Goal: Information Seeking & Learning: Learn about a topic

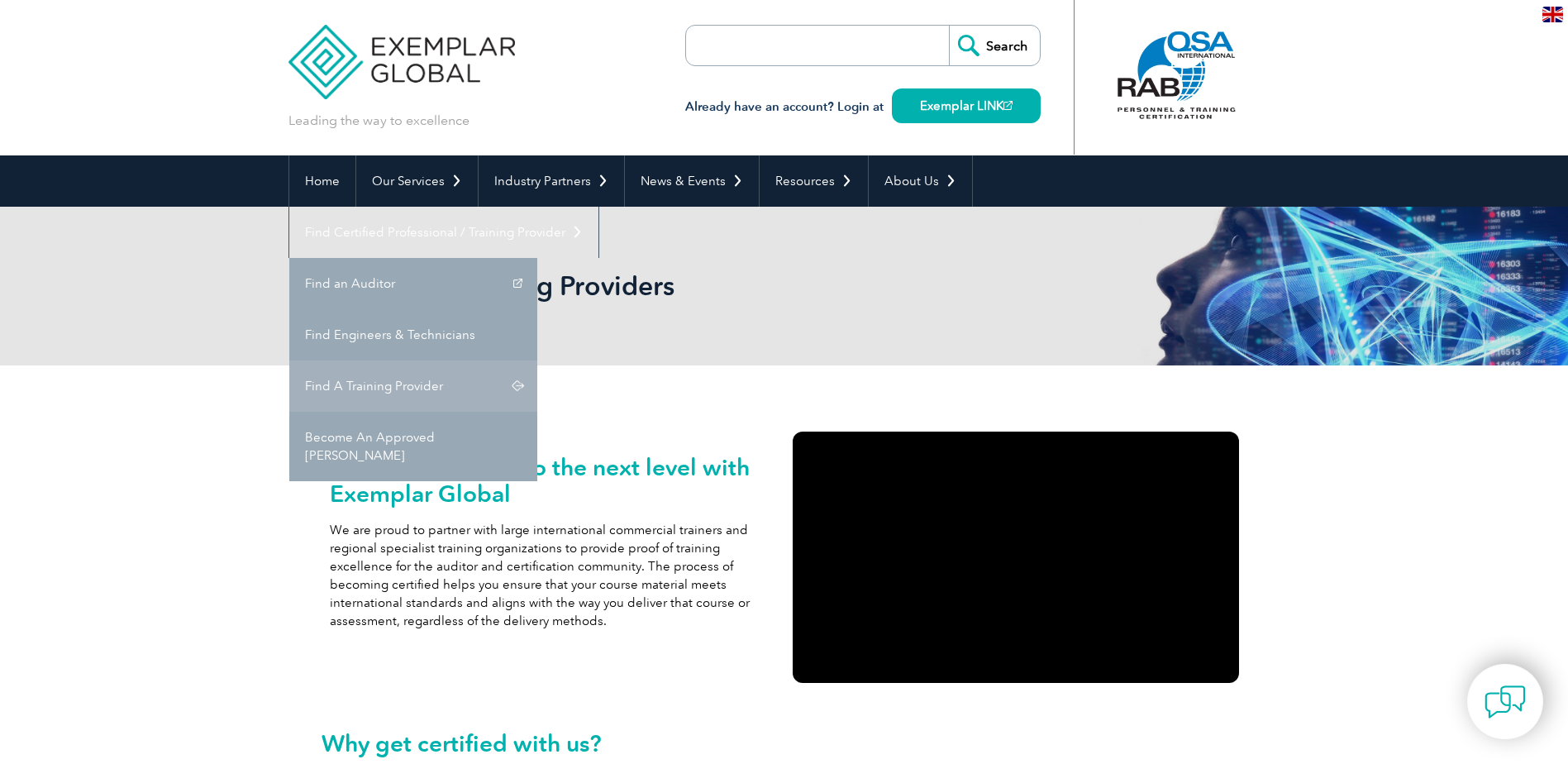
click at [538, 360] on link "Find A Training Provider" at bounding box center [413, 386] width 248 height 51
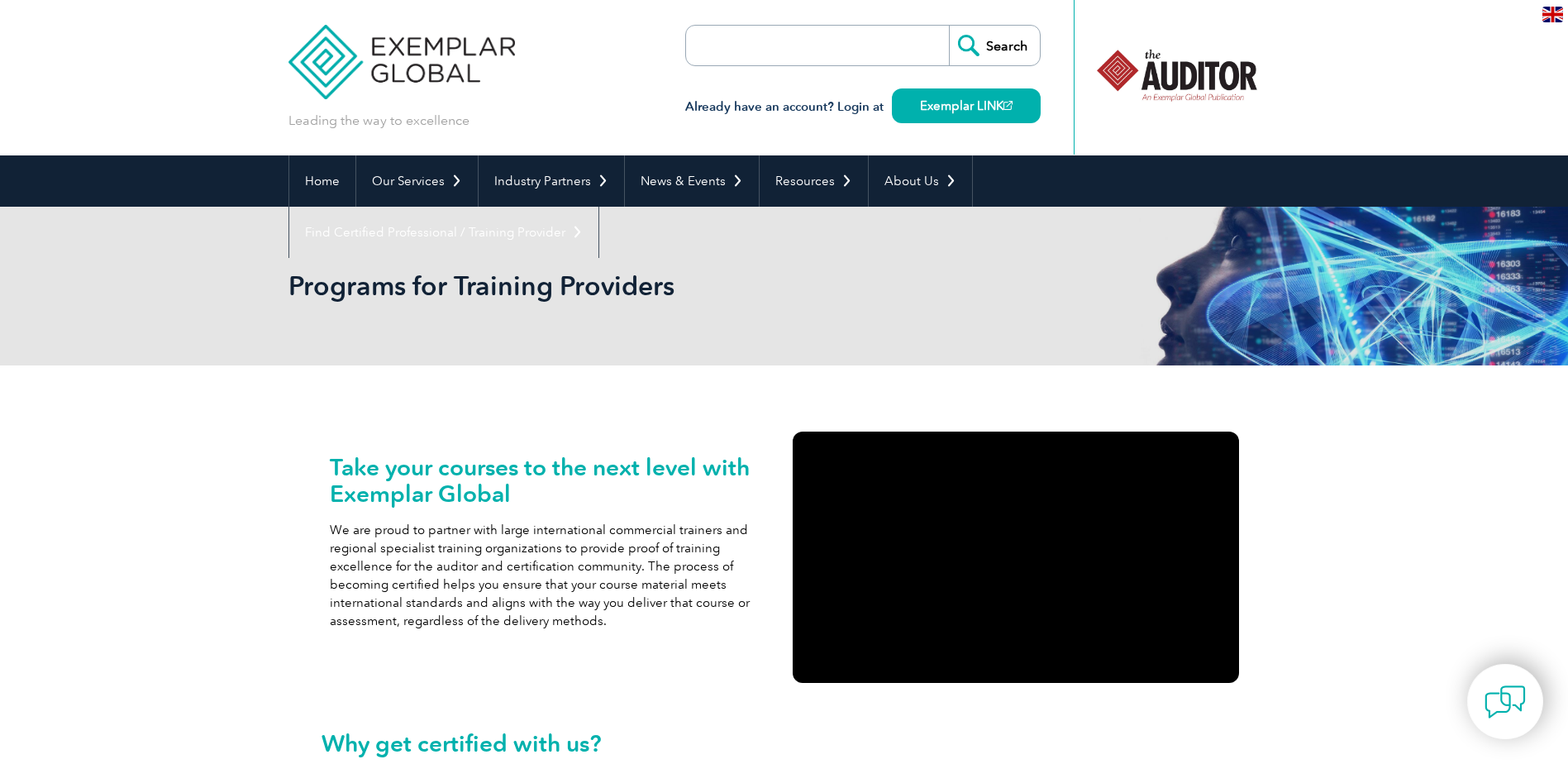
click at [856, 43] on input "search" at bounding box center [781, 45] width 174 height 40
type input "ISO55001 auditor training"
click at [949, 26] on input "Search" at bounding box center [994, 45] width 91 height 40
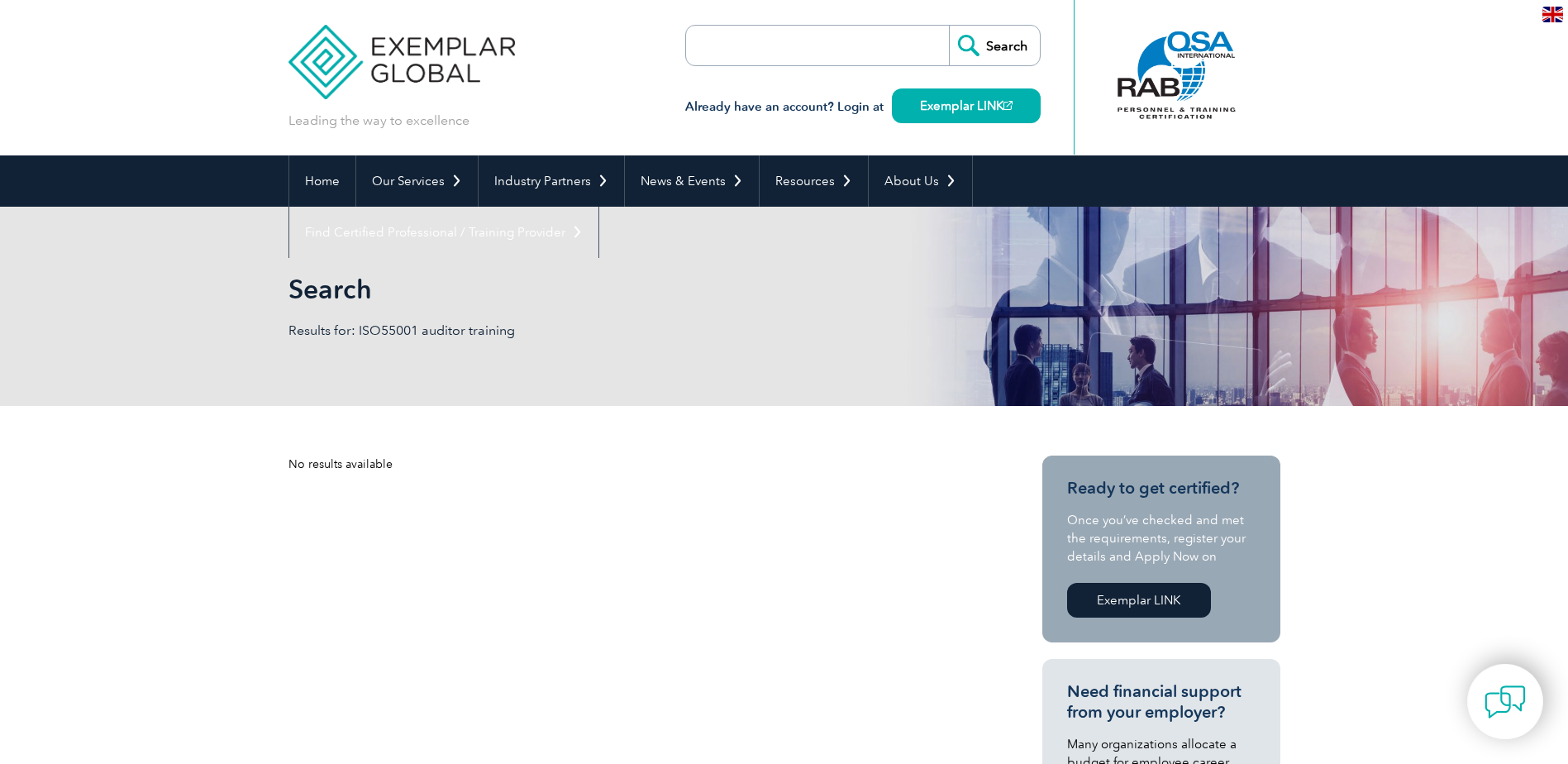
drag, startPoint x: 0, startPoint y: 0, endPoint x: 856, endPoint y: 42, distance: 857.0
click at [856, 42] on input "search" at bounding box center [781, 45] width 174 height 40
type input "ISO55001"
click at [949, 26] on input "Search" at bounding box center [994, 45] width 91 height 40
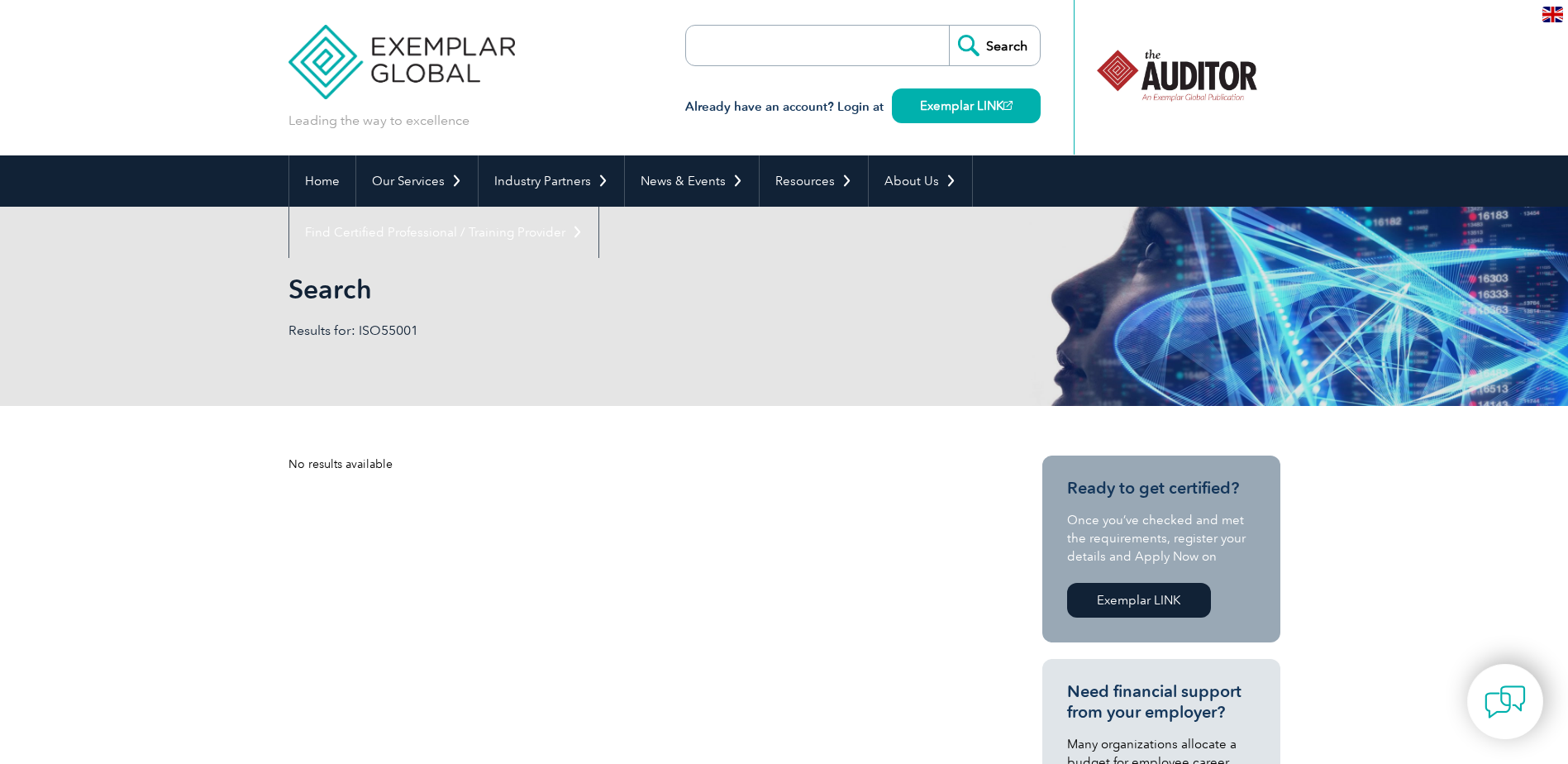
click at [757, 42] on input "search" at bounding box center [781, 45] width 174 height 40
type input "Auditor training"
click at [949, 26] on input "Search" at bounding box center [994, 45] width 91 height 40
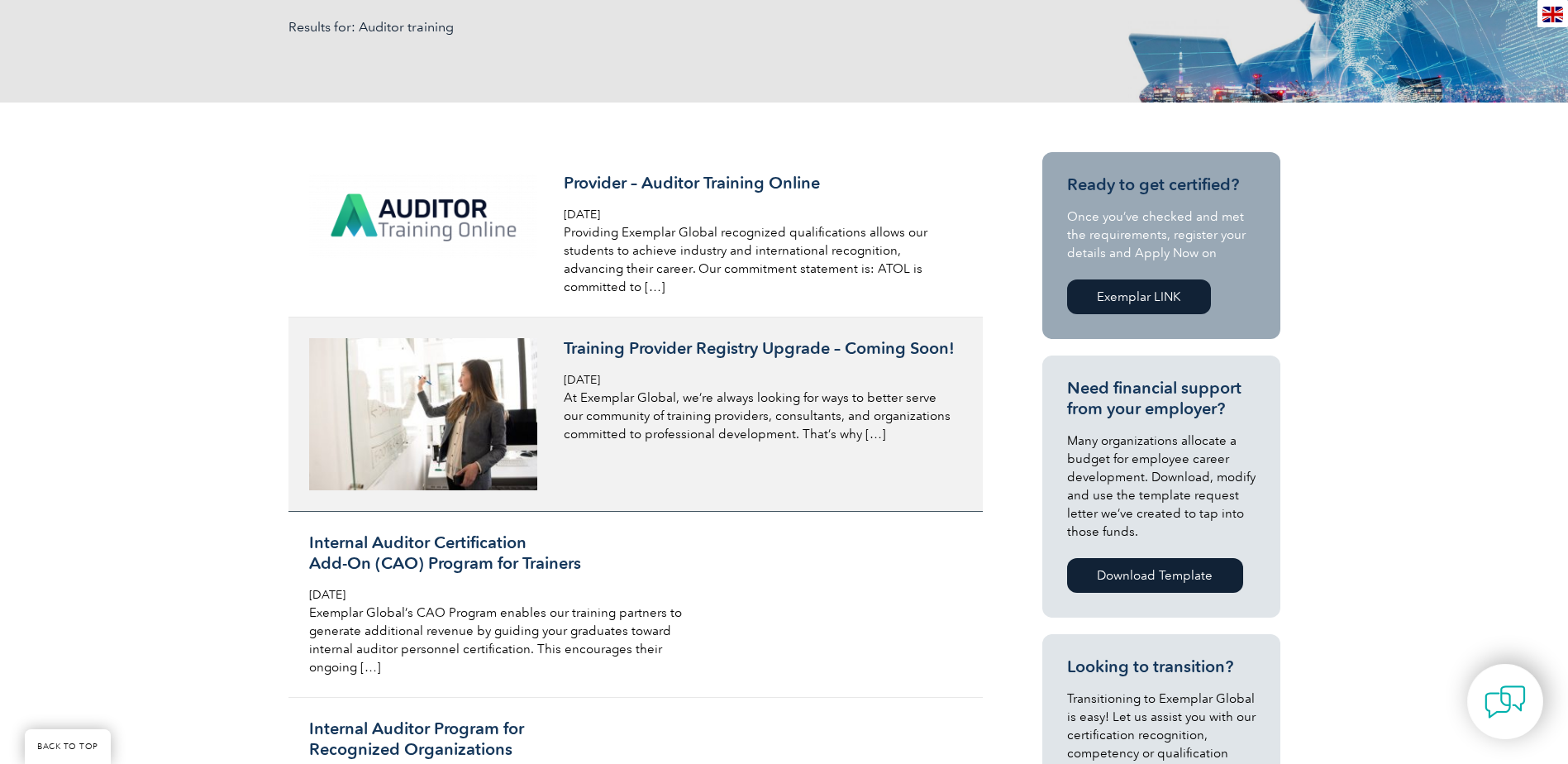
scroll to position [248, 0]
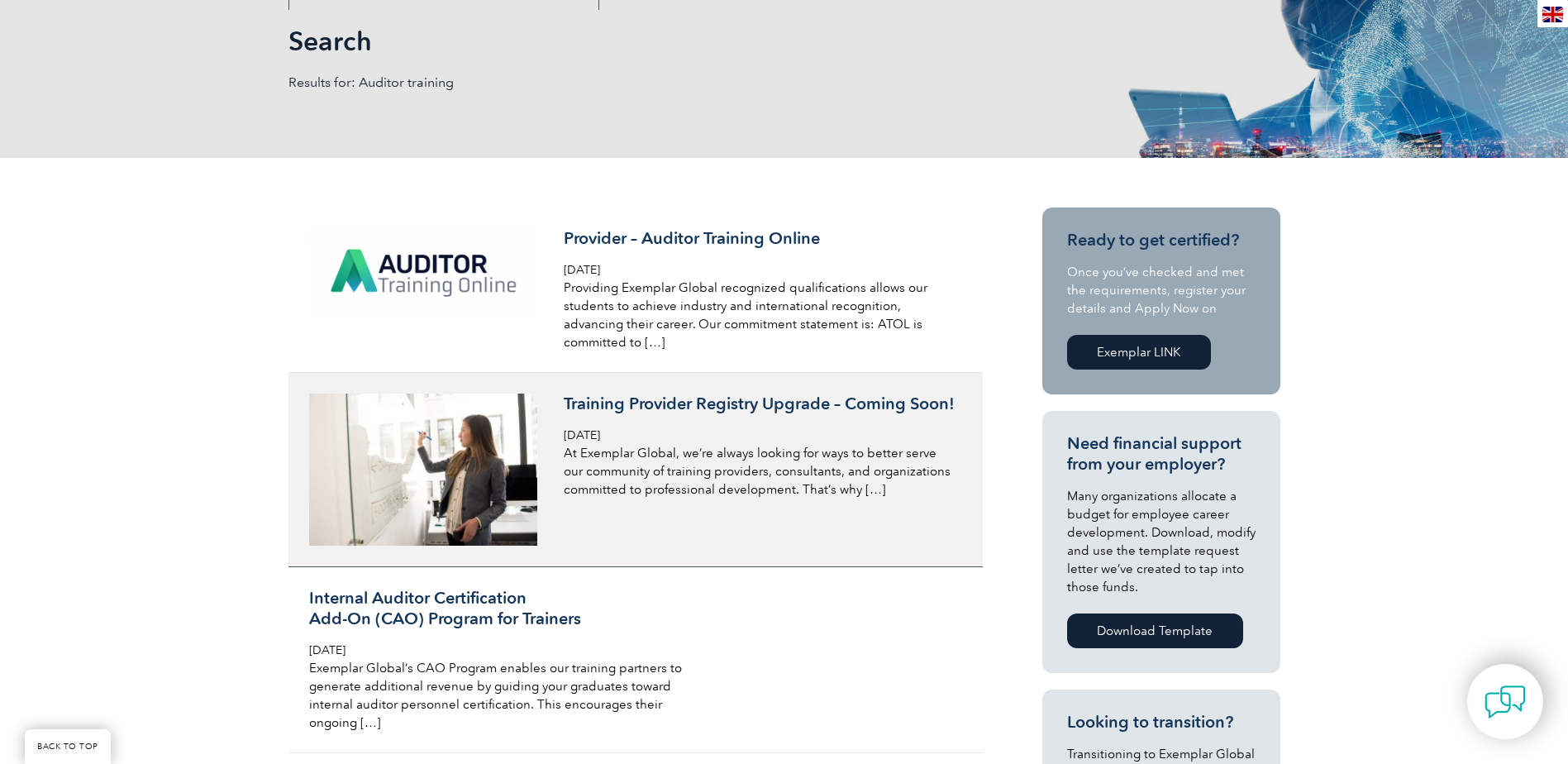
click at [833, 468] on p "At Exemplar Global, we’re always looking for ways to better serve our community…" at bounding box center [760, 472] width 392 height 55
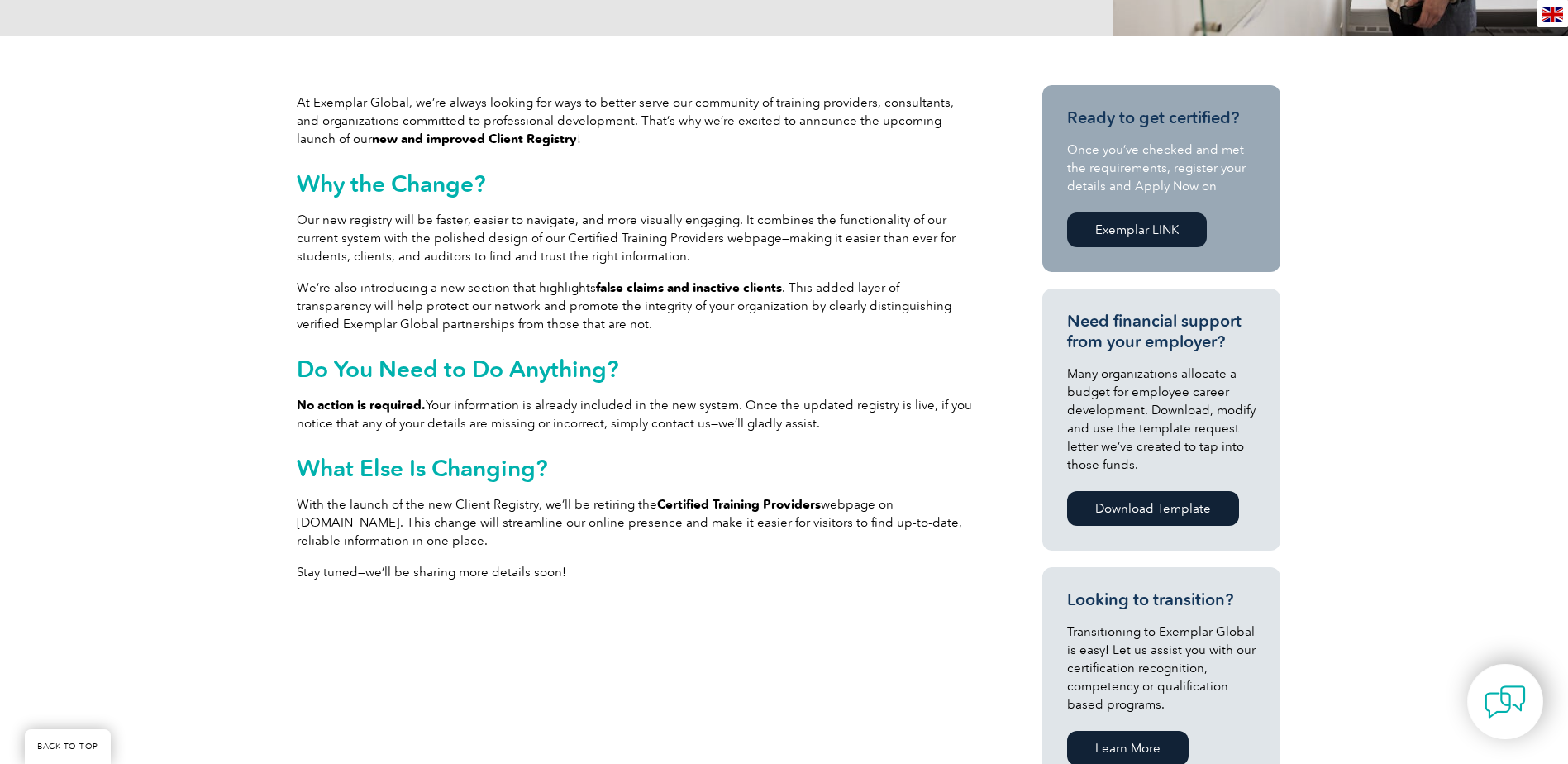
scroll to position [496, 0]
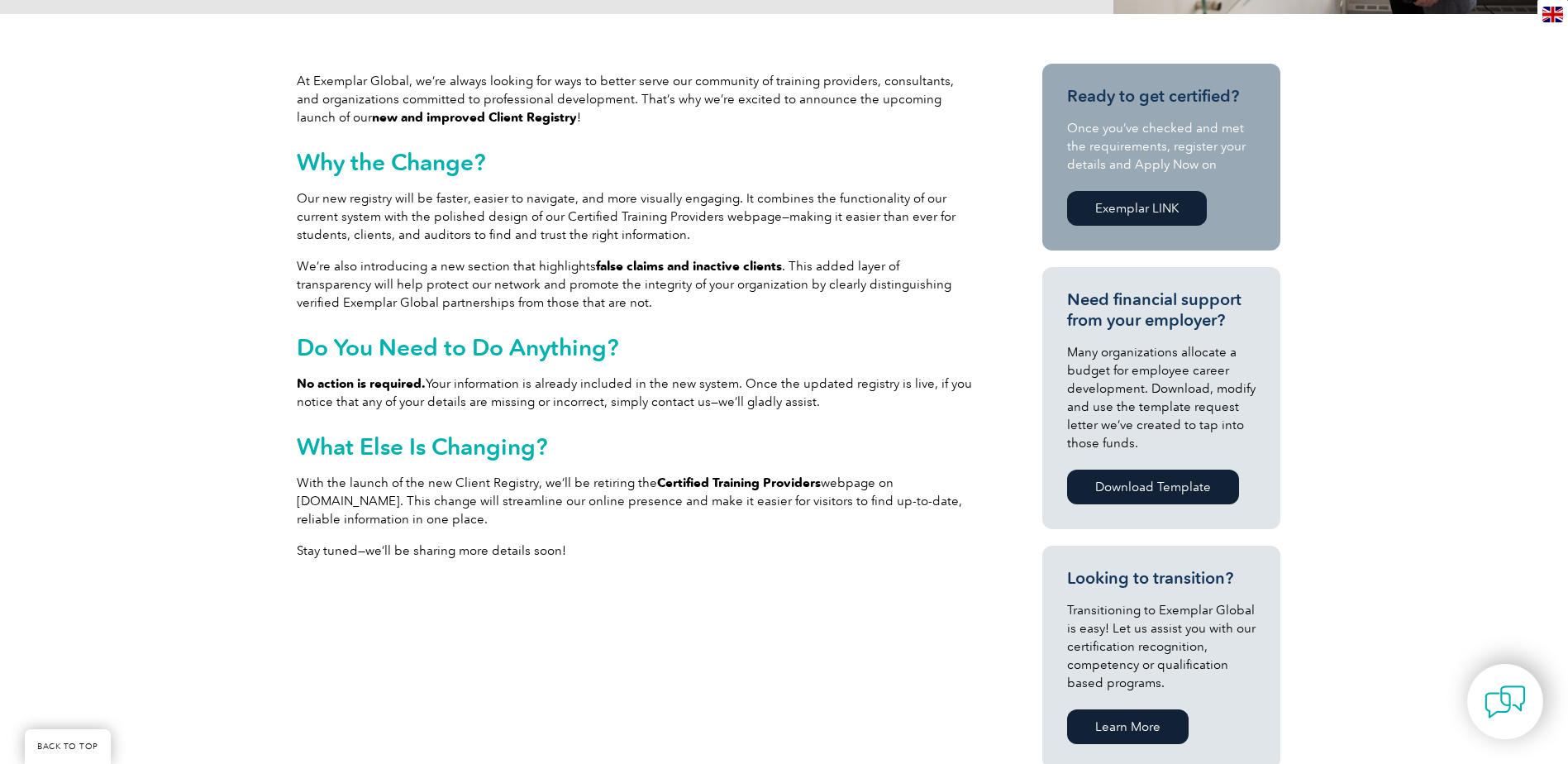
click at [732, 485] on strong "Certified Training Providers" at bounding box center [738, 482] width 163 height 15
drag, startPoint x: 813, startPoint y: 485, endPoint x: 651, endPoint y: 484, distance: 162.0
click at [657, 484] on strong "Certified Training Providers" at bounding box center [738, 482] width 163 height 15
copy strong "Certified Training Providers"
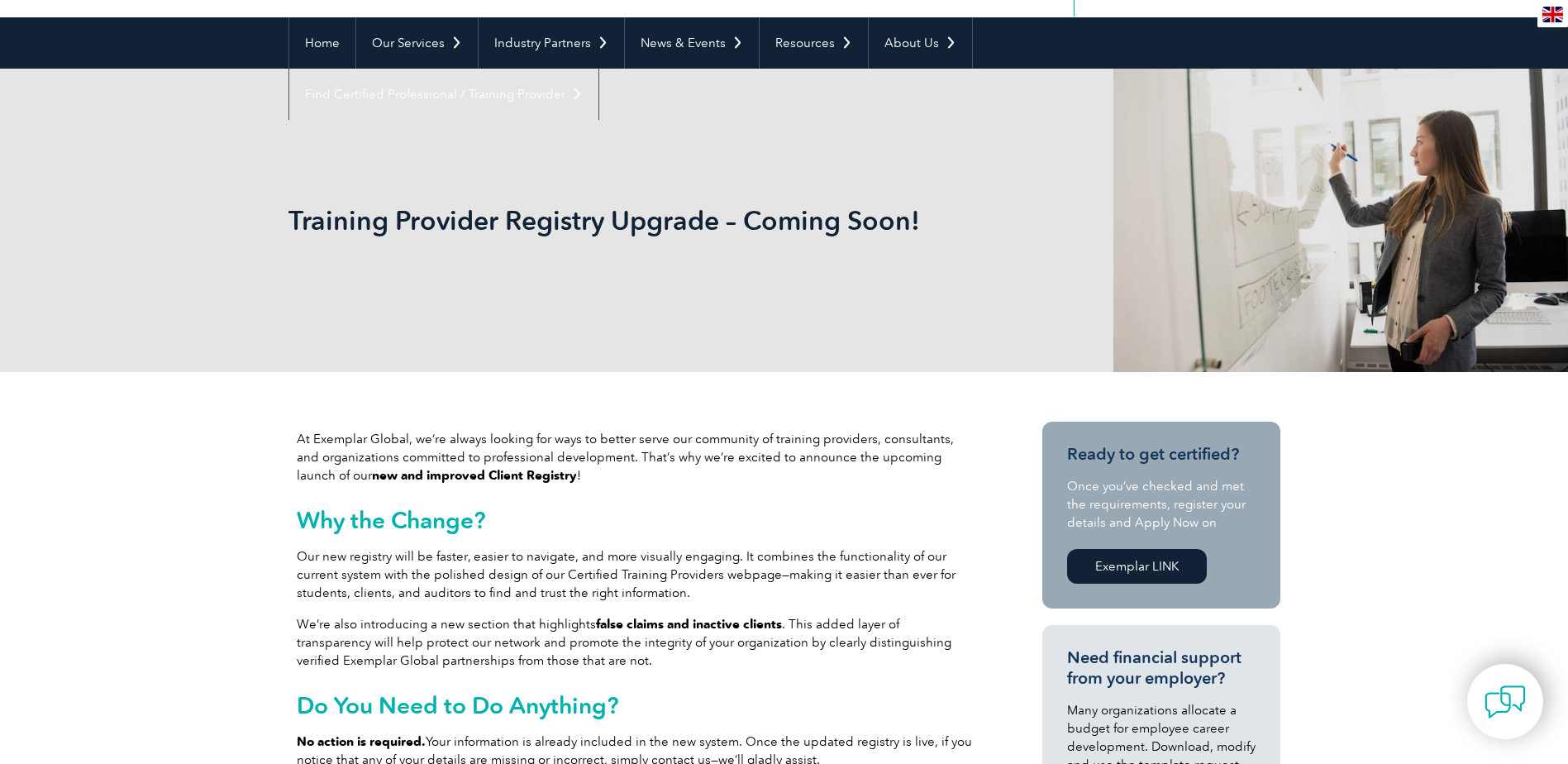
scroll to position [0, 0]
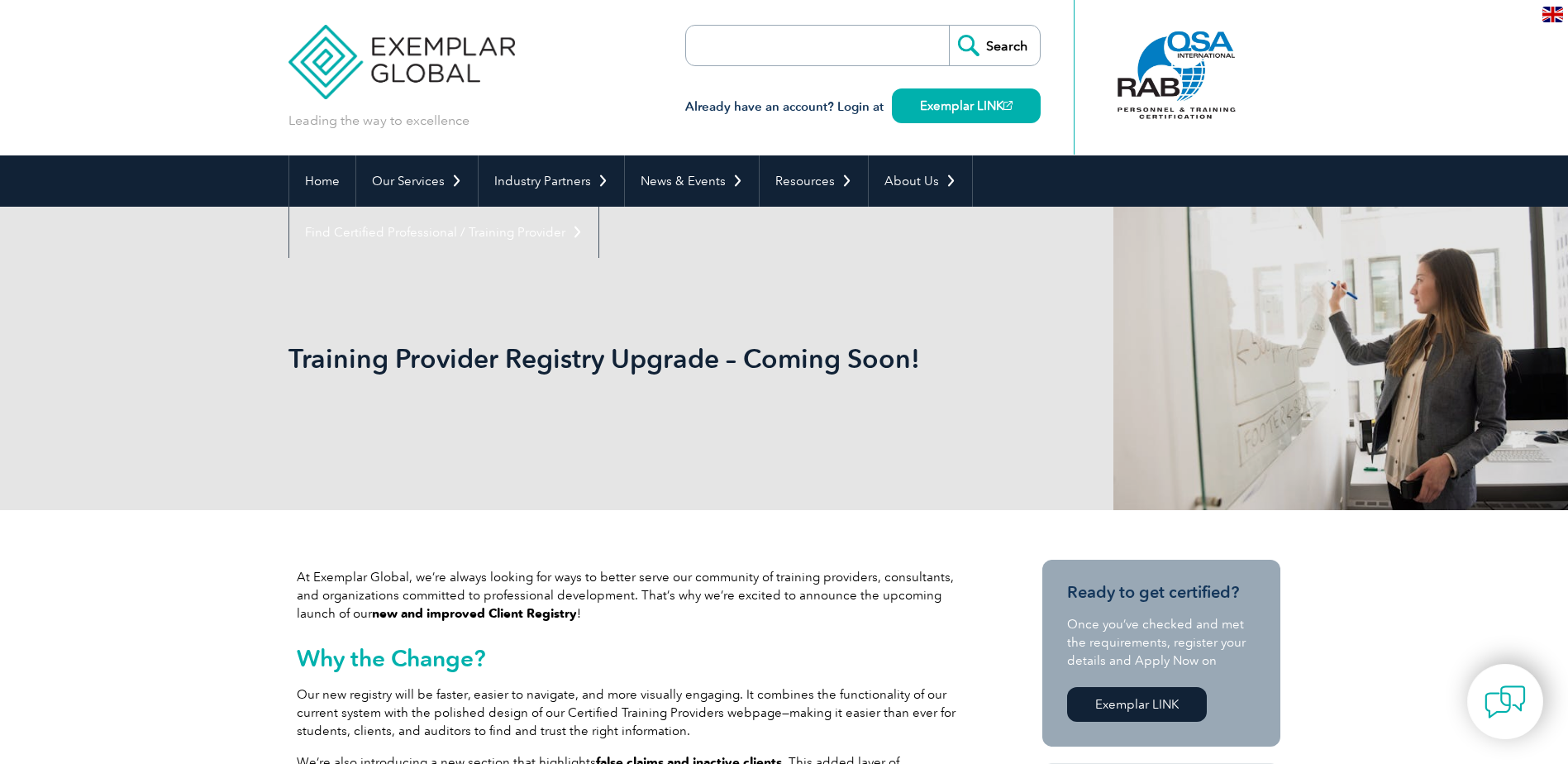
click at [743, 49] on input "search" at bounding box center [781, 45] width 174 height 40
paste input "Certified Training Providers"
type input "Certified Training Providers"
click at [949, 26] on input "Search" at bounding box center [994, 45] width 91 height 40
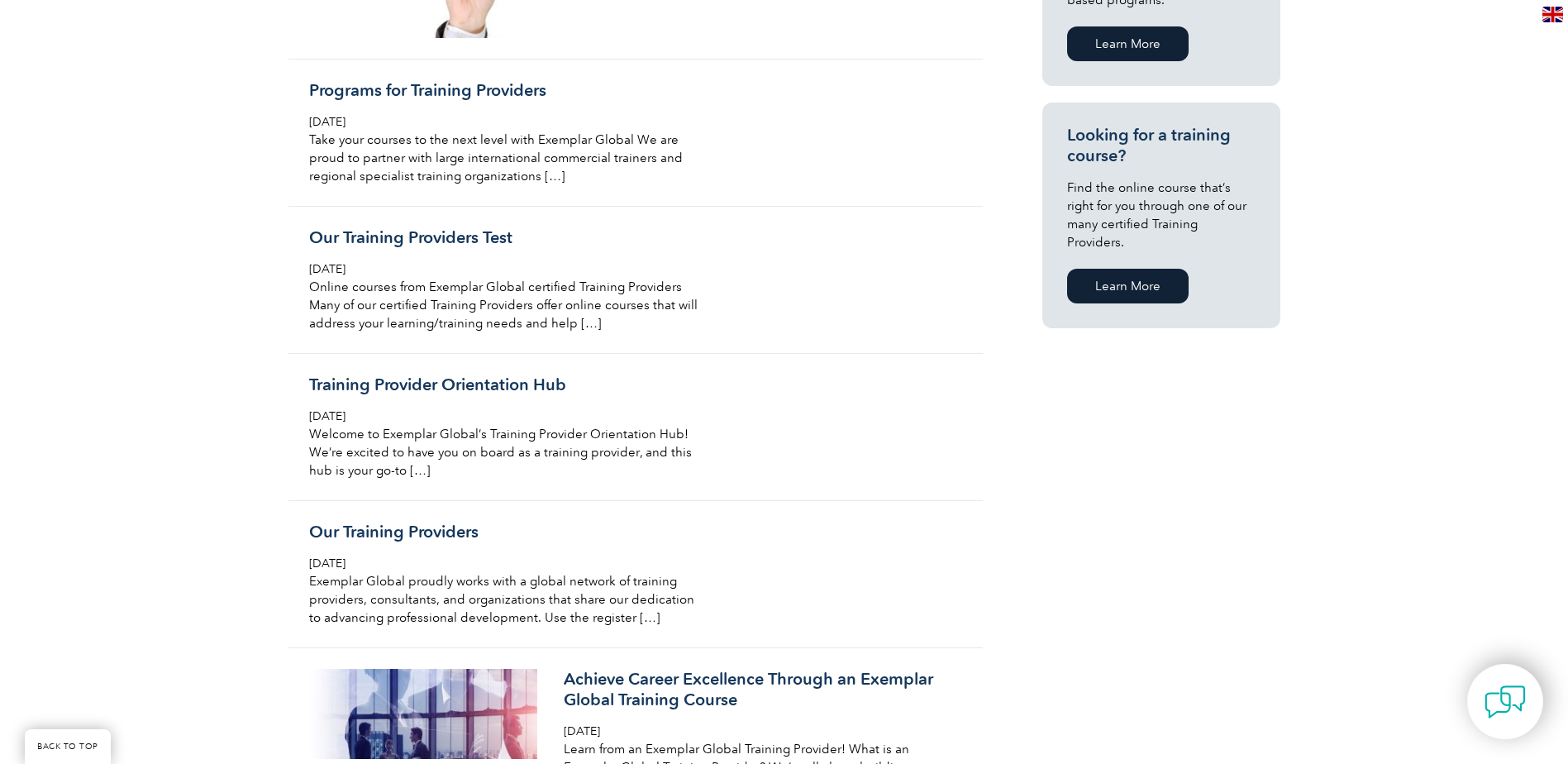
scroll to position [1158, 0]
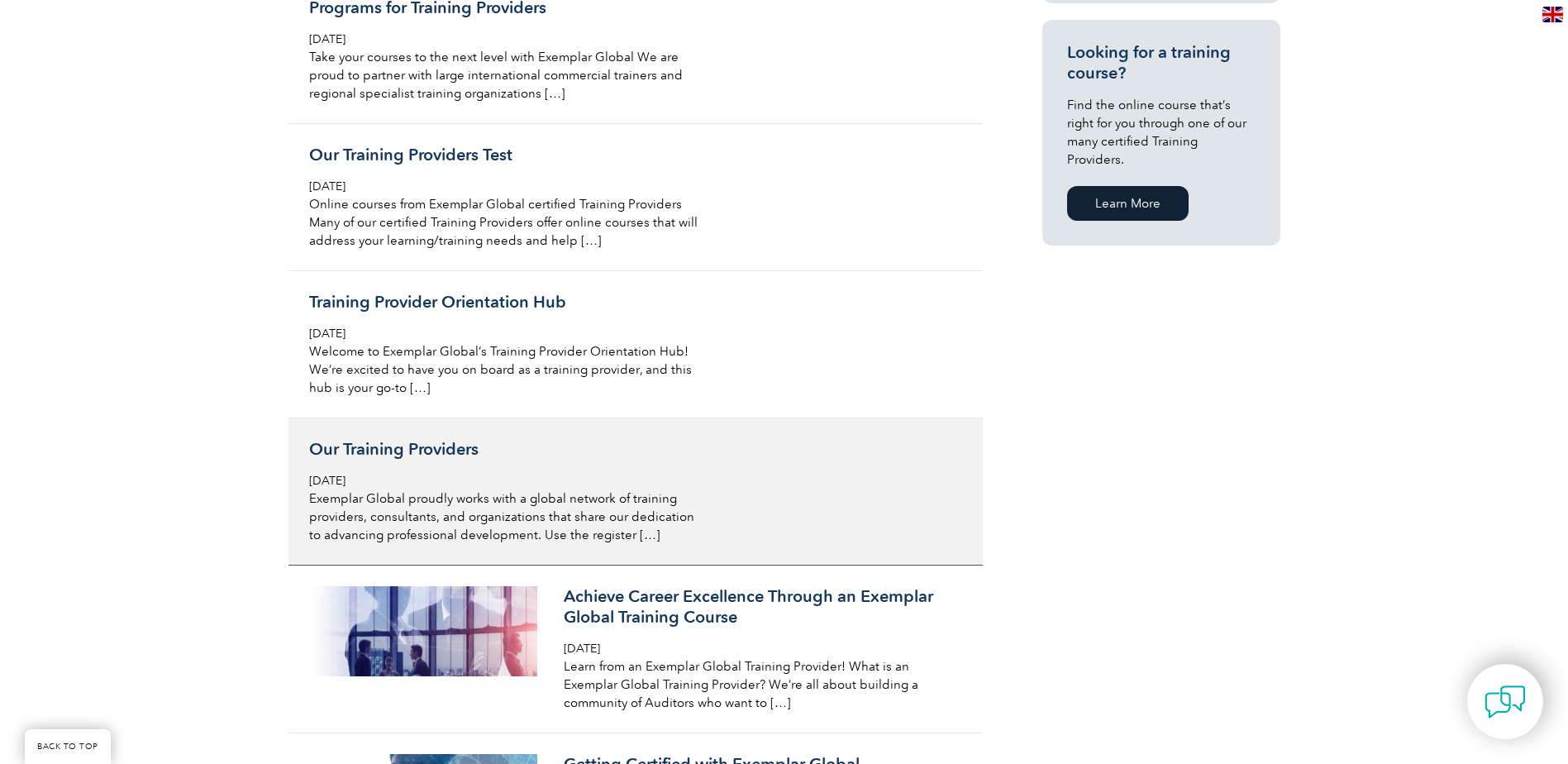
click at [375, 458] on h3 "Our Training Providers" at bounding box center [505, 449] width 392 height 20
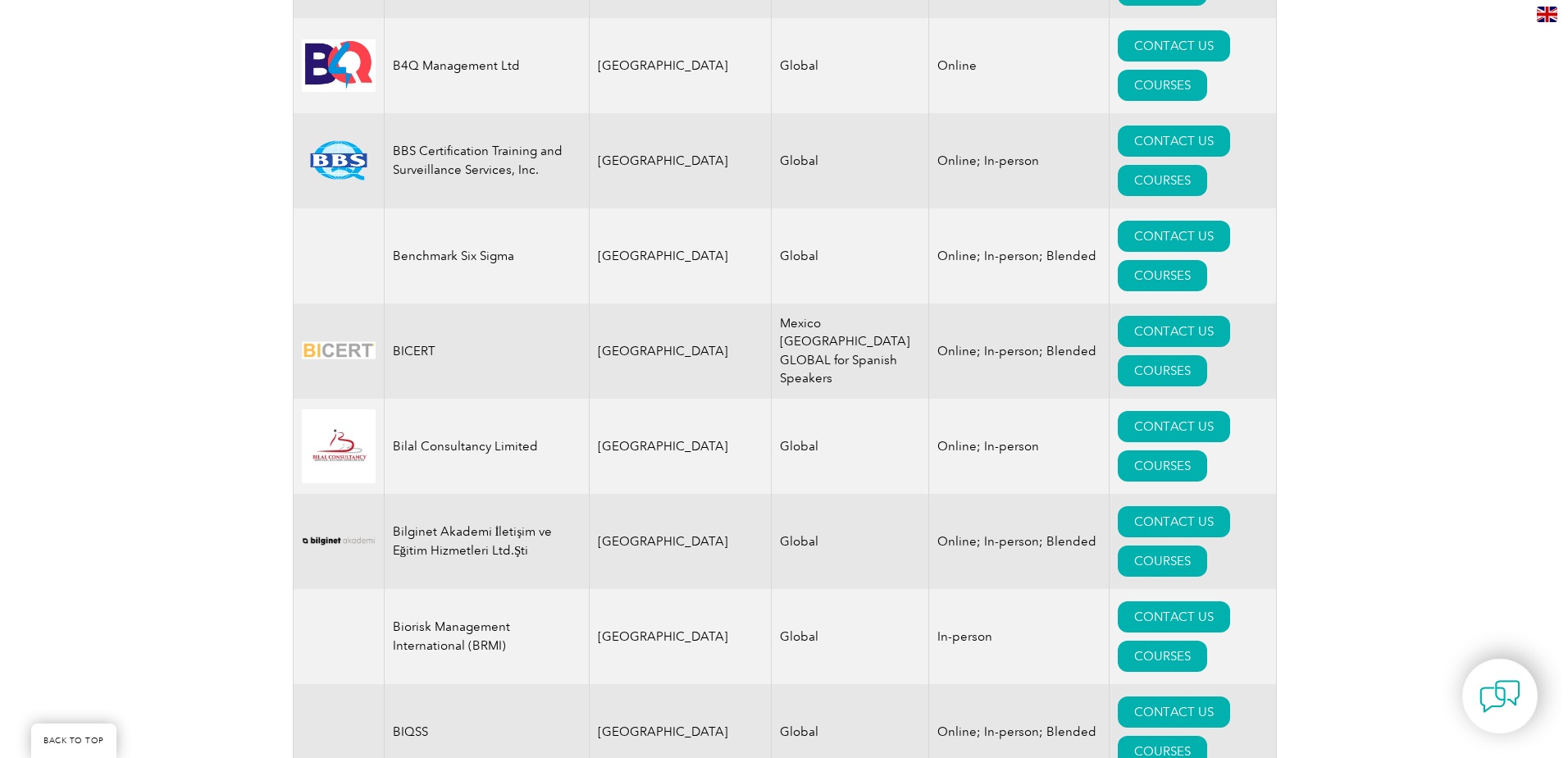
scroll to position [2954, 0]
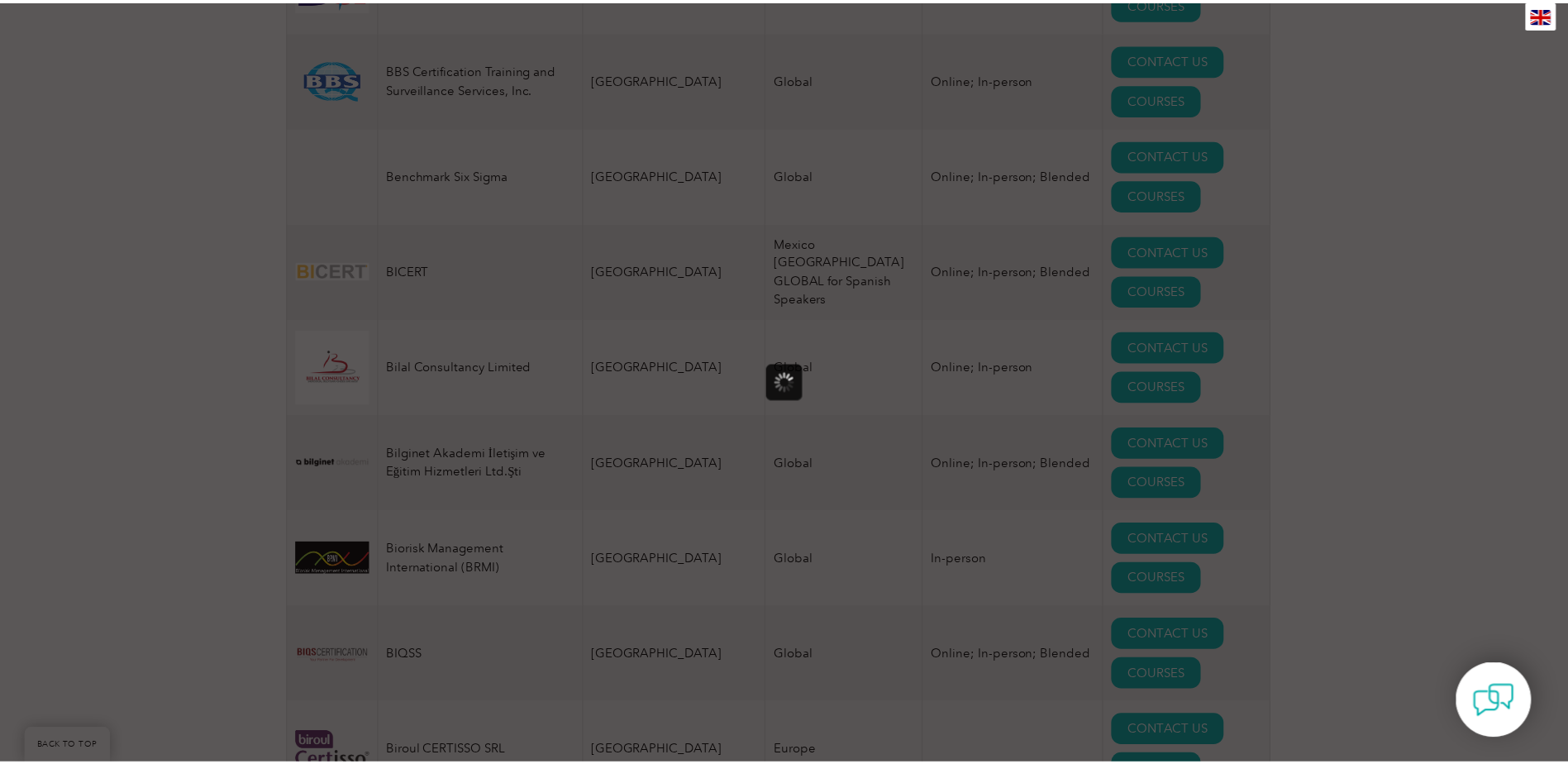
scroll to position [0, 0]
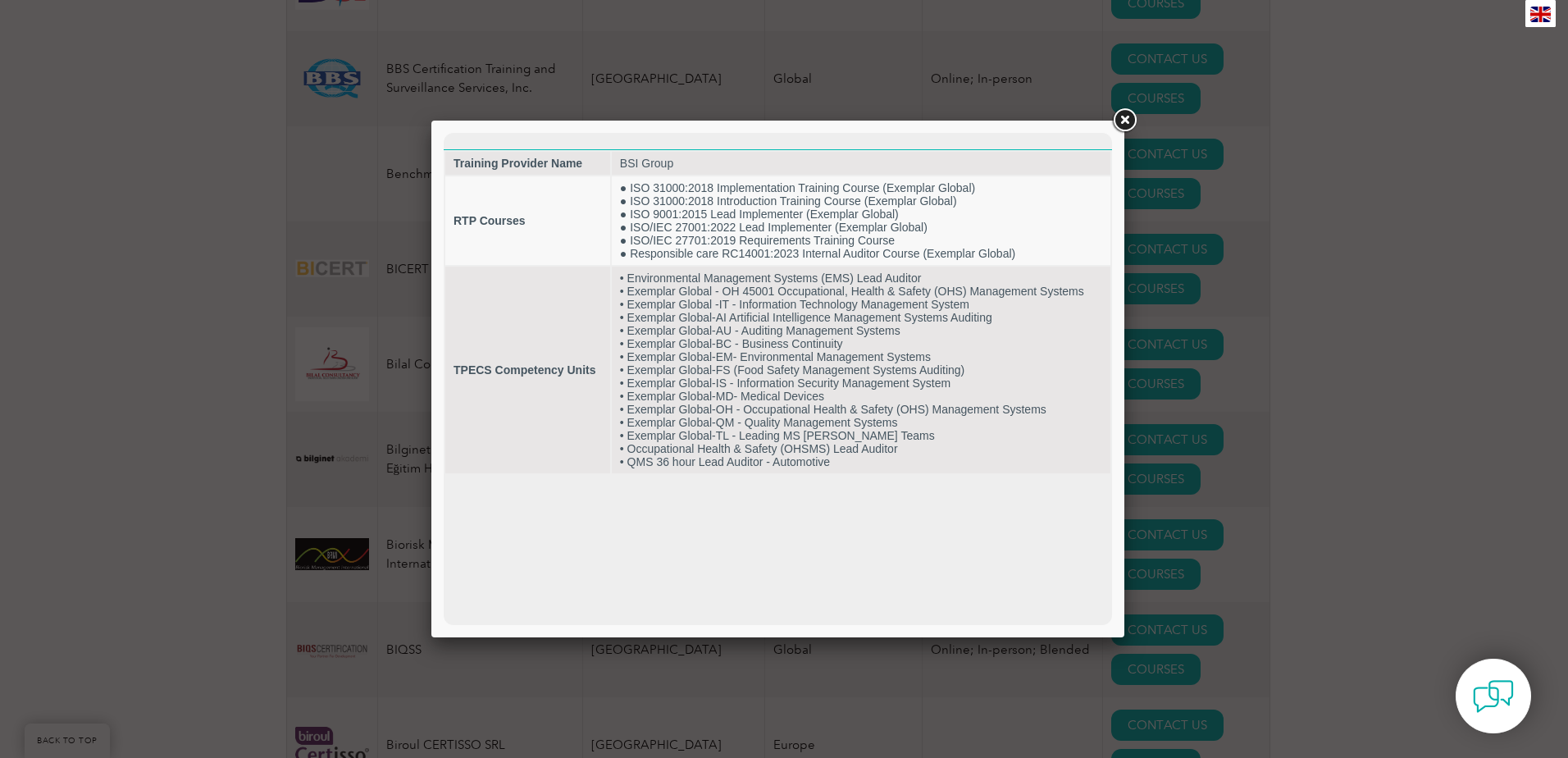
click at [1124, 118] on link at bounding box center [1125, 121] width 30 height 30
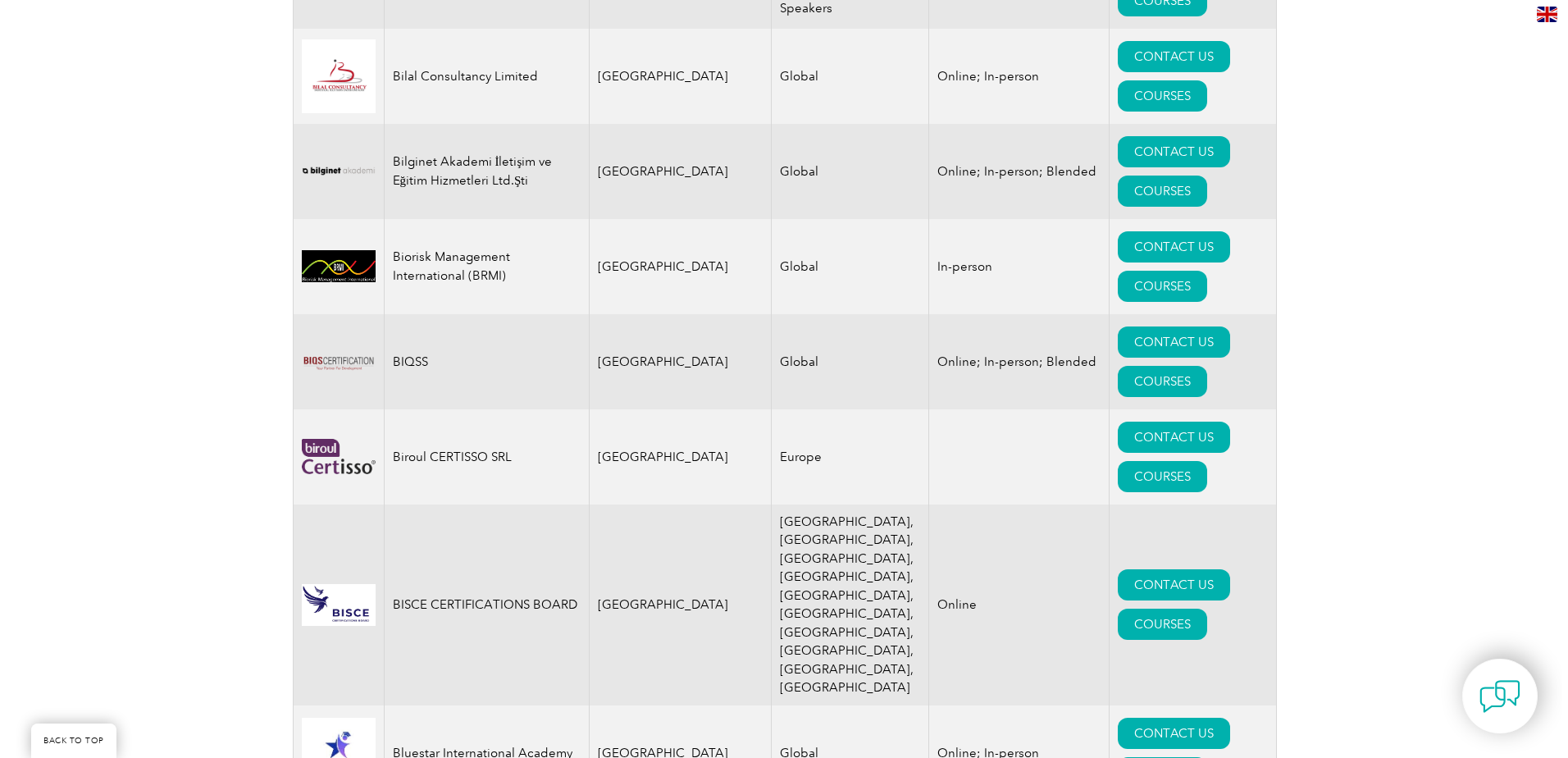
scroll to position [3283, 0]
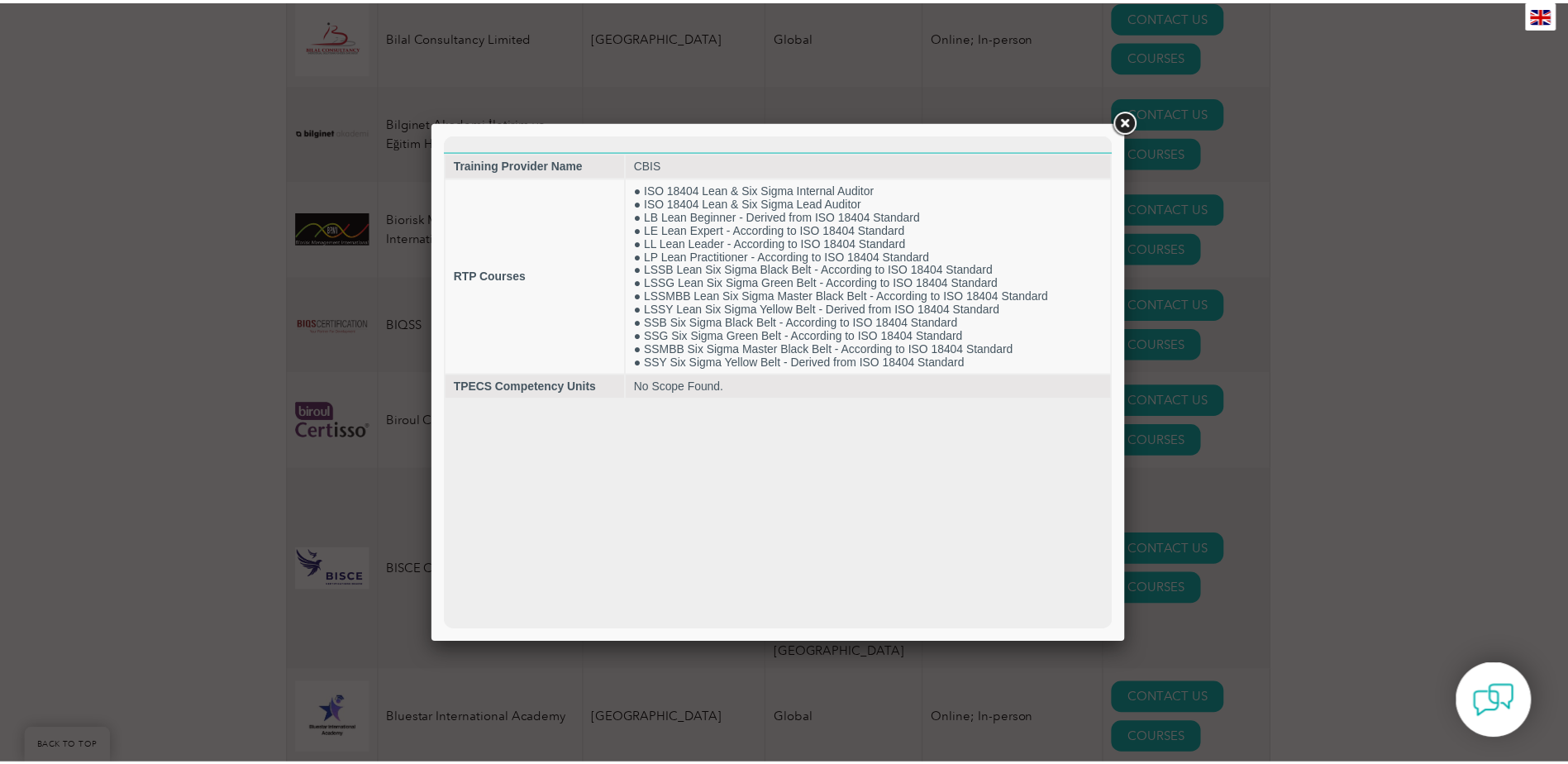
scroll to position [0, 0]
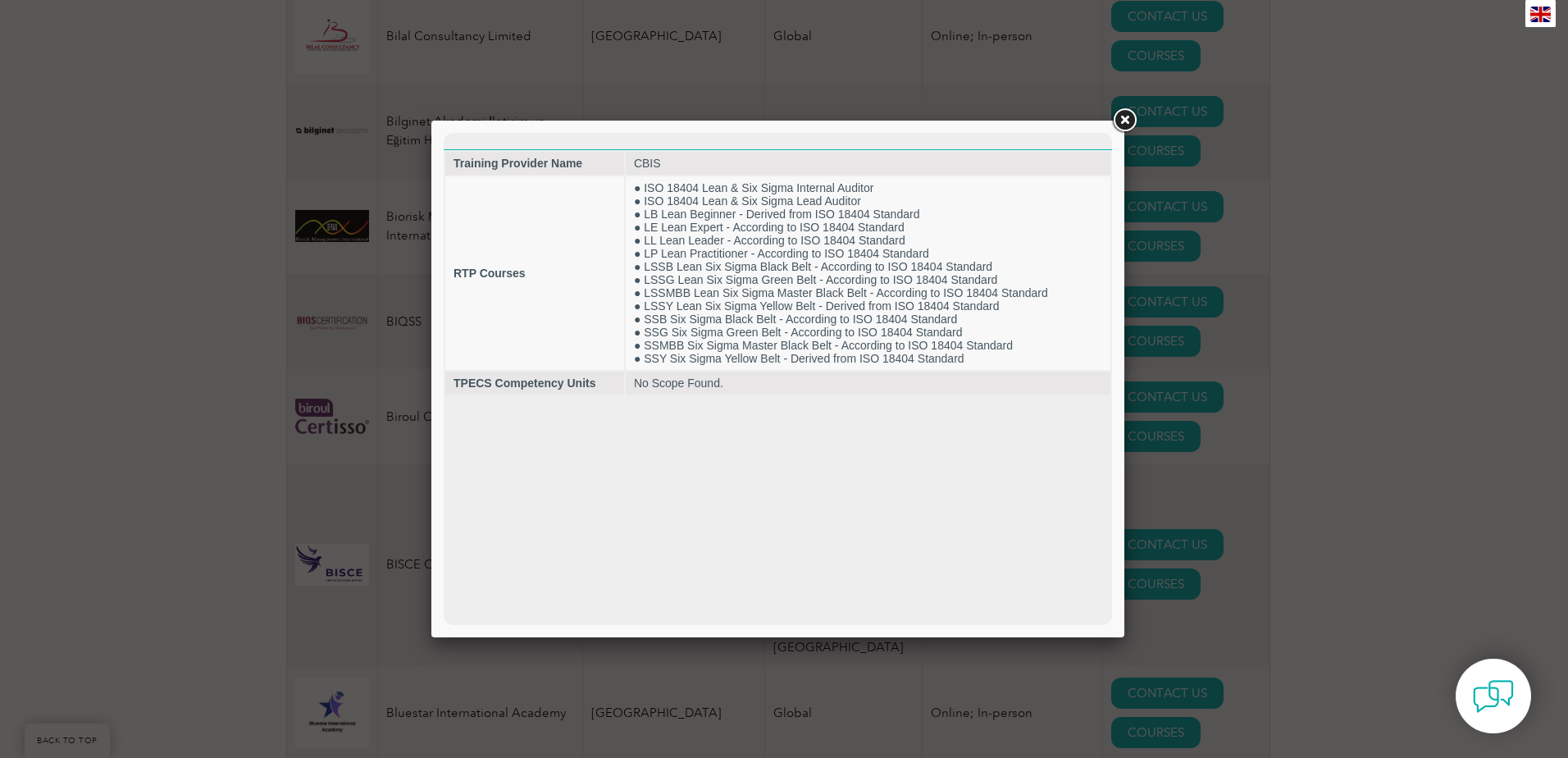
click at [1119, 122] on link at bounding box center [1125, 121] width 30 height 30
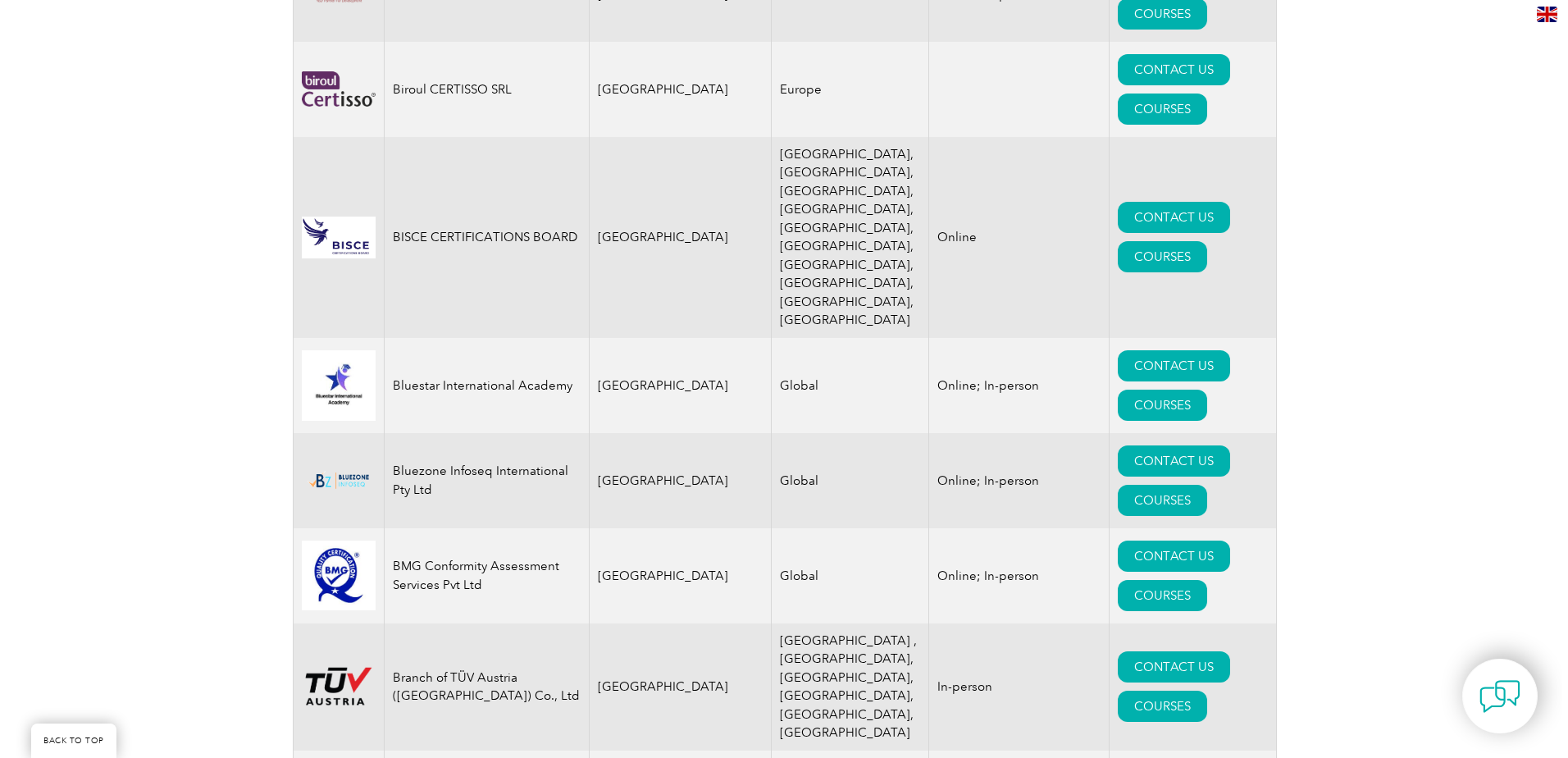
scroll to position [3610, 0]
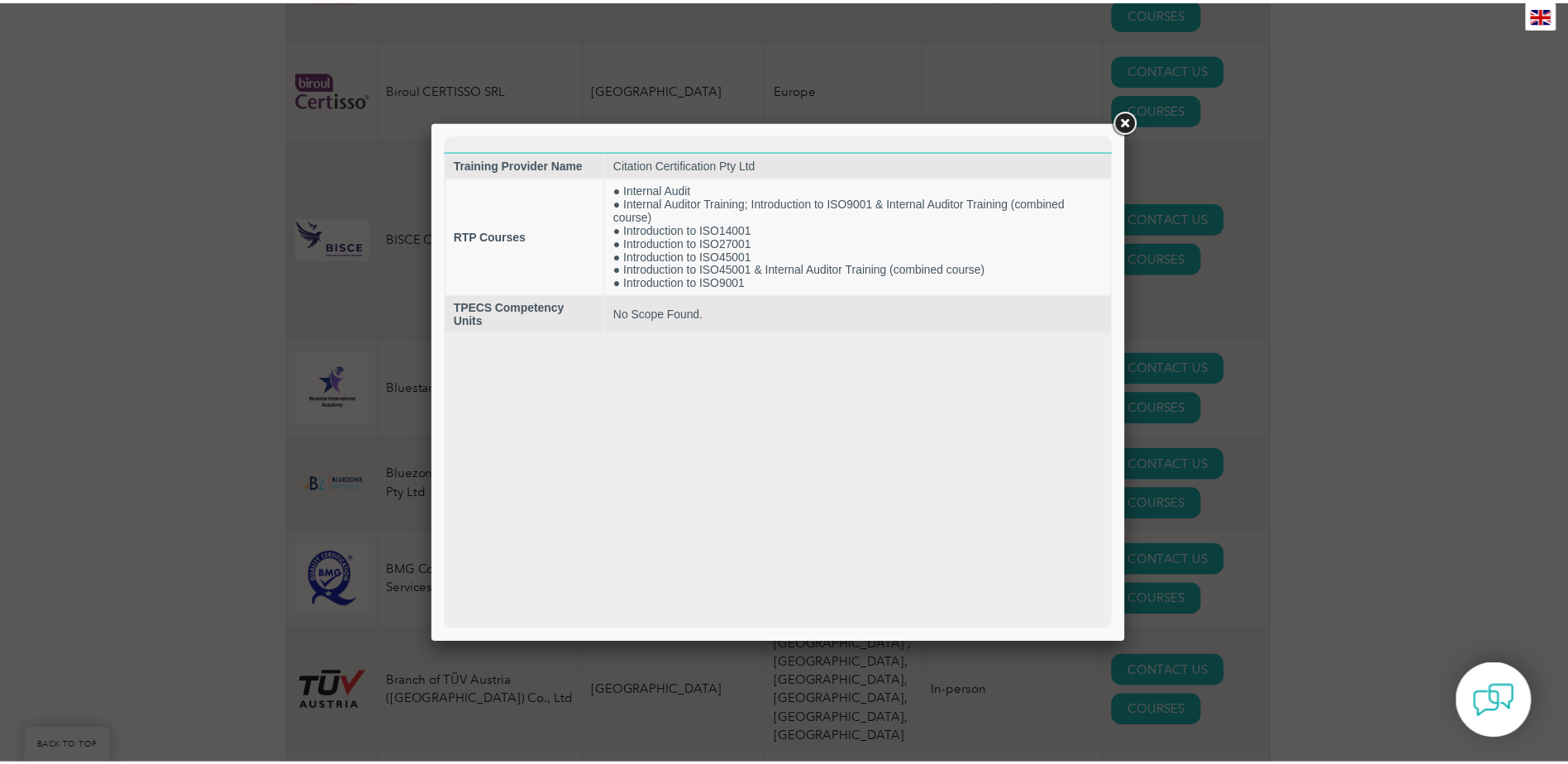
scroll to position [0, 0]
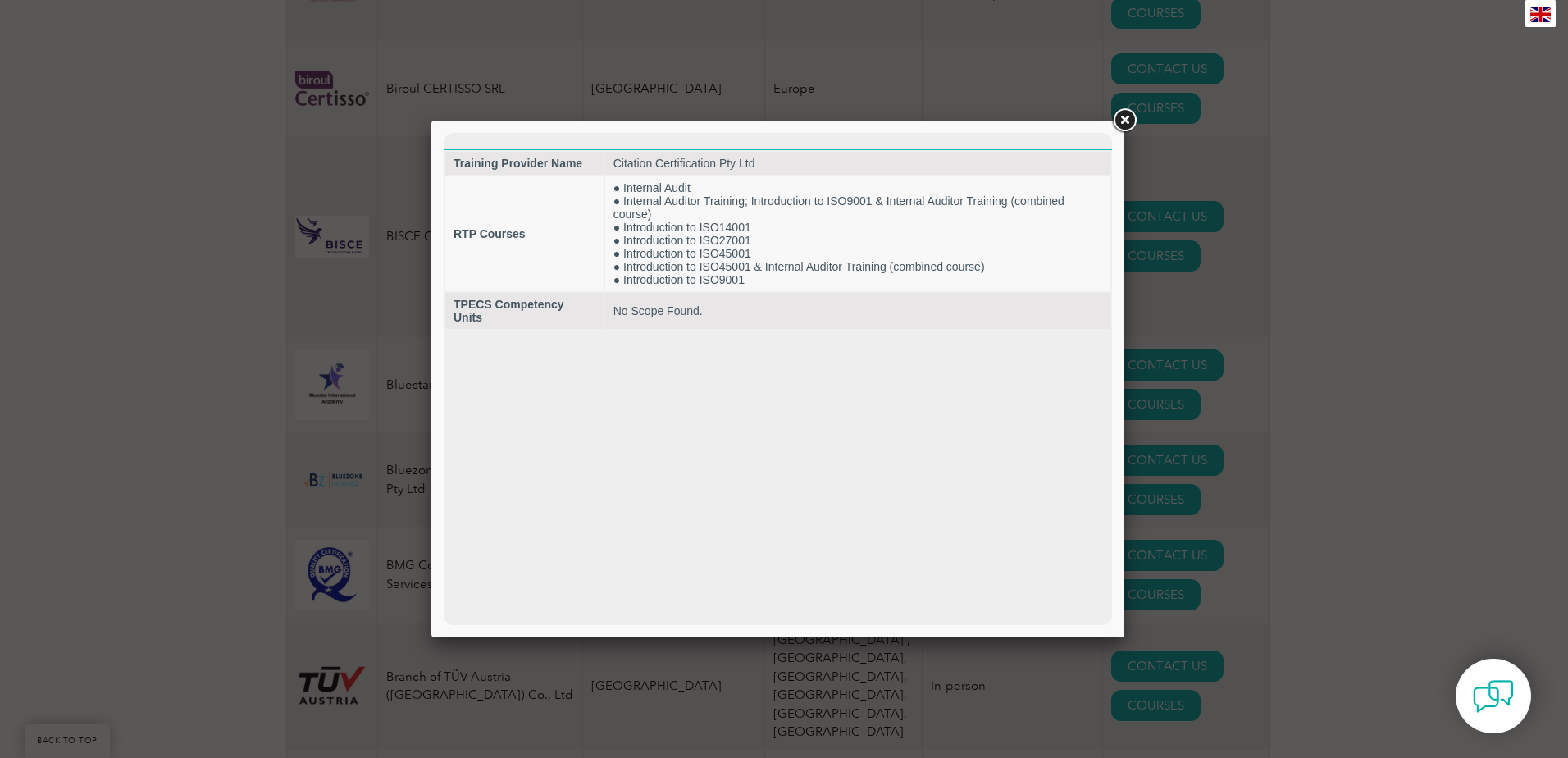
click at [1123, 119] on link at bounding box center [1125, 121] width 30 height 30
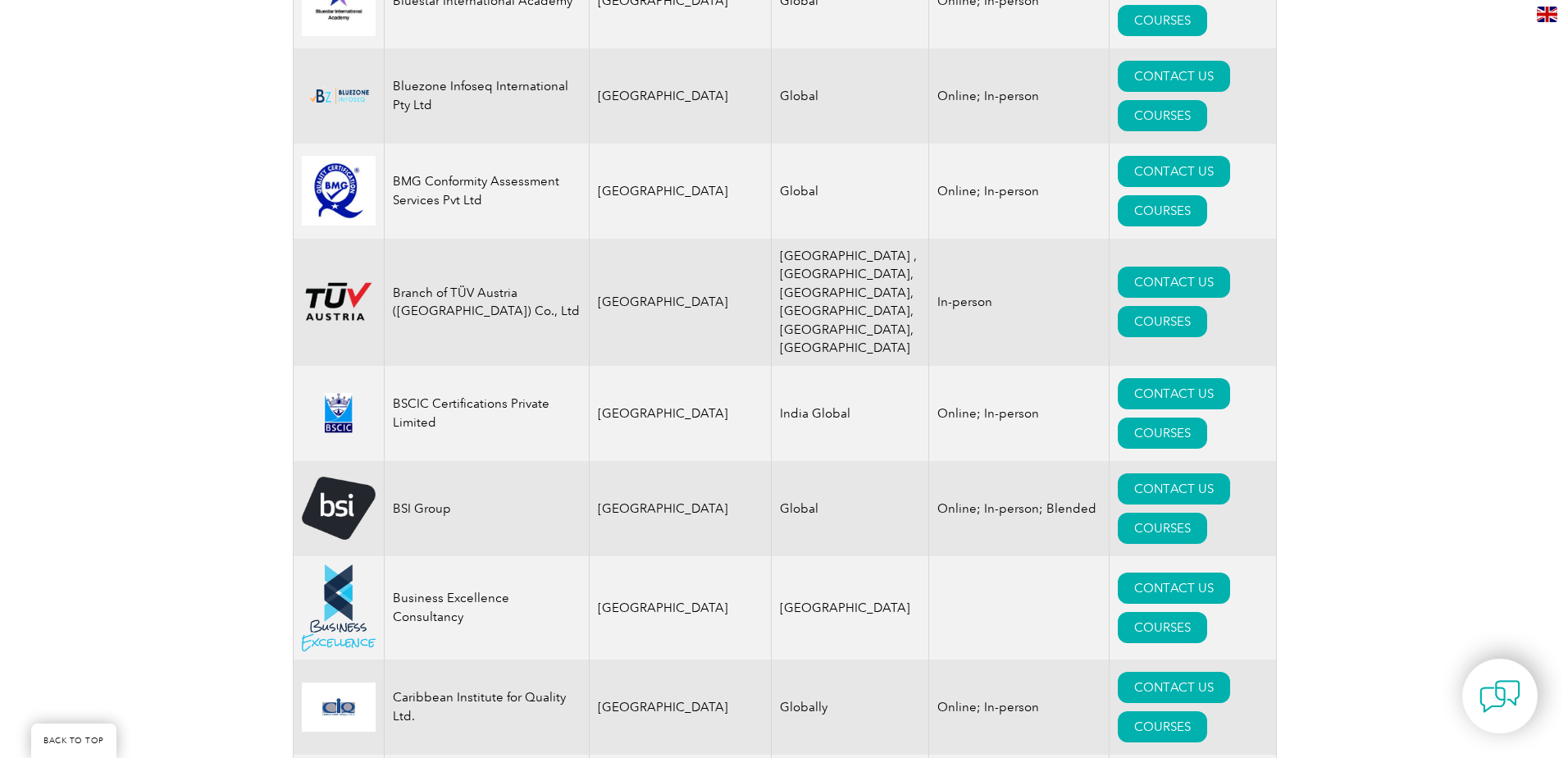
scroll to position [4020, 0]
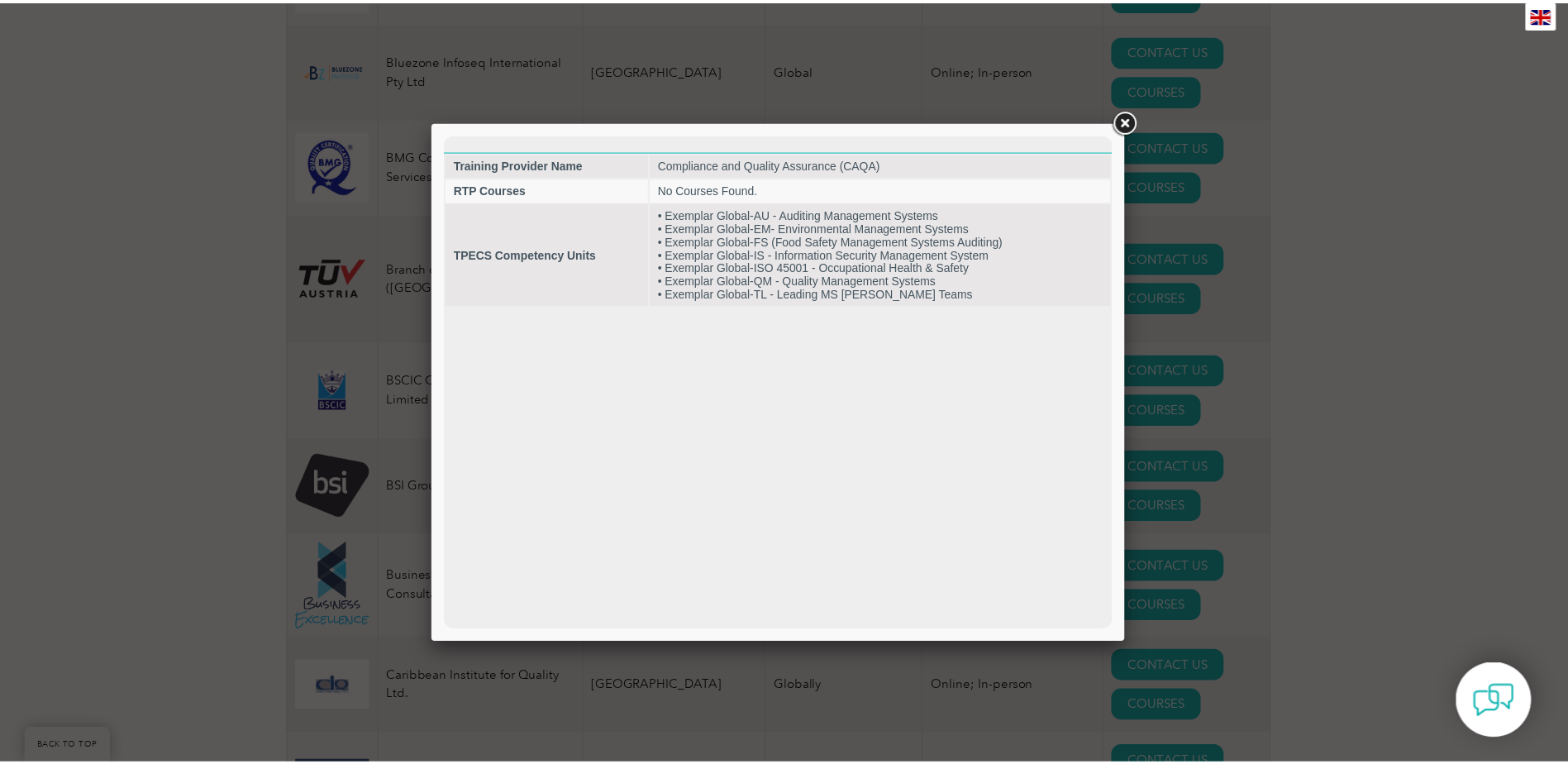
scroll to position [0, 0]
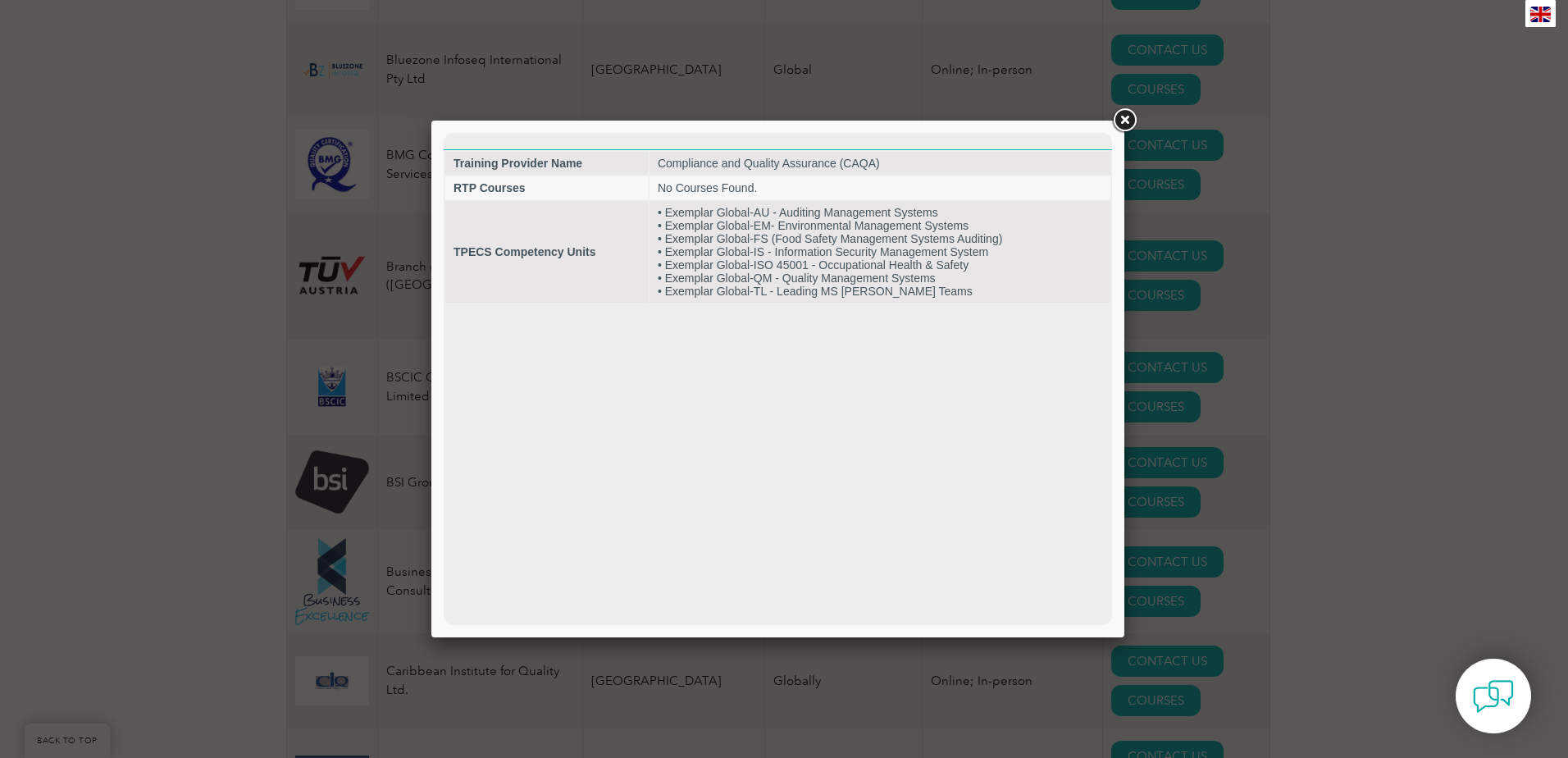
click at [1123, 121] on link at bounding box center [1125, 121] width 30 height 30
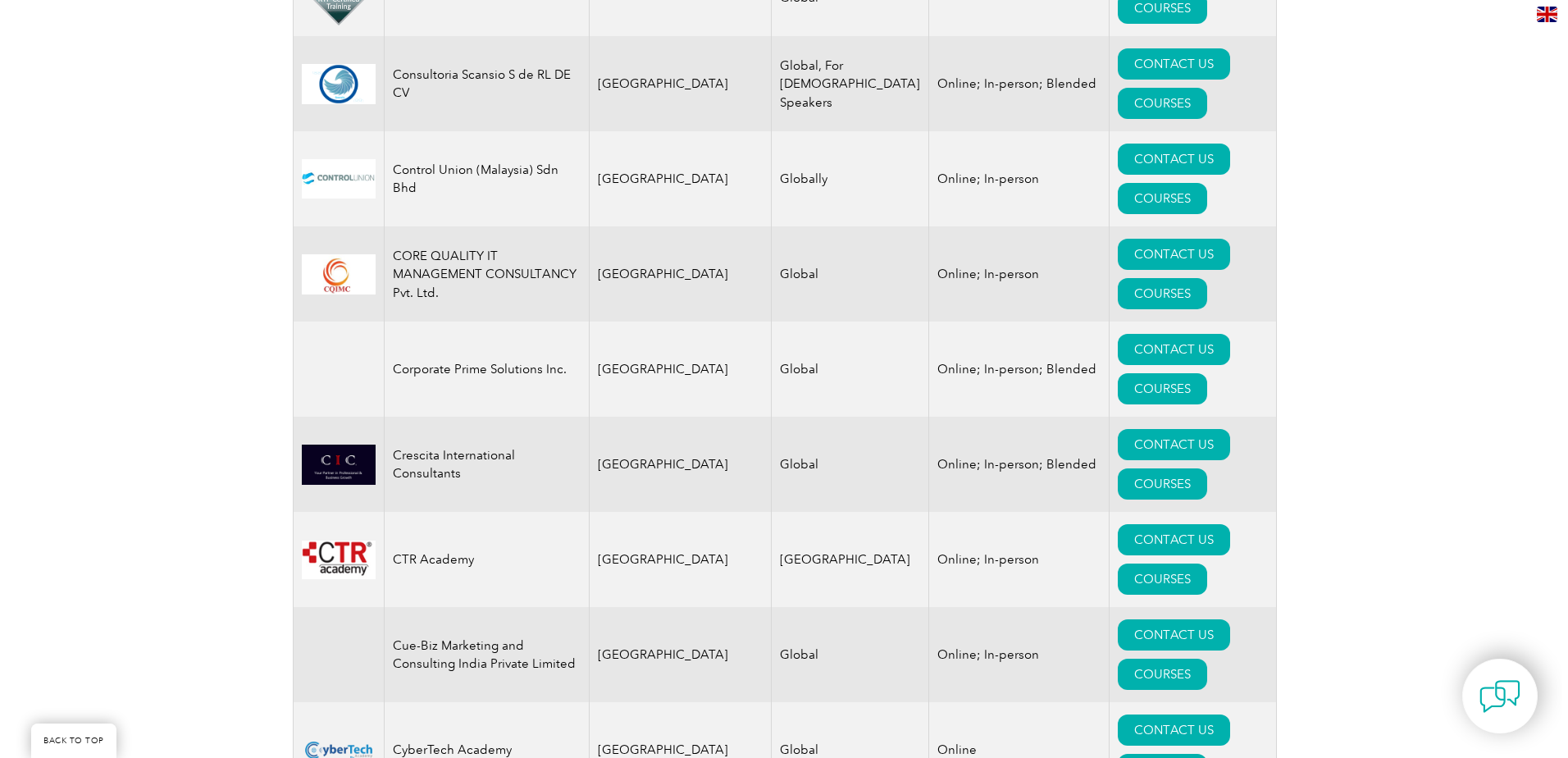
scroll to position [6237, 0]
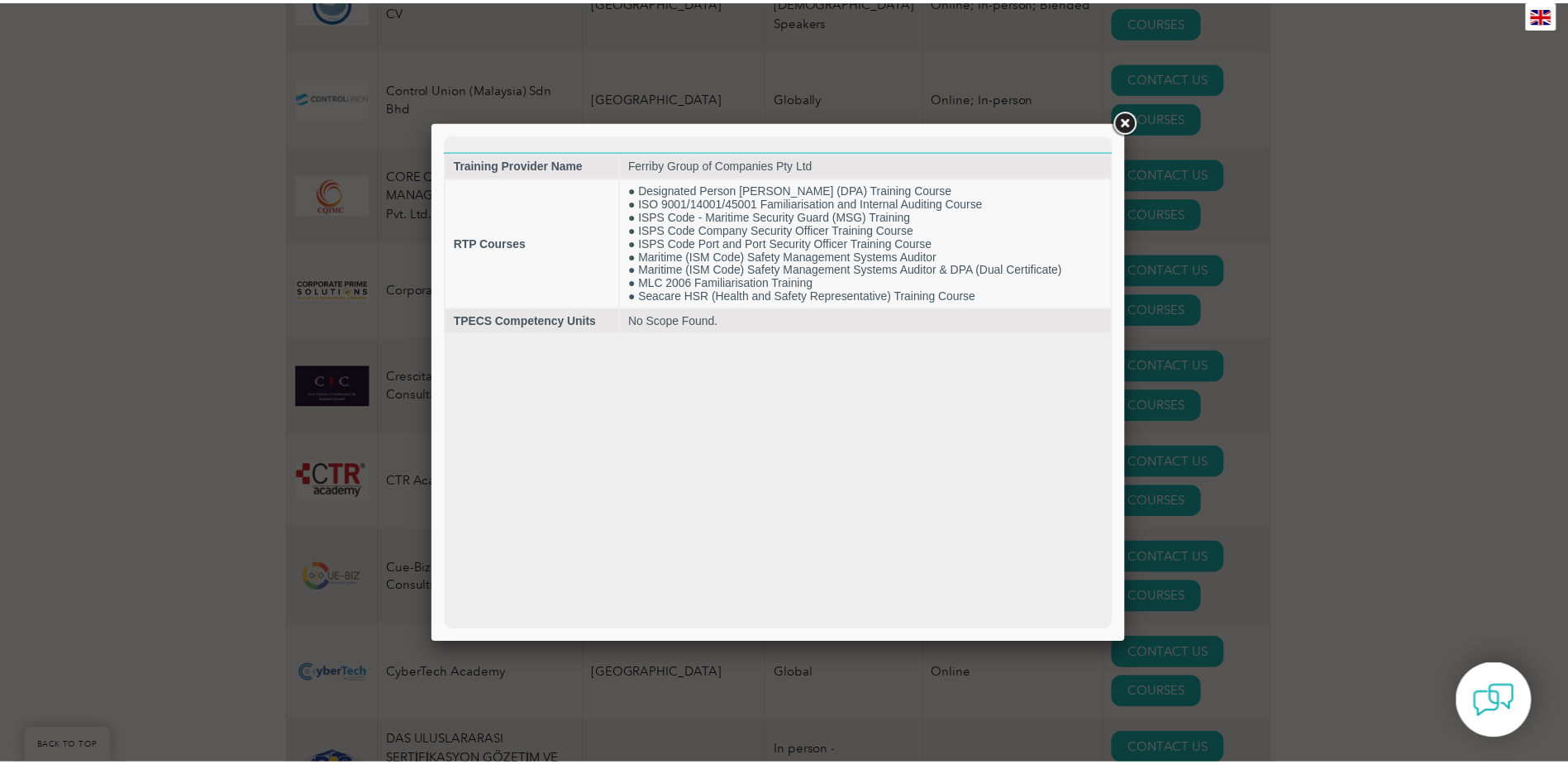
scroll to position [0, 0]
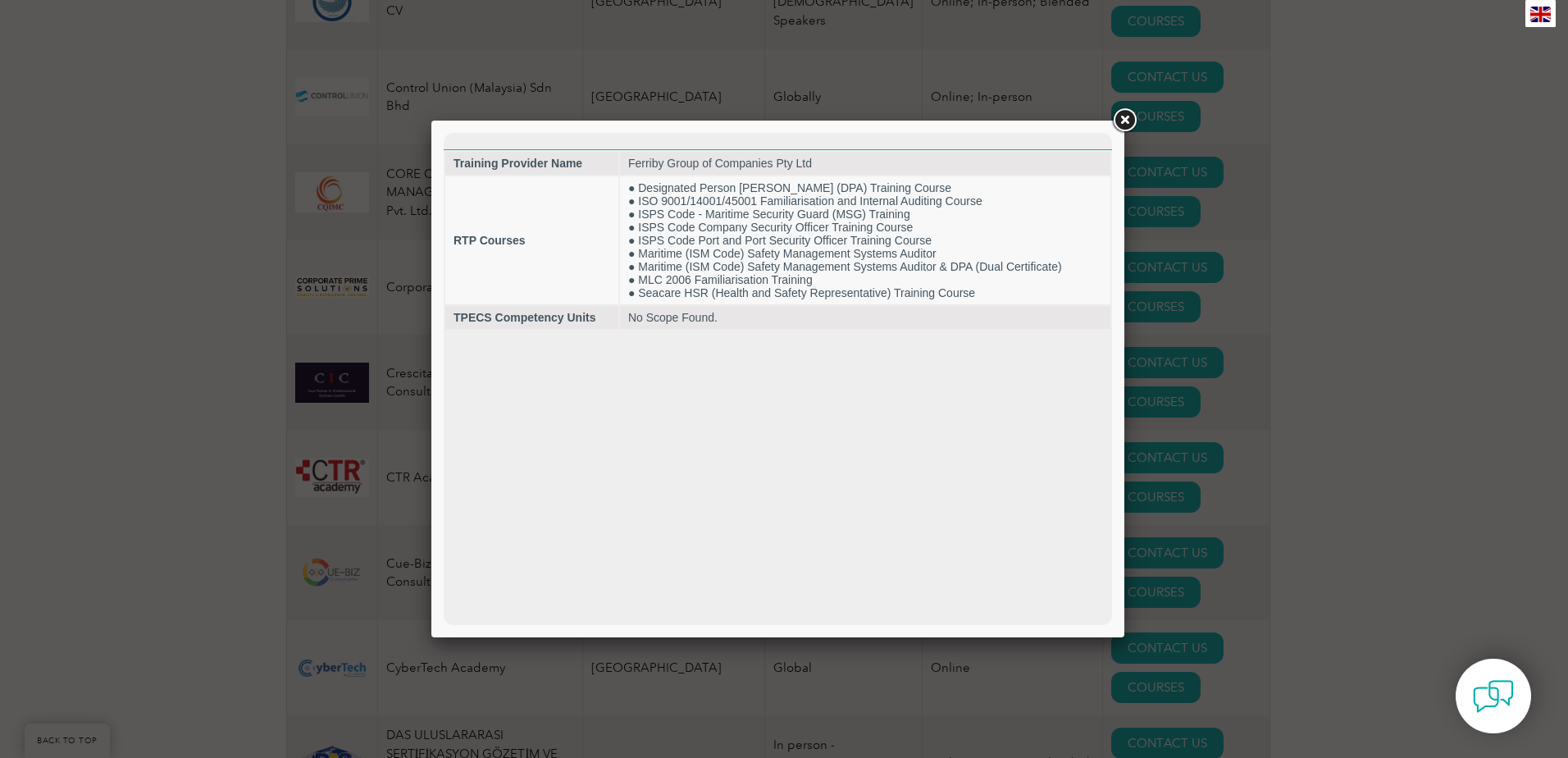
click at [1128, 117] on link at bounding box center [1125, 121] width 30 height 30
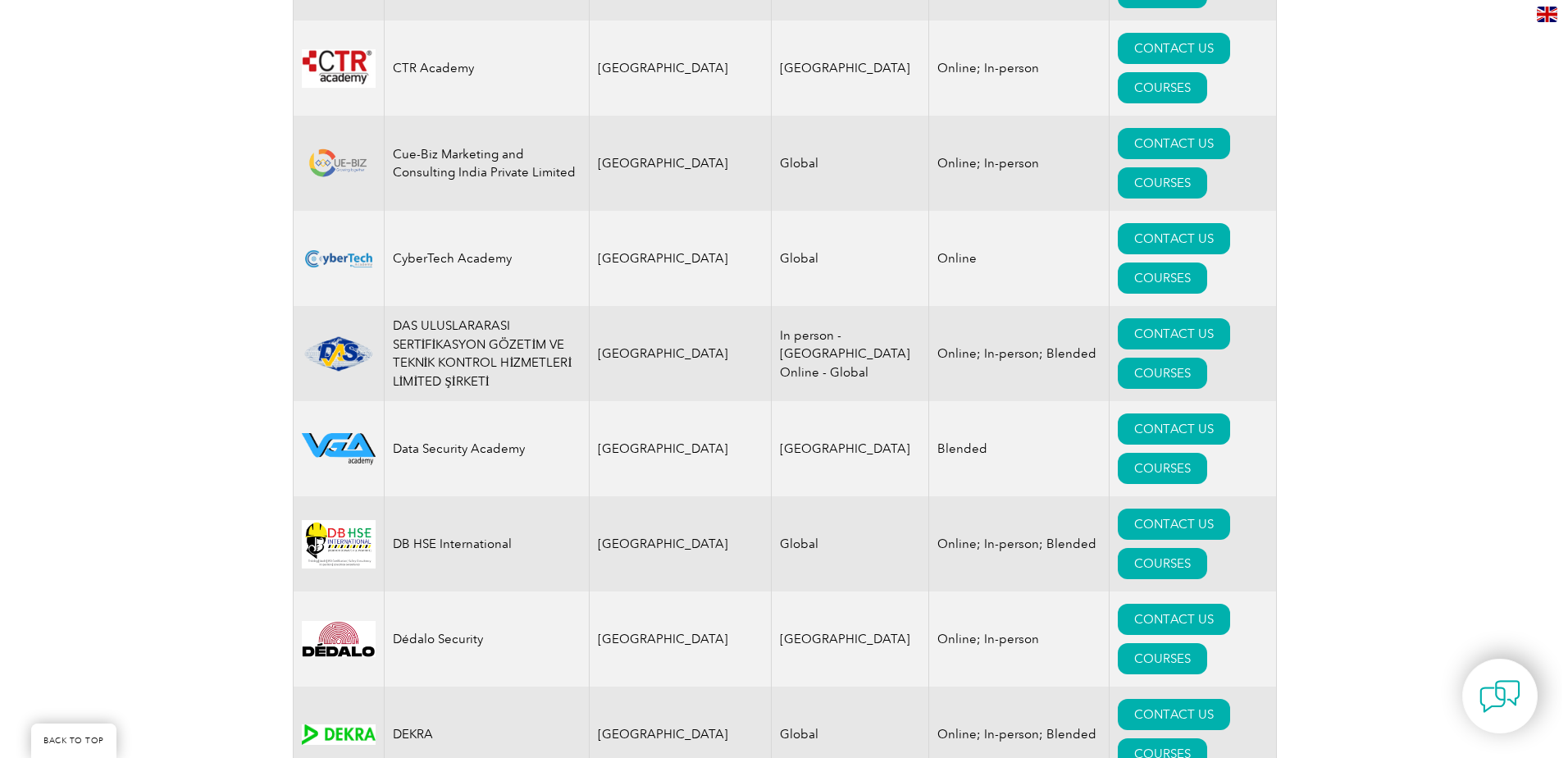
scroll to position [6647, 0]
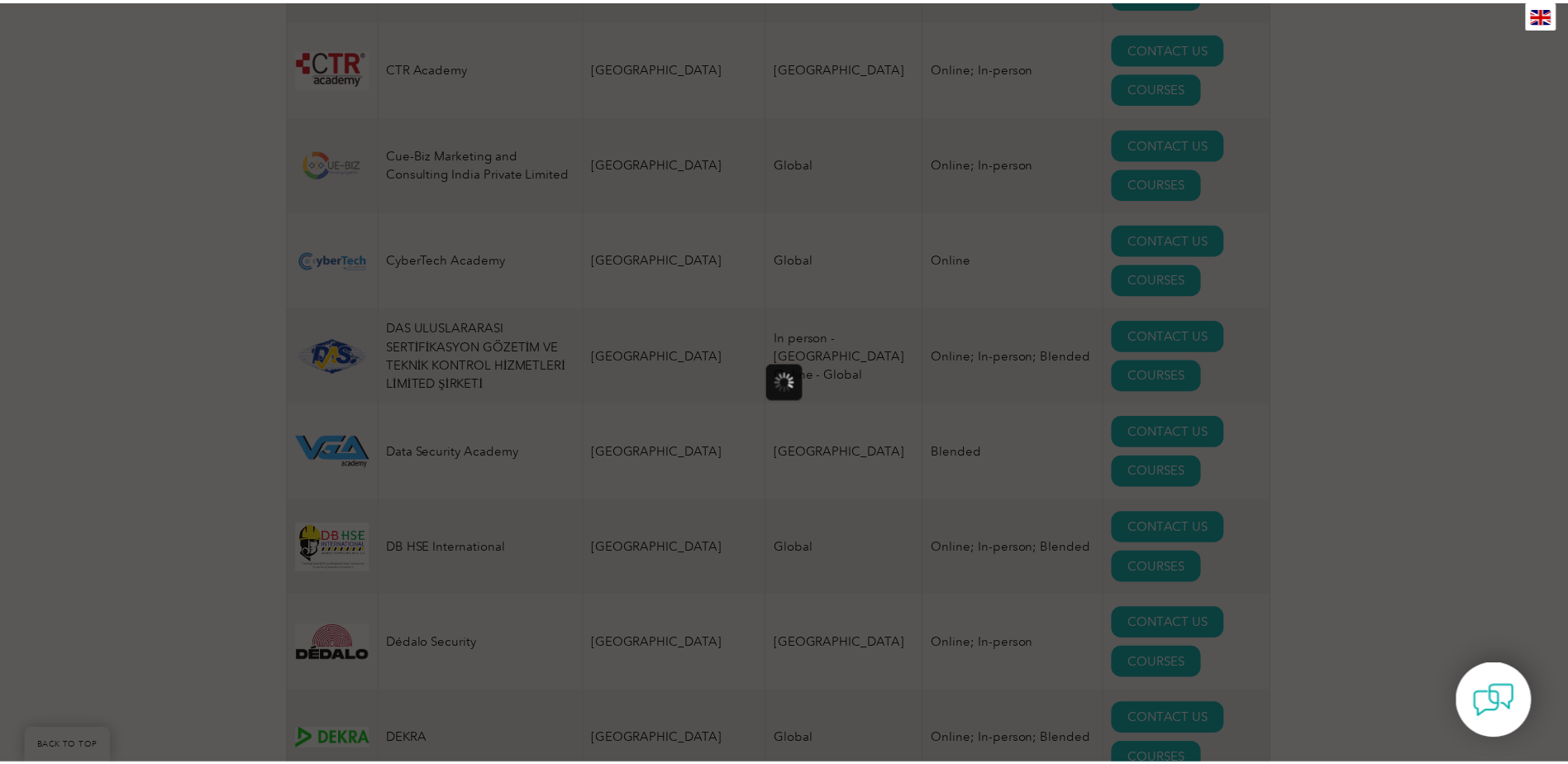
scroll to position [0, 0]
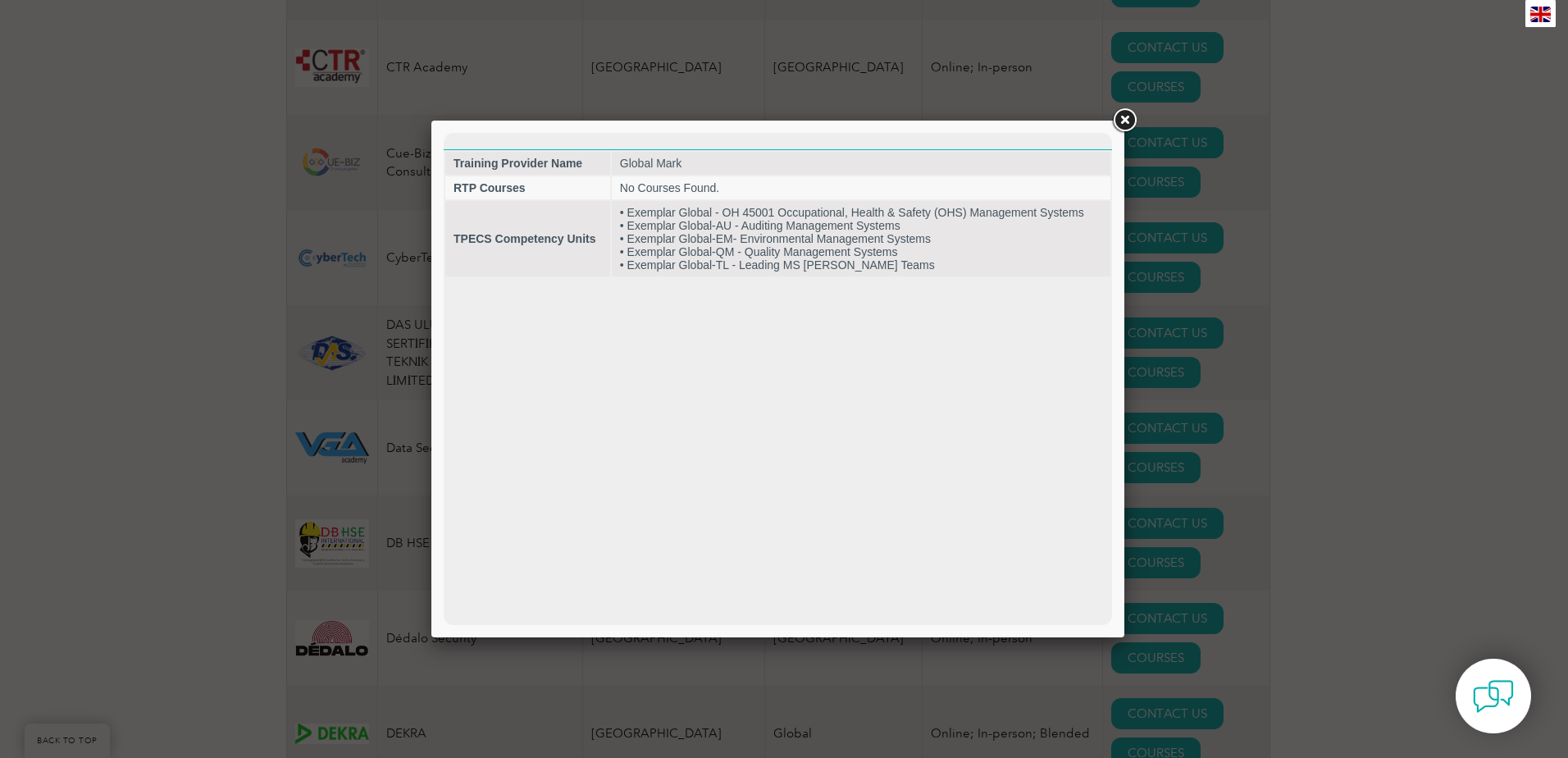
click at [1128, 119] on link at bounding box center [1125, 121] width 30 height 30
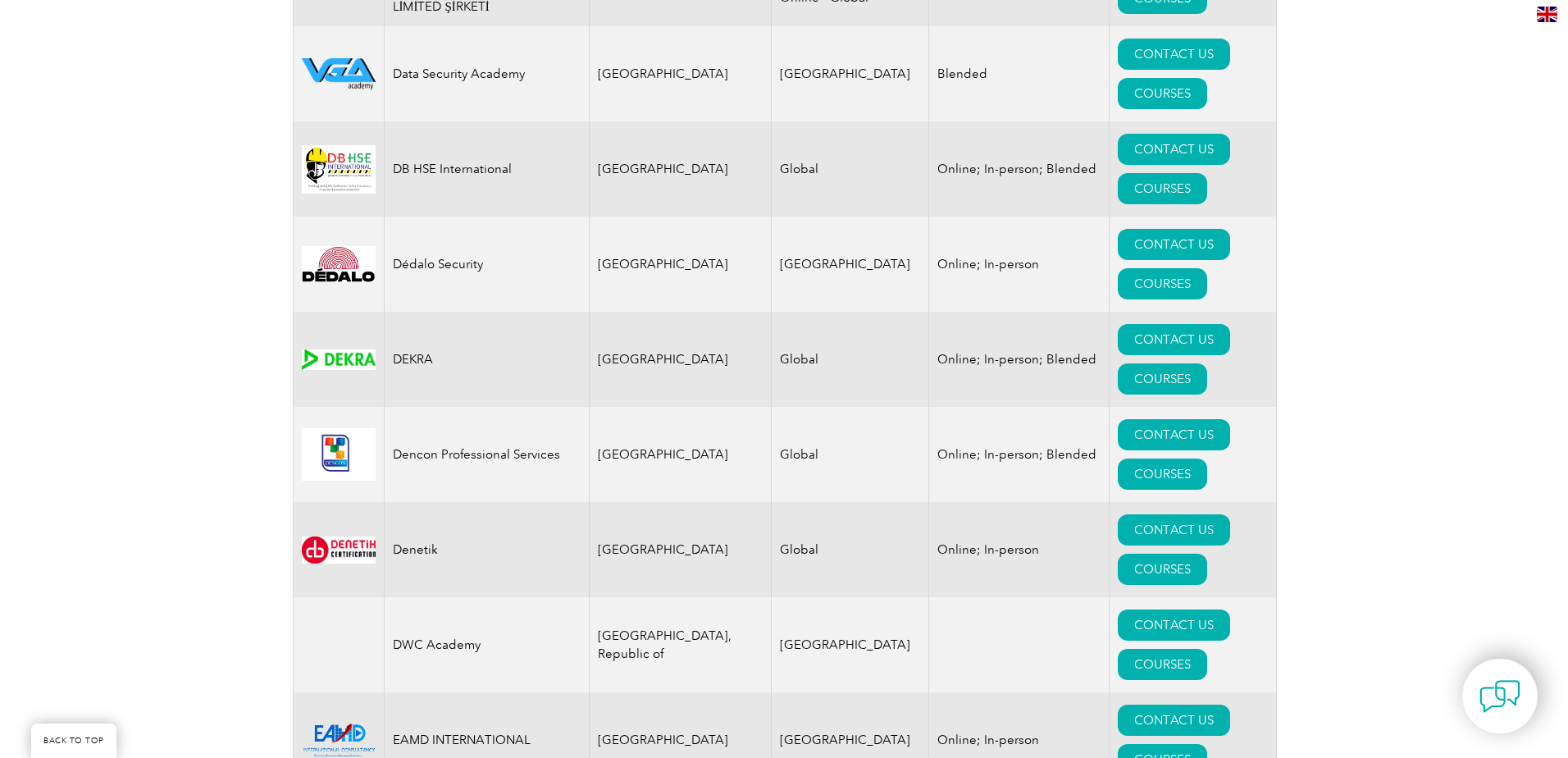
scroll to position [7057, 0]
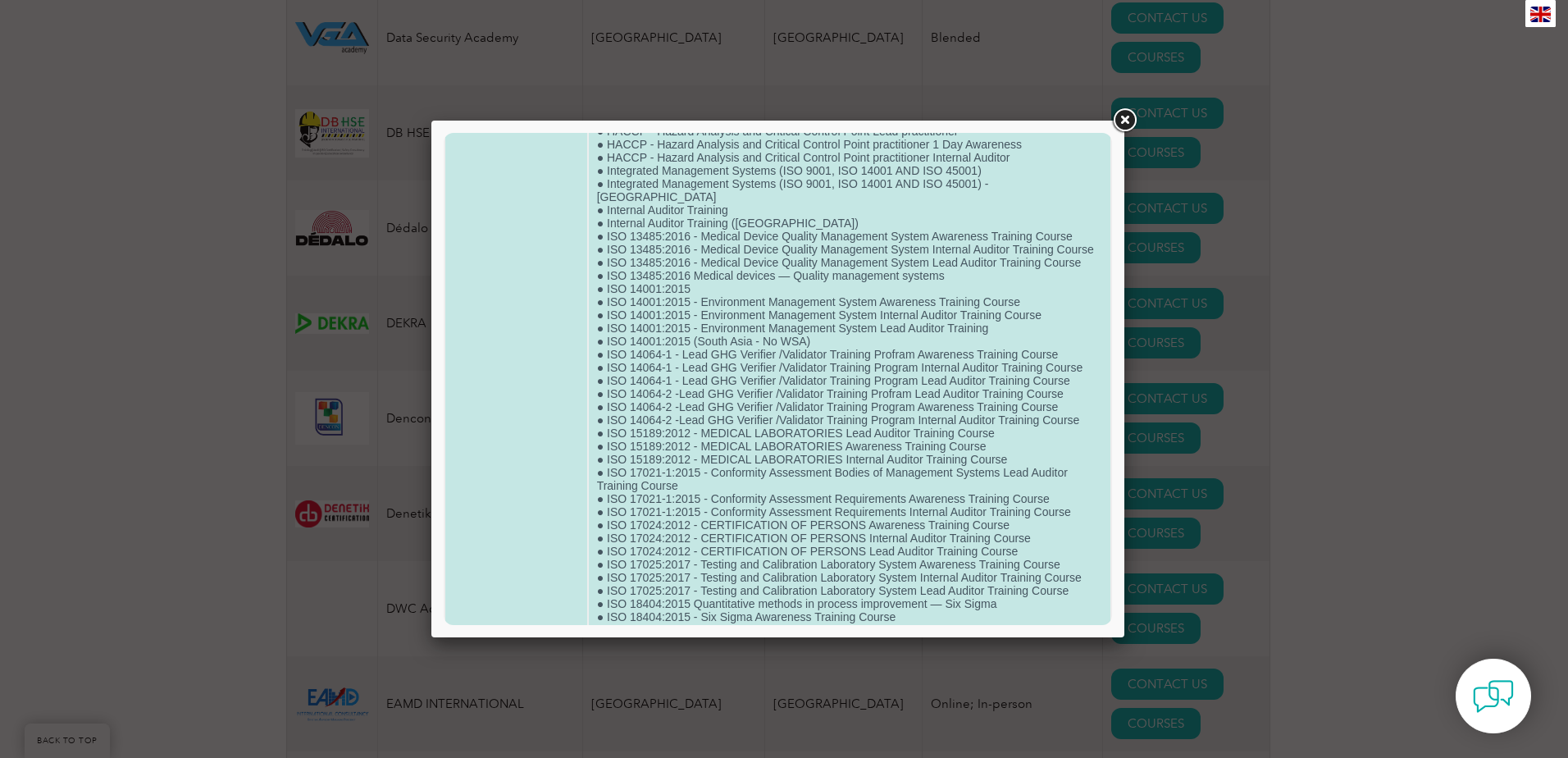
scroll to position [0, 0]
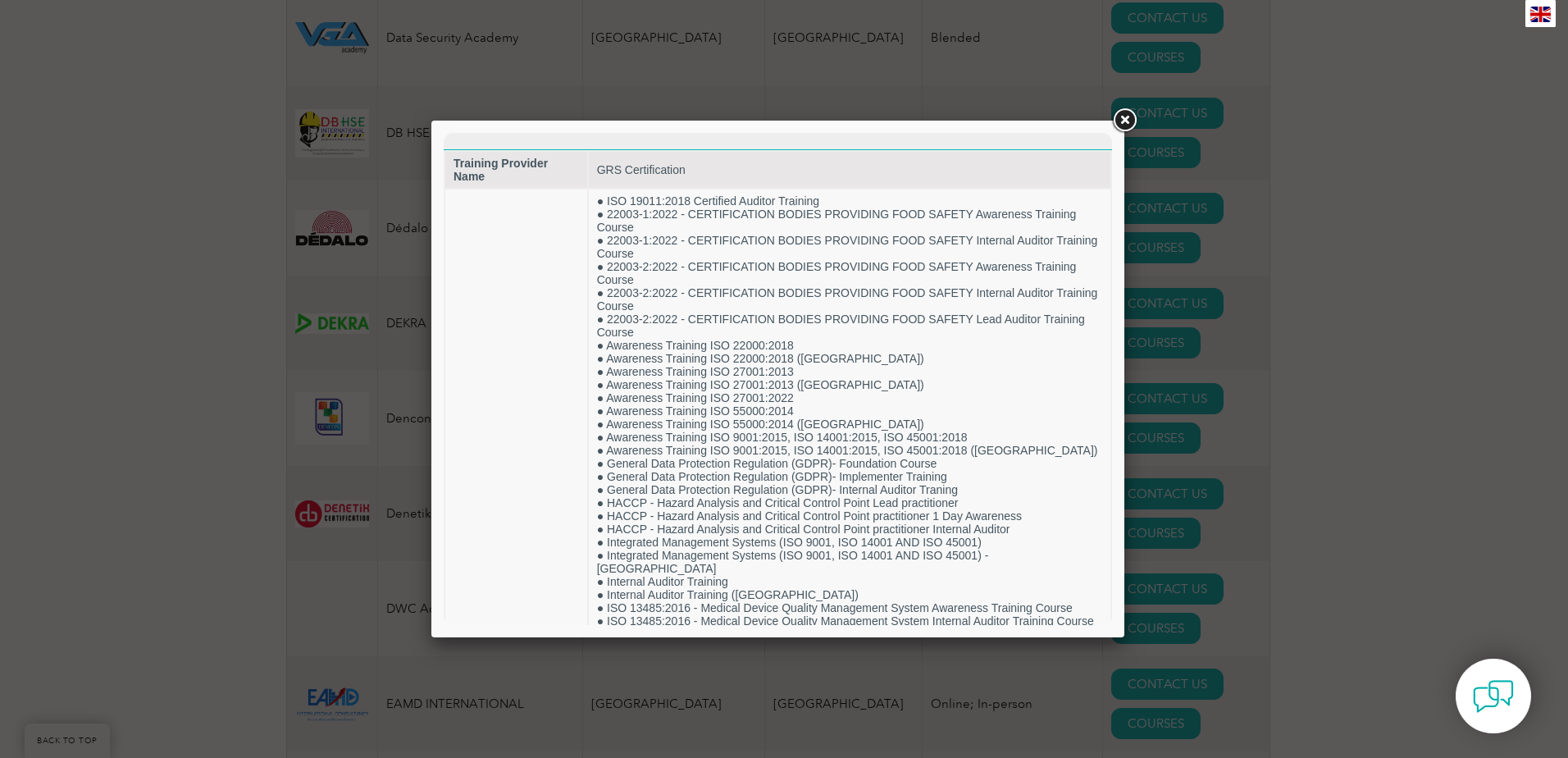
click at [1127, 120] on link at bounding box center [1125, 121] width 30 height 30
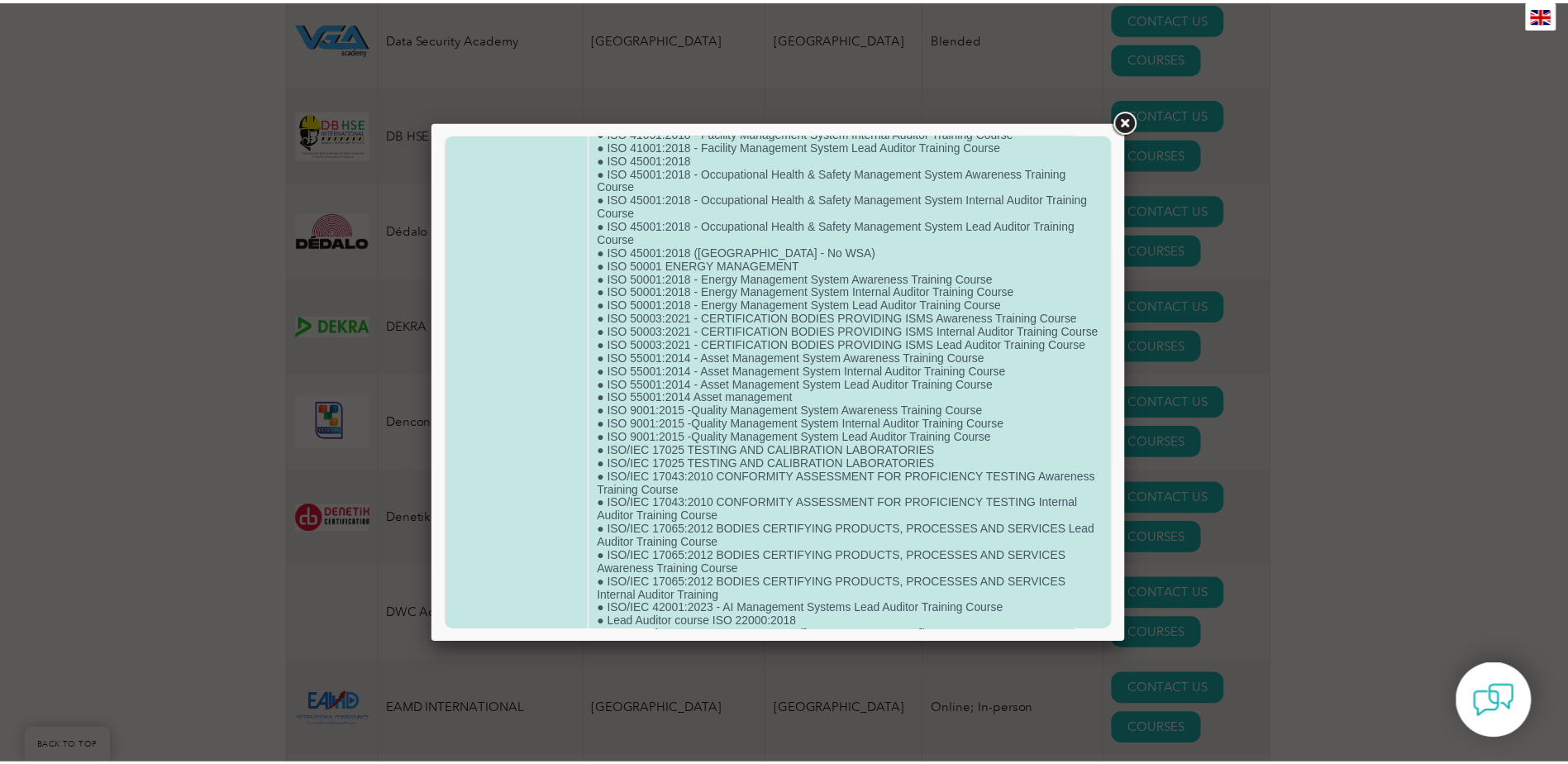
scroll to position [1819, 0]
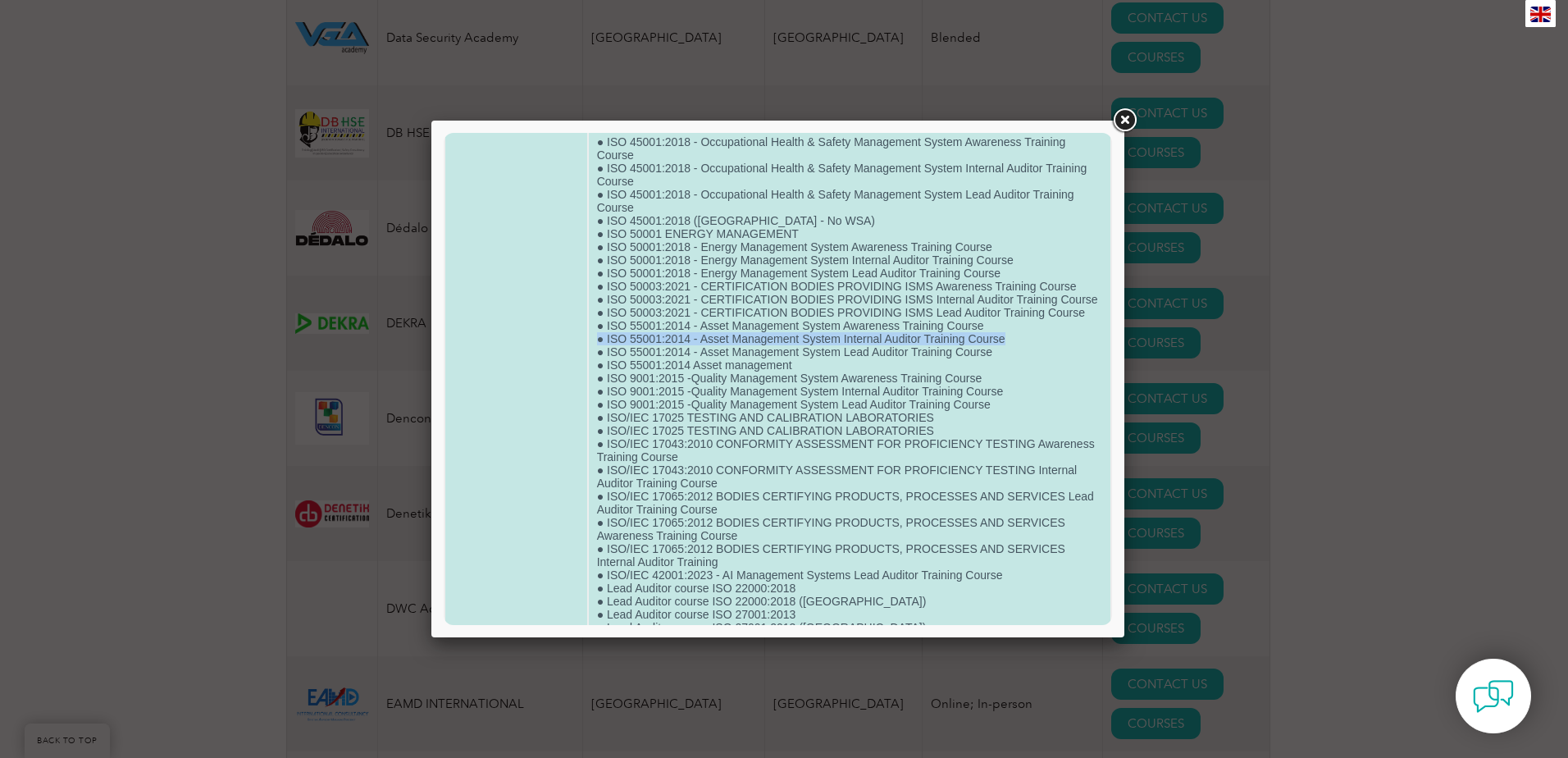
drag, startPoint x: 1002, startPoint y: 430, endPoint x: 599, endPoint y: 435, distance: 403.0
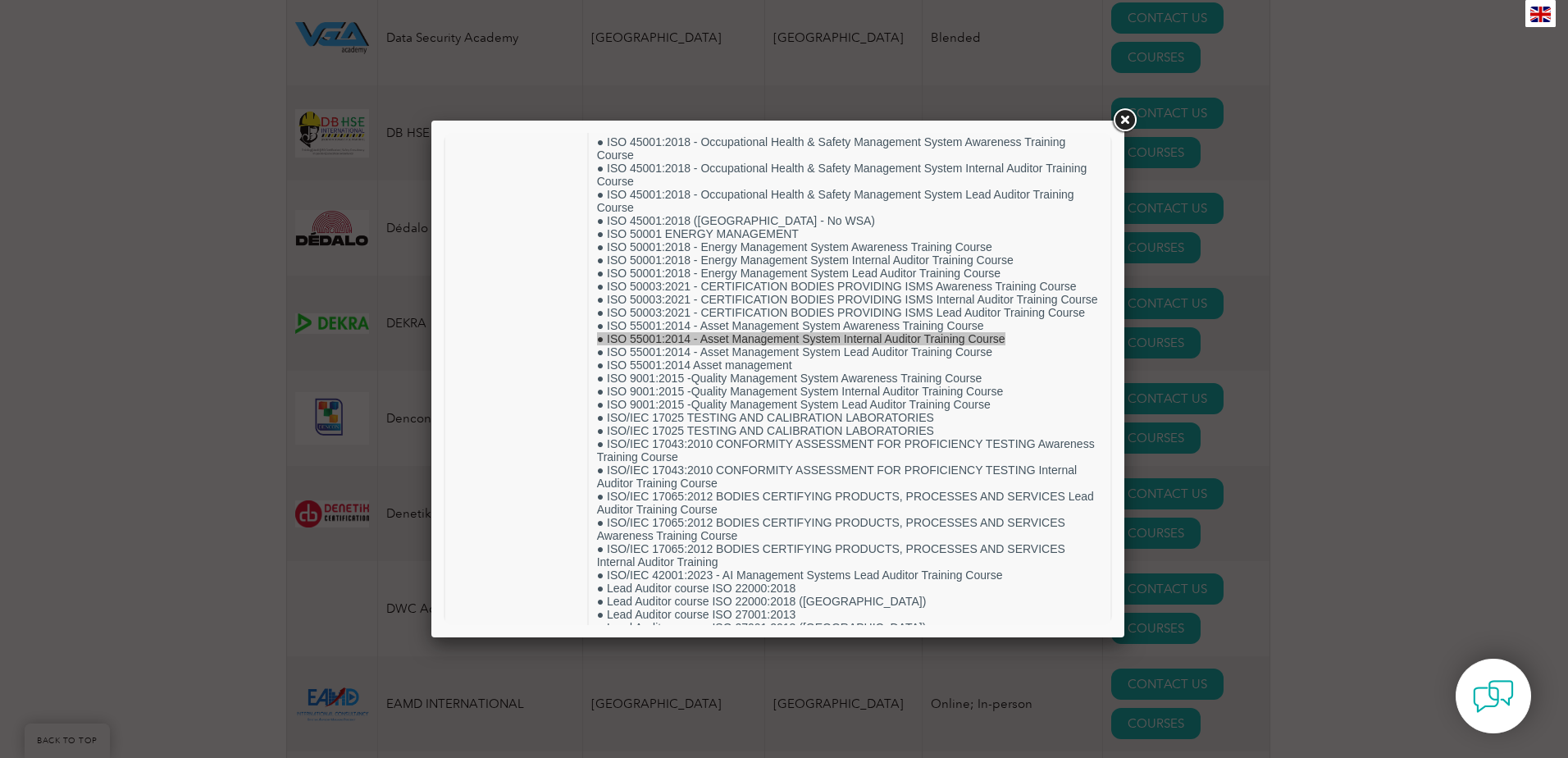
click at [1126, 117] on link at bounding box center [1125, 121] width 30 height 30
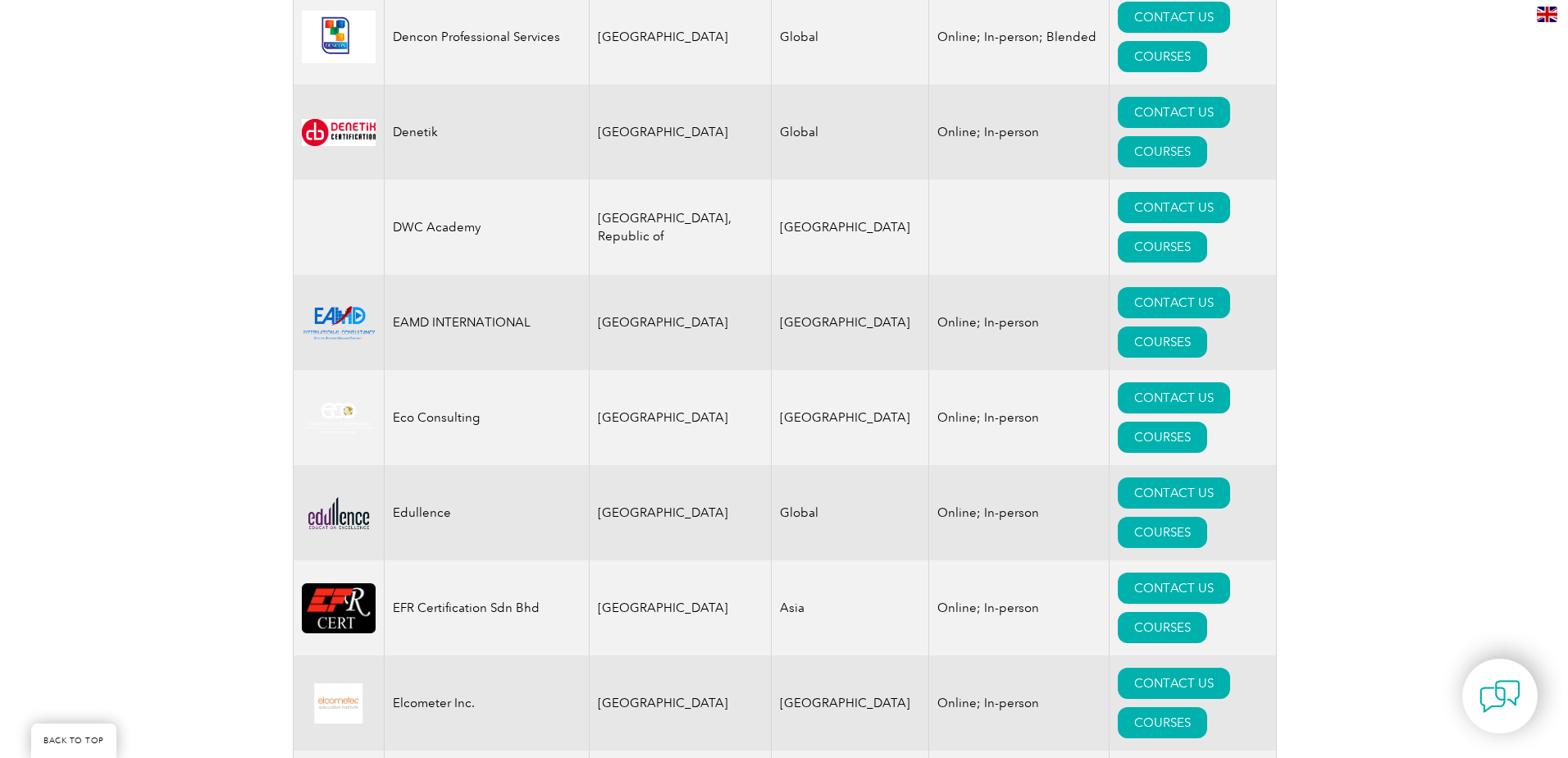
scroll to position [7467, 0]
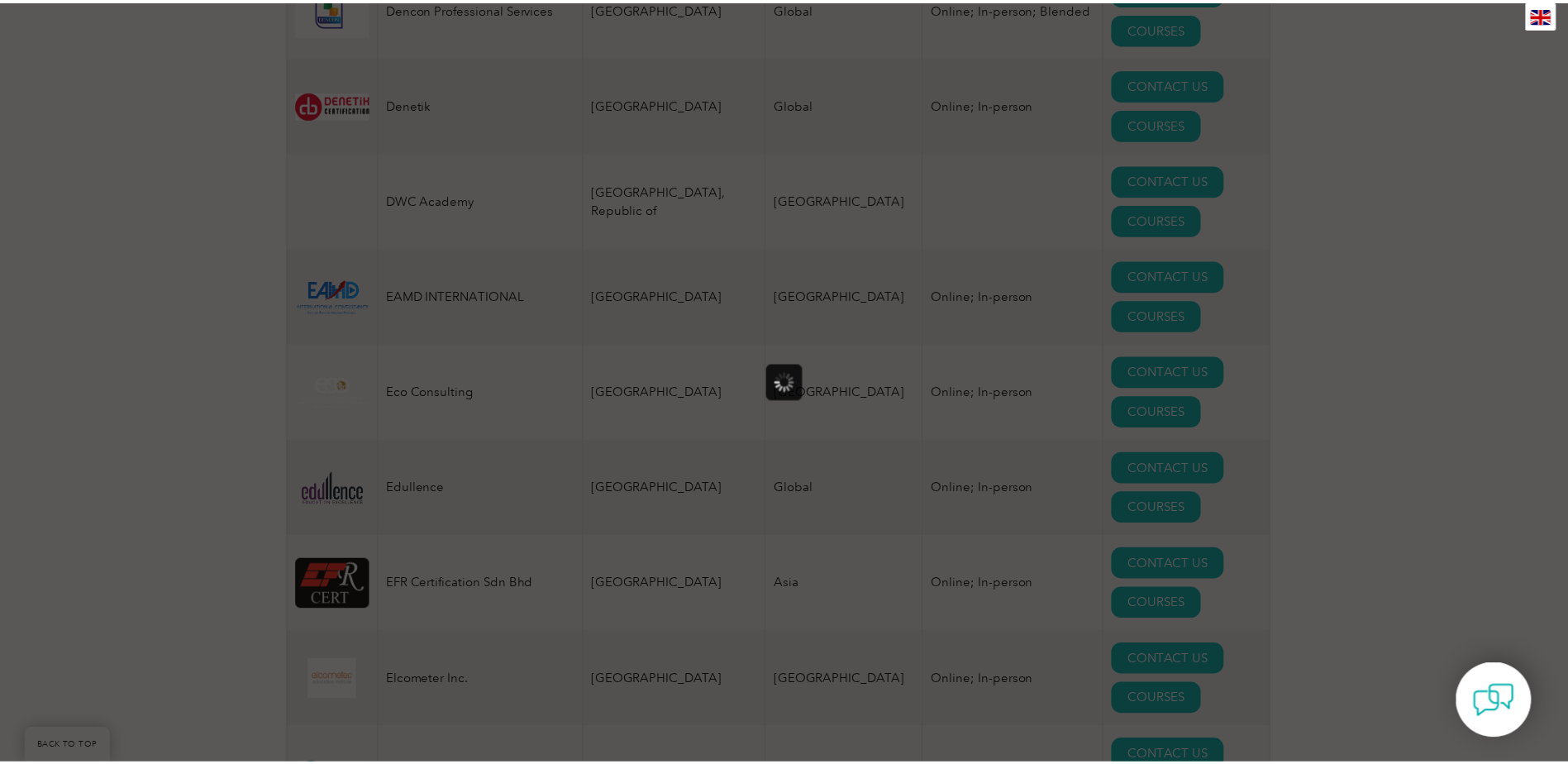
scroll to position [0, 0]
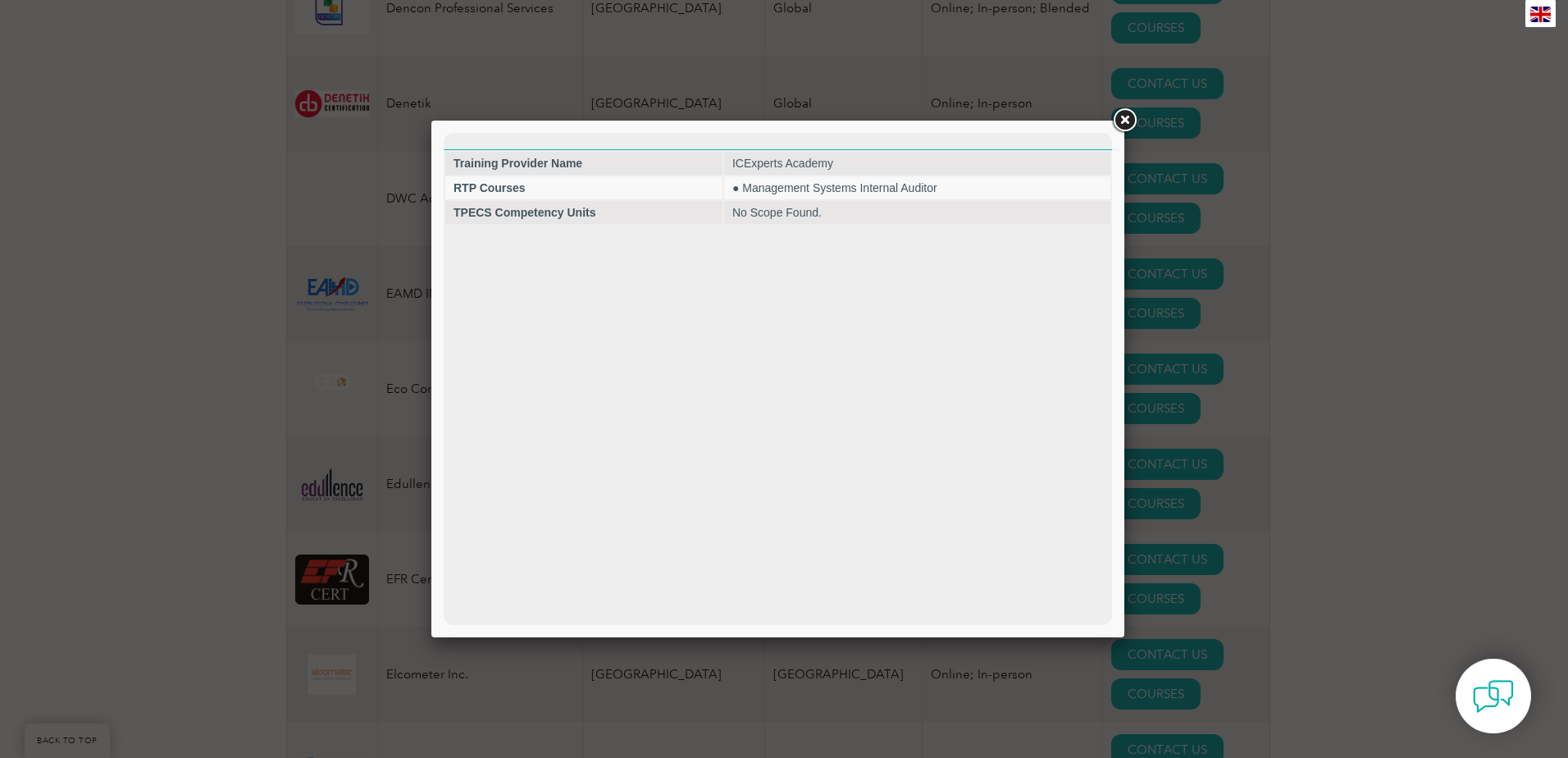
click at [1126, 119] on link at bounding box center [1125, 121] width 30 height 30
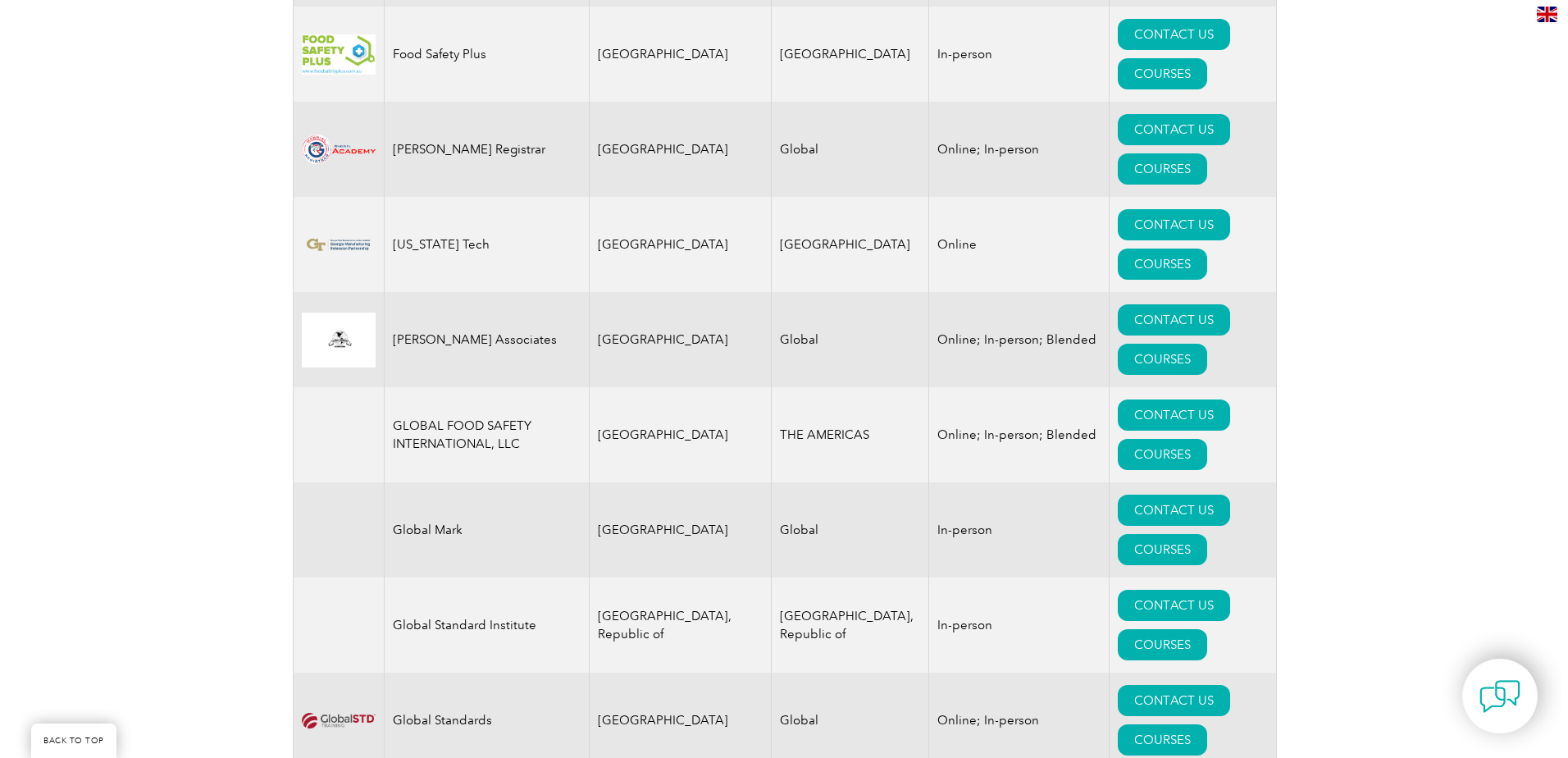
scroll to position [9355, 0]
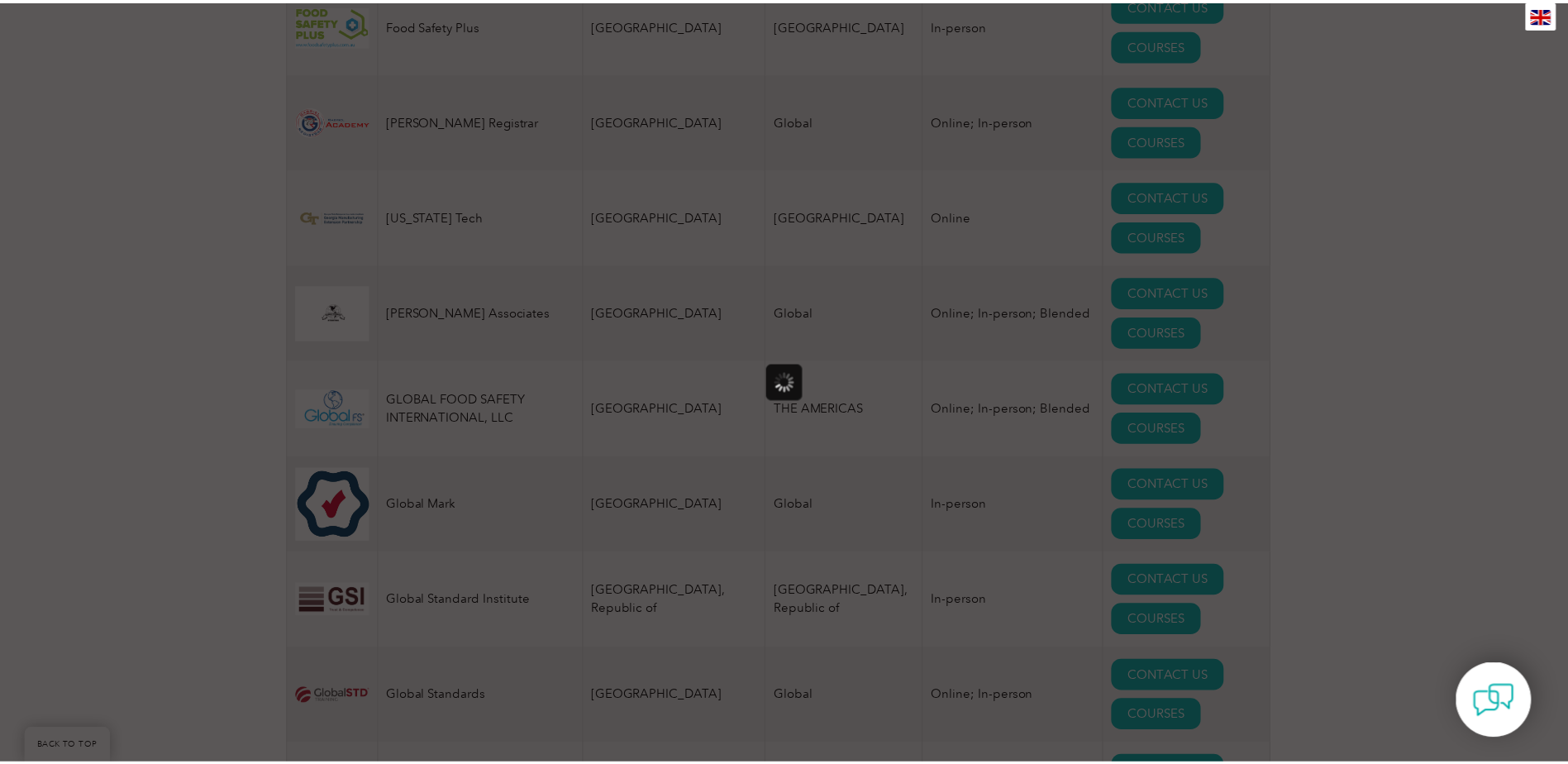
scroll to position [0, 0]
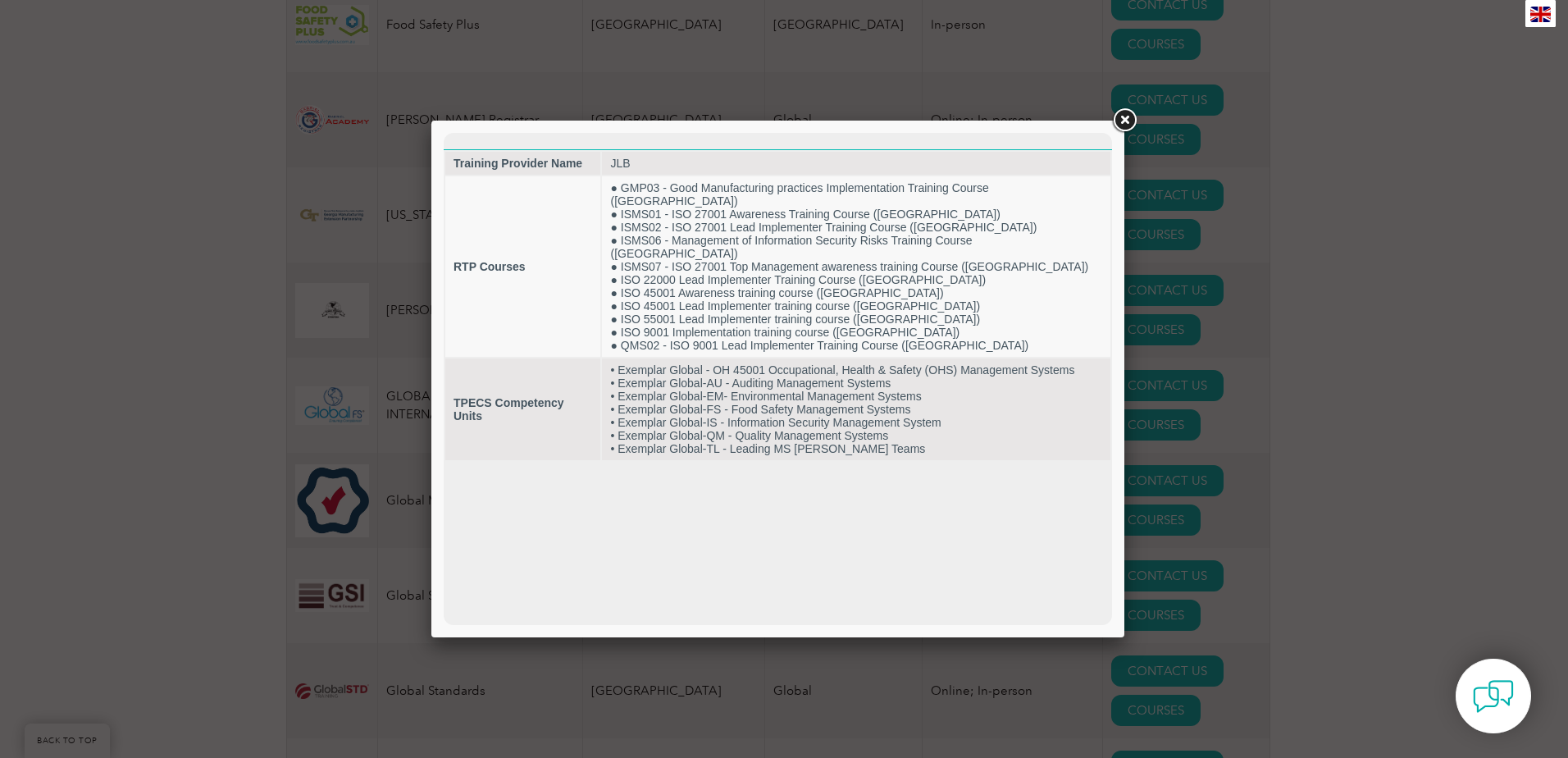
click at [1124, 116] on link at bounding box center [1125, 121] width 30 height 30
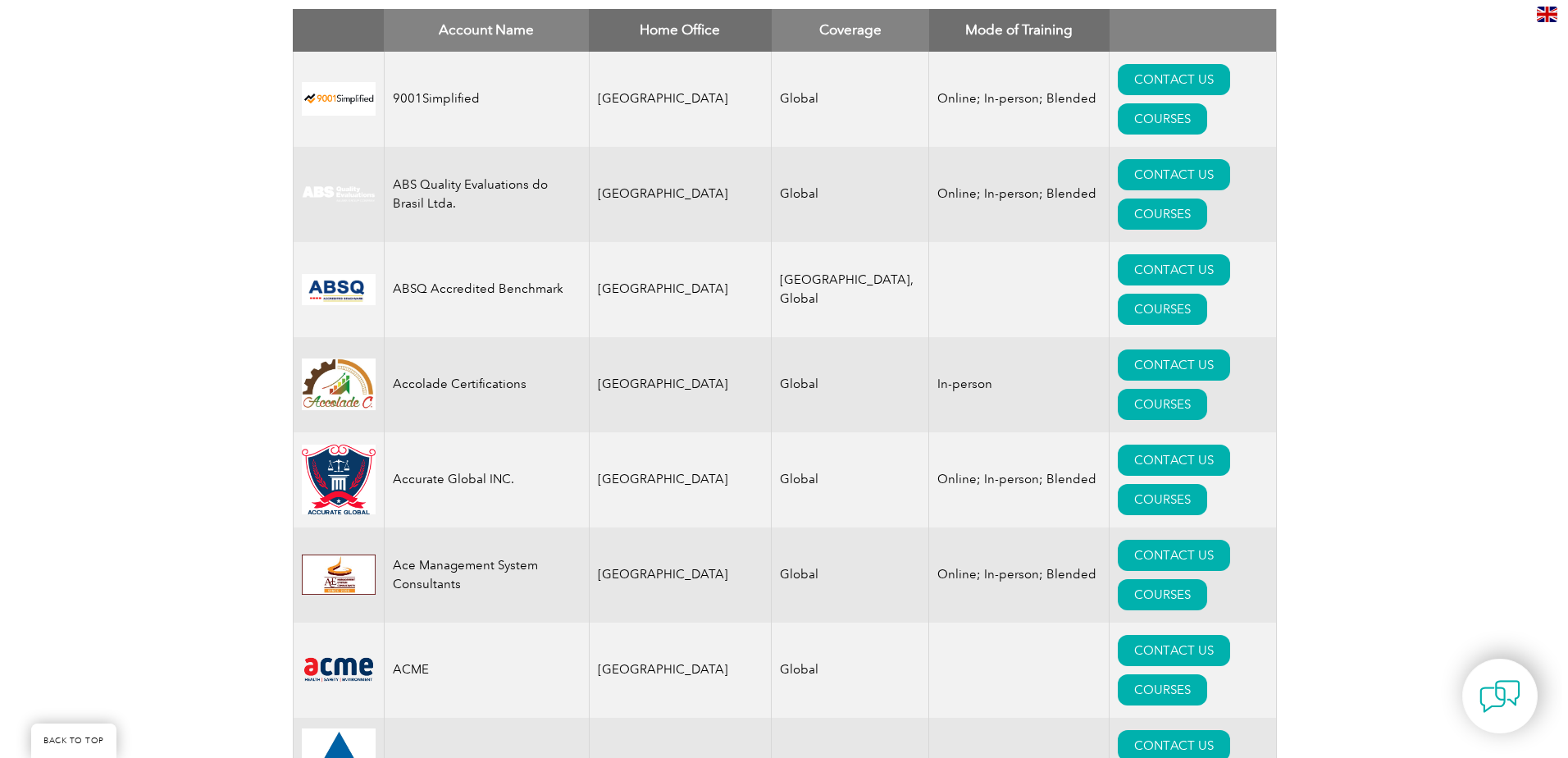
scroll to position [739, 0]
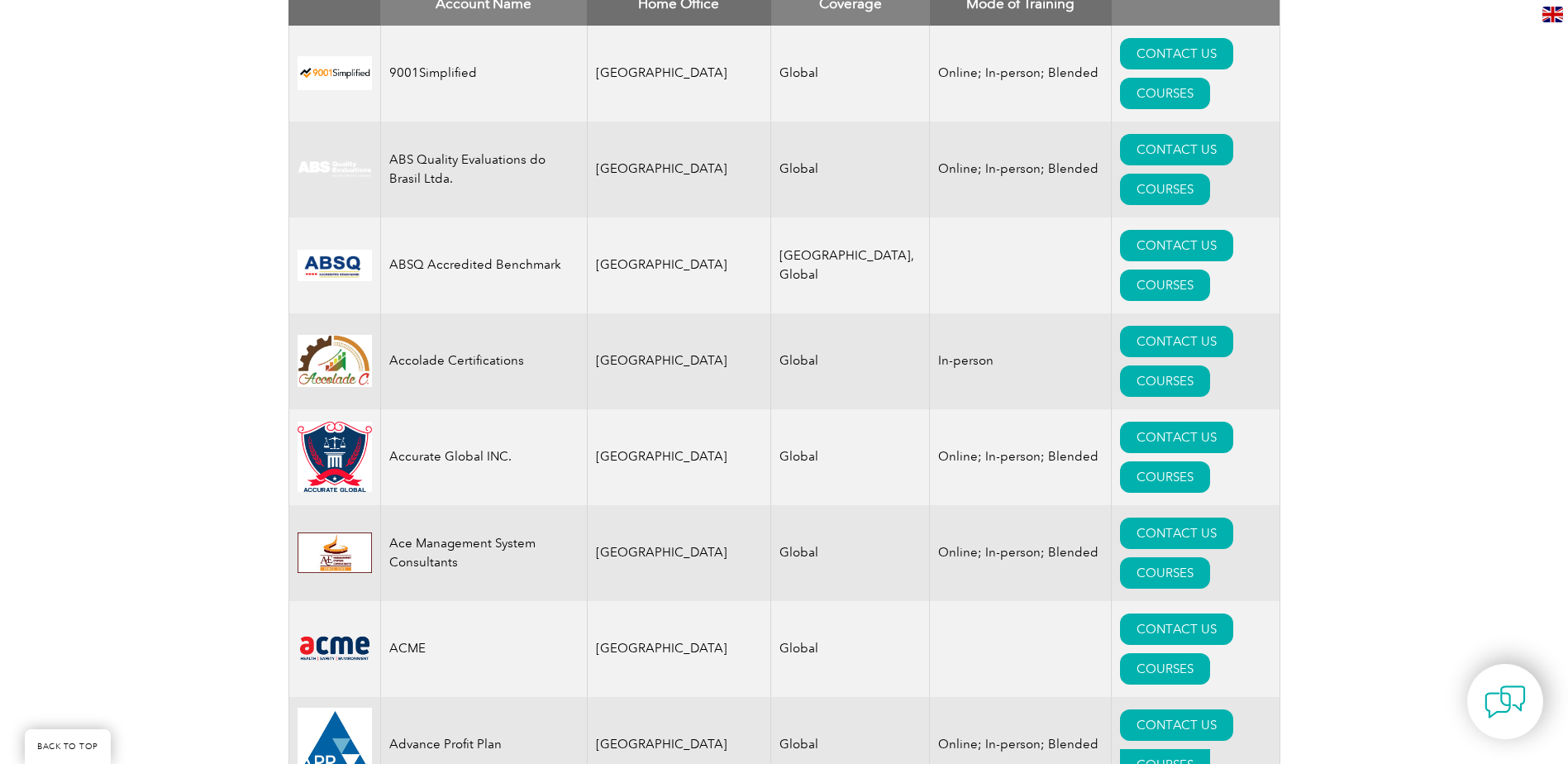
click at [1194, 749] on link "COURSES" at bounding box center [1165, 765] width 90 height 32
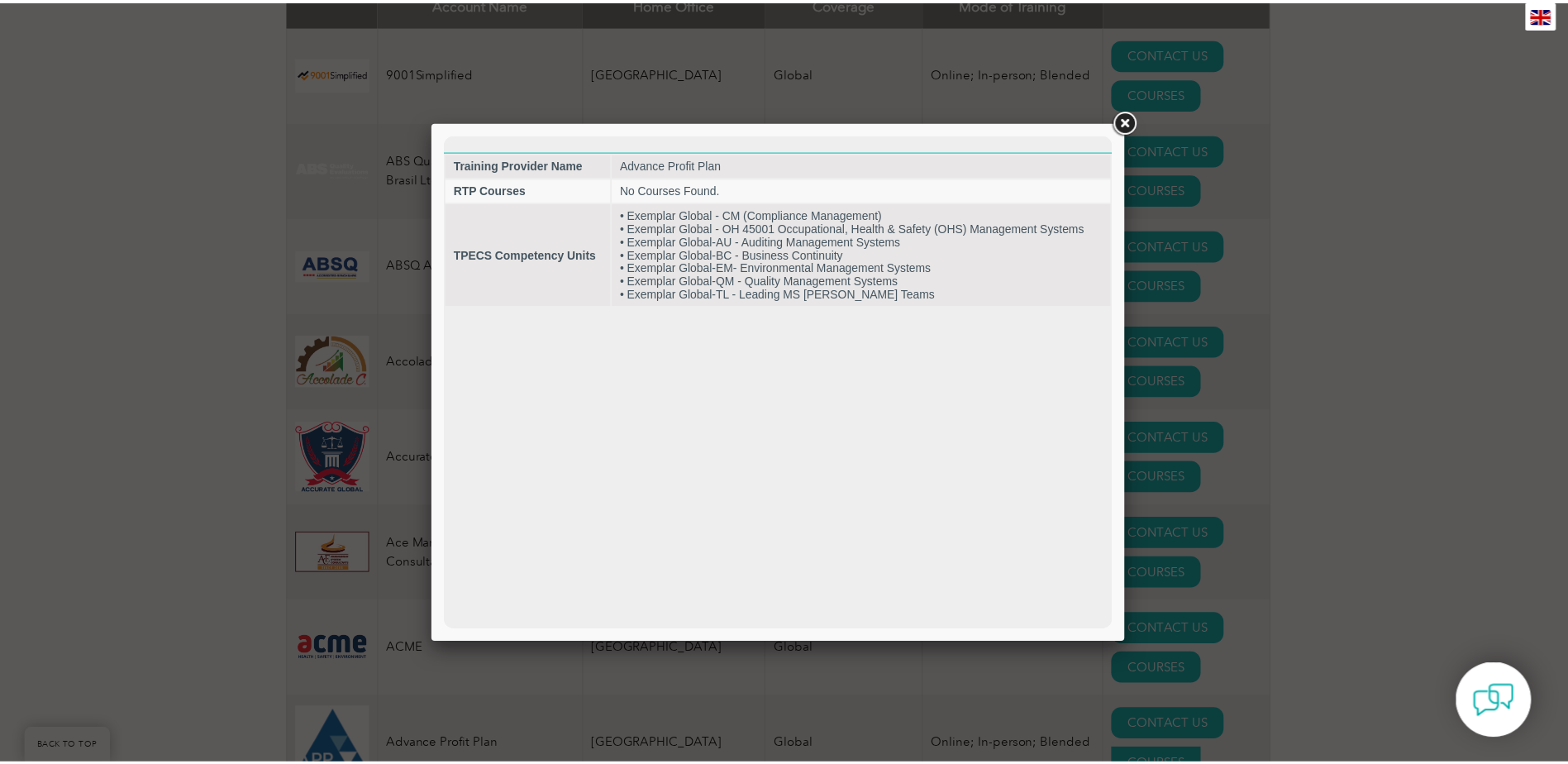
scroll to position [0, 0]
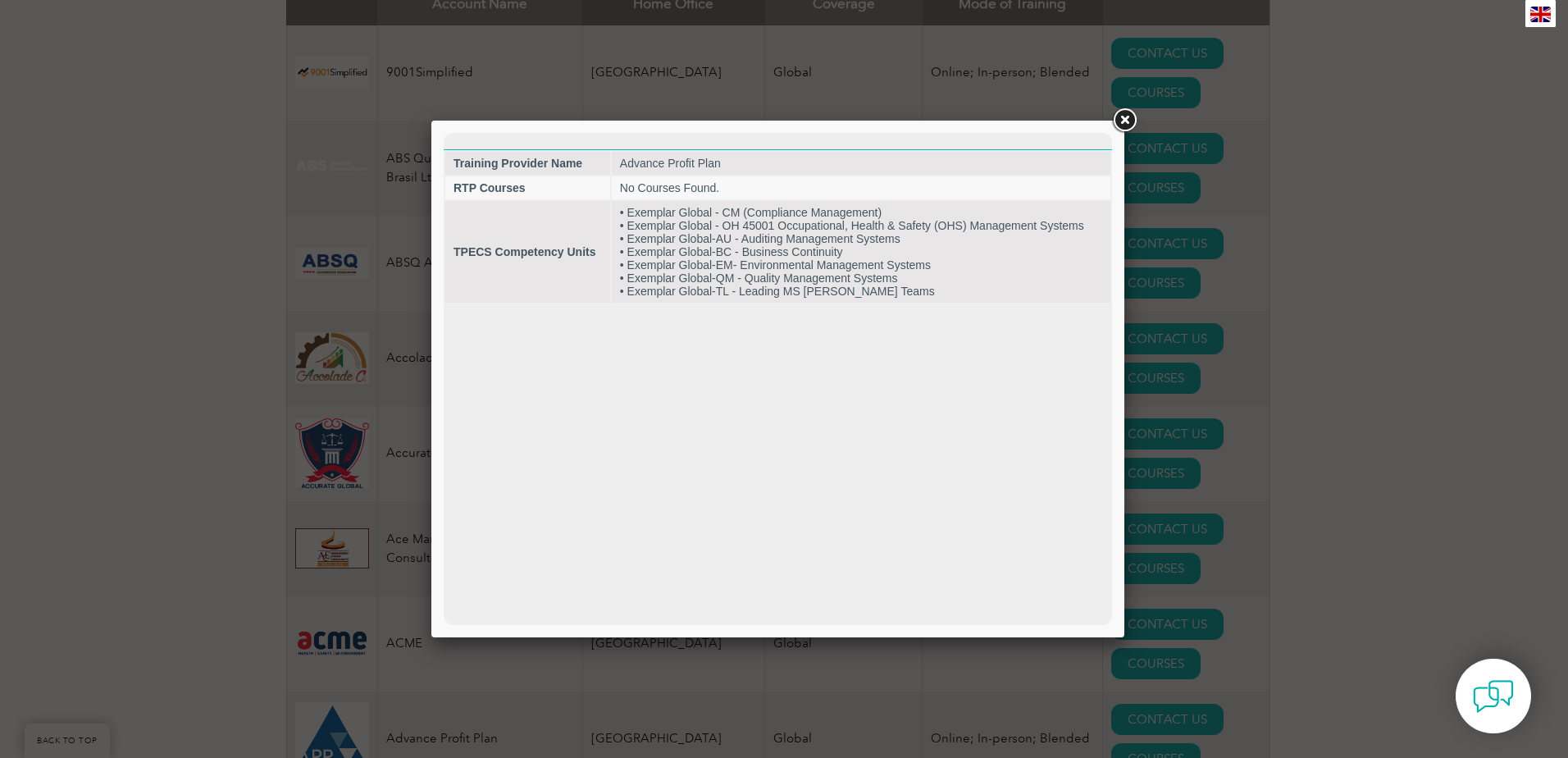
click at [1124, 125] on link at bounding box center [1125, 121] width 30 height 30
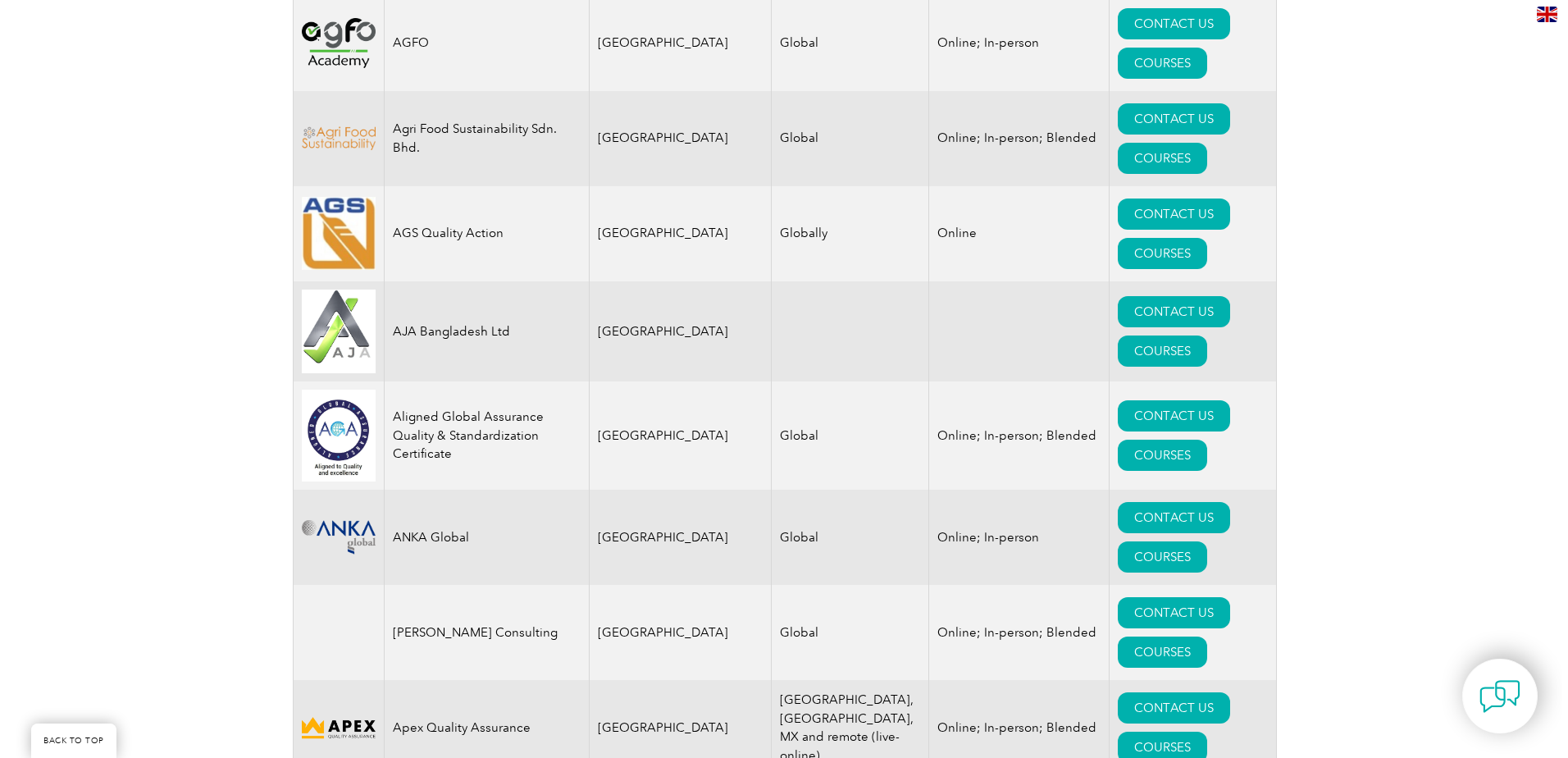
scroll to position [1559, 0]
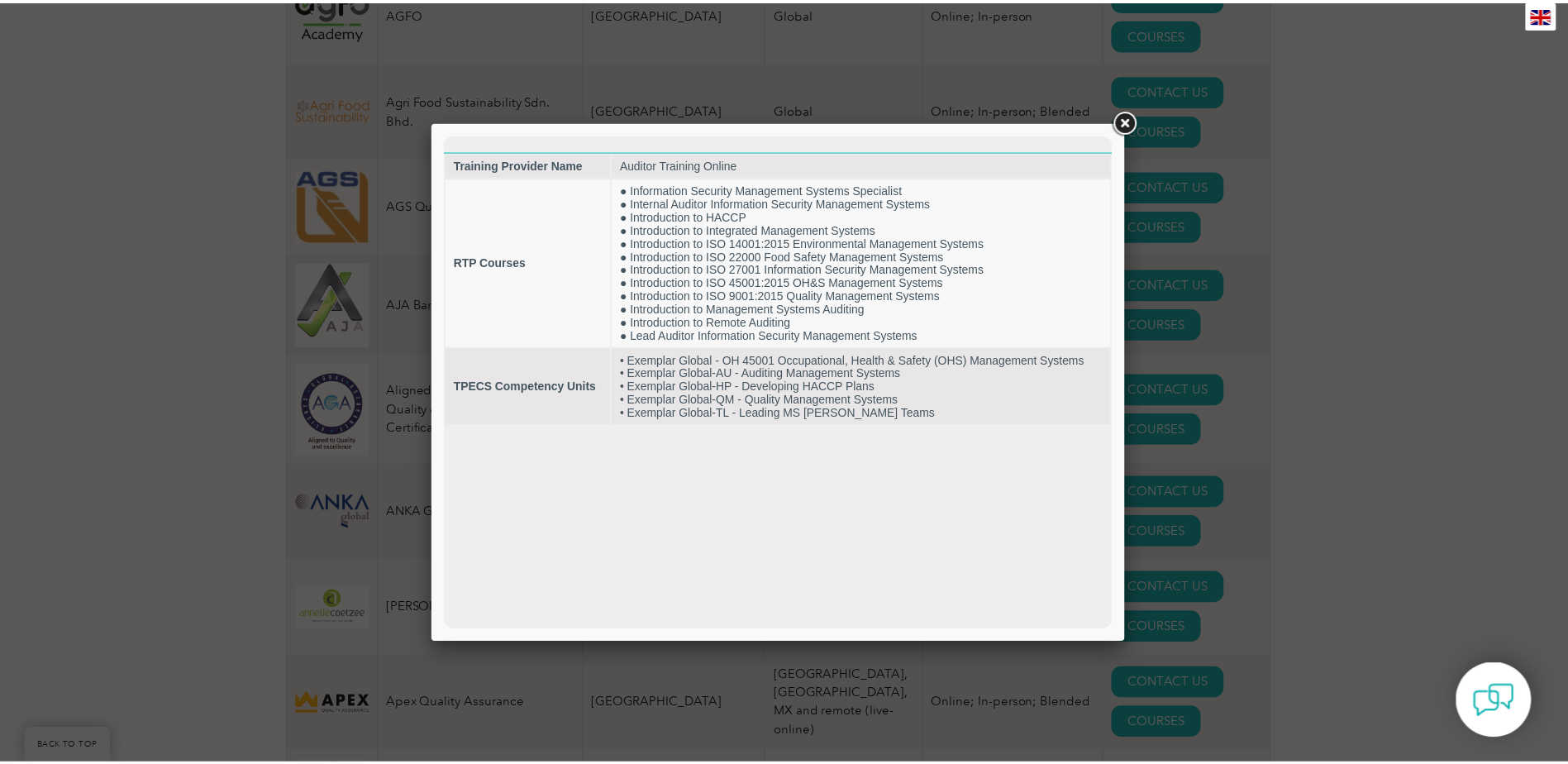
scroll to position [0, 0]
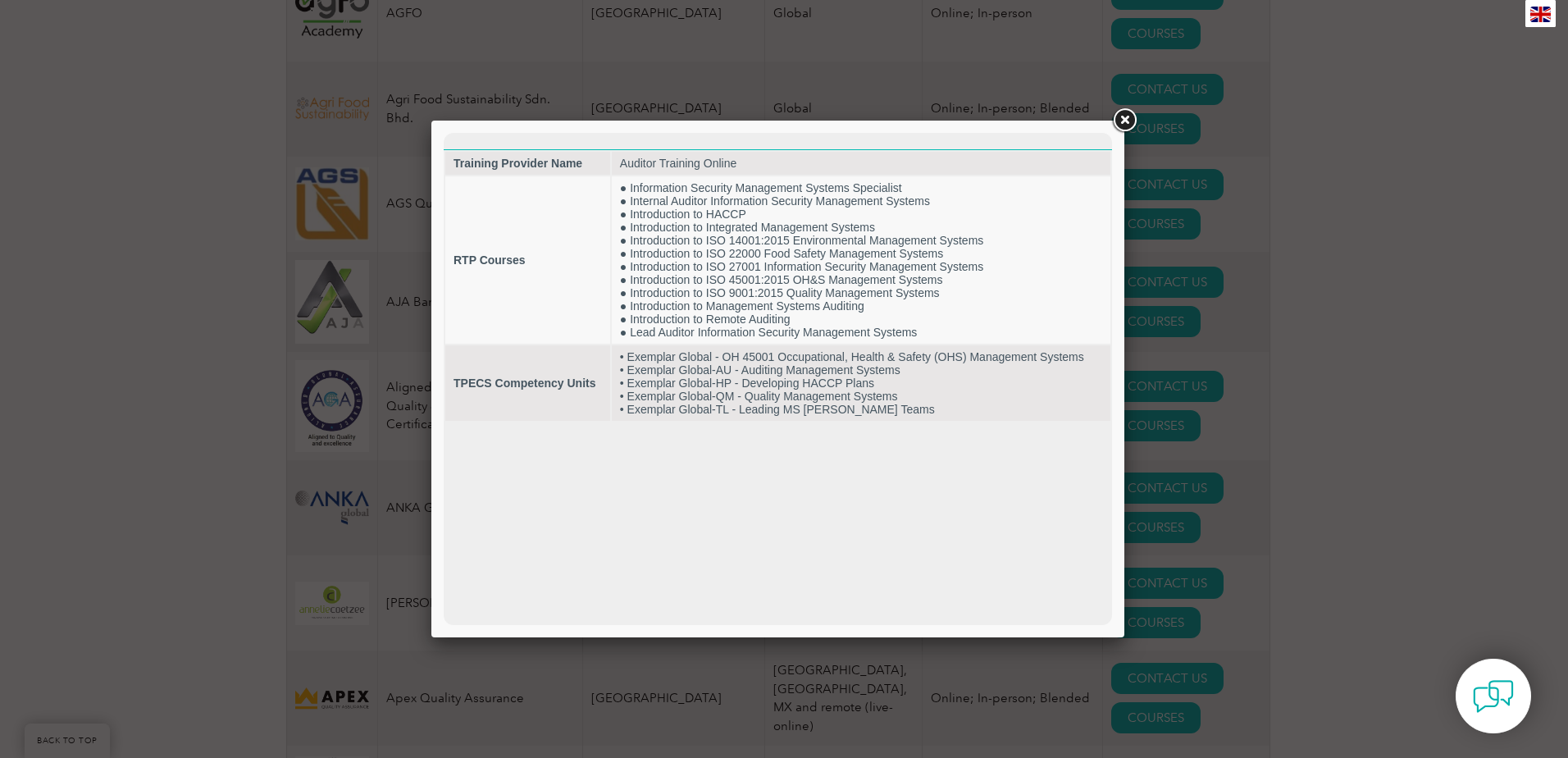
click at [1128, 124] on link at bounding box center [1125, 121] width 30 height 30
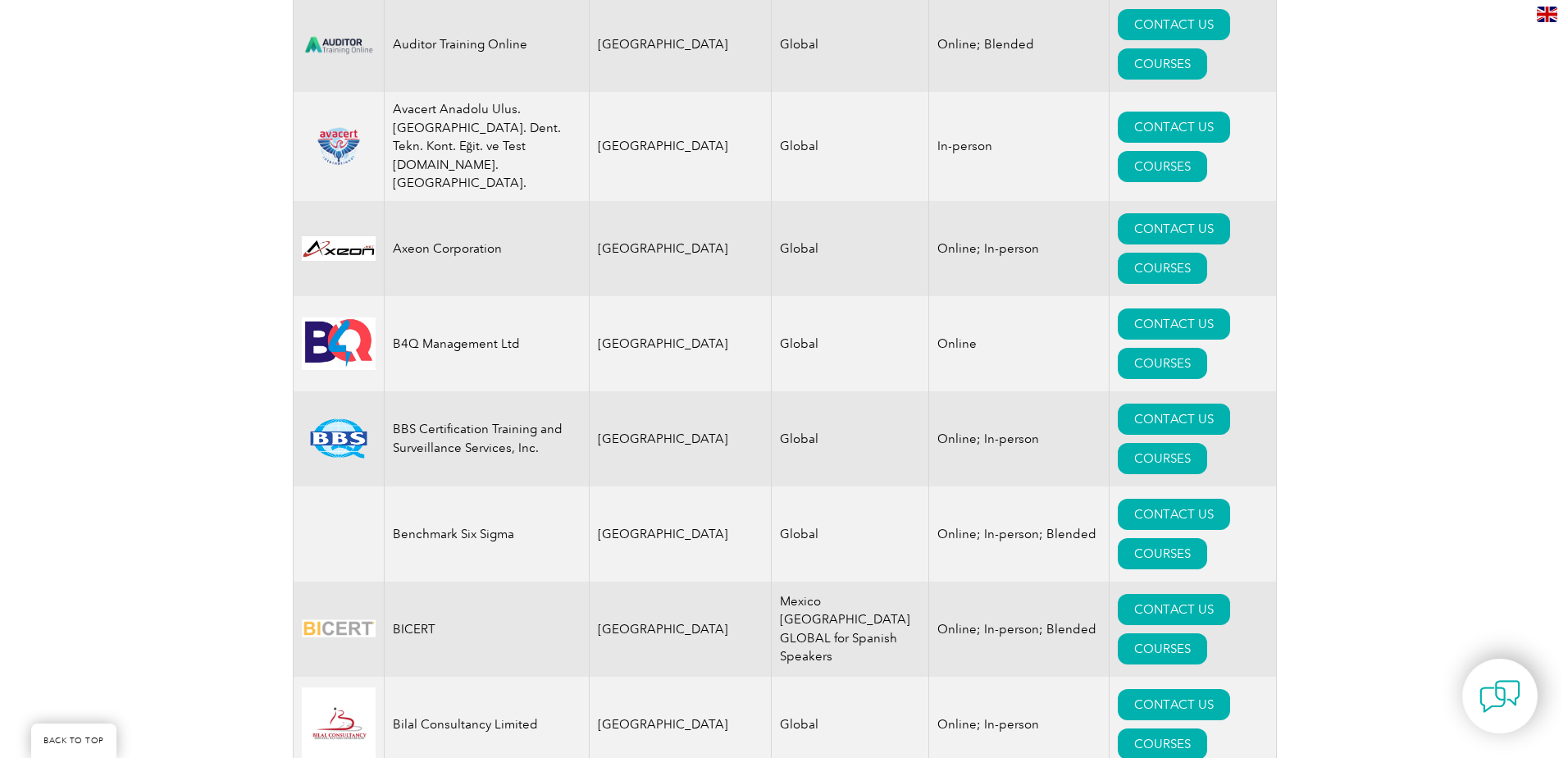
scroll to position [2625, 0]
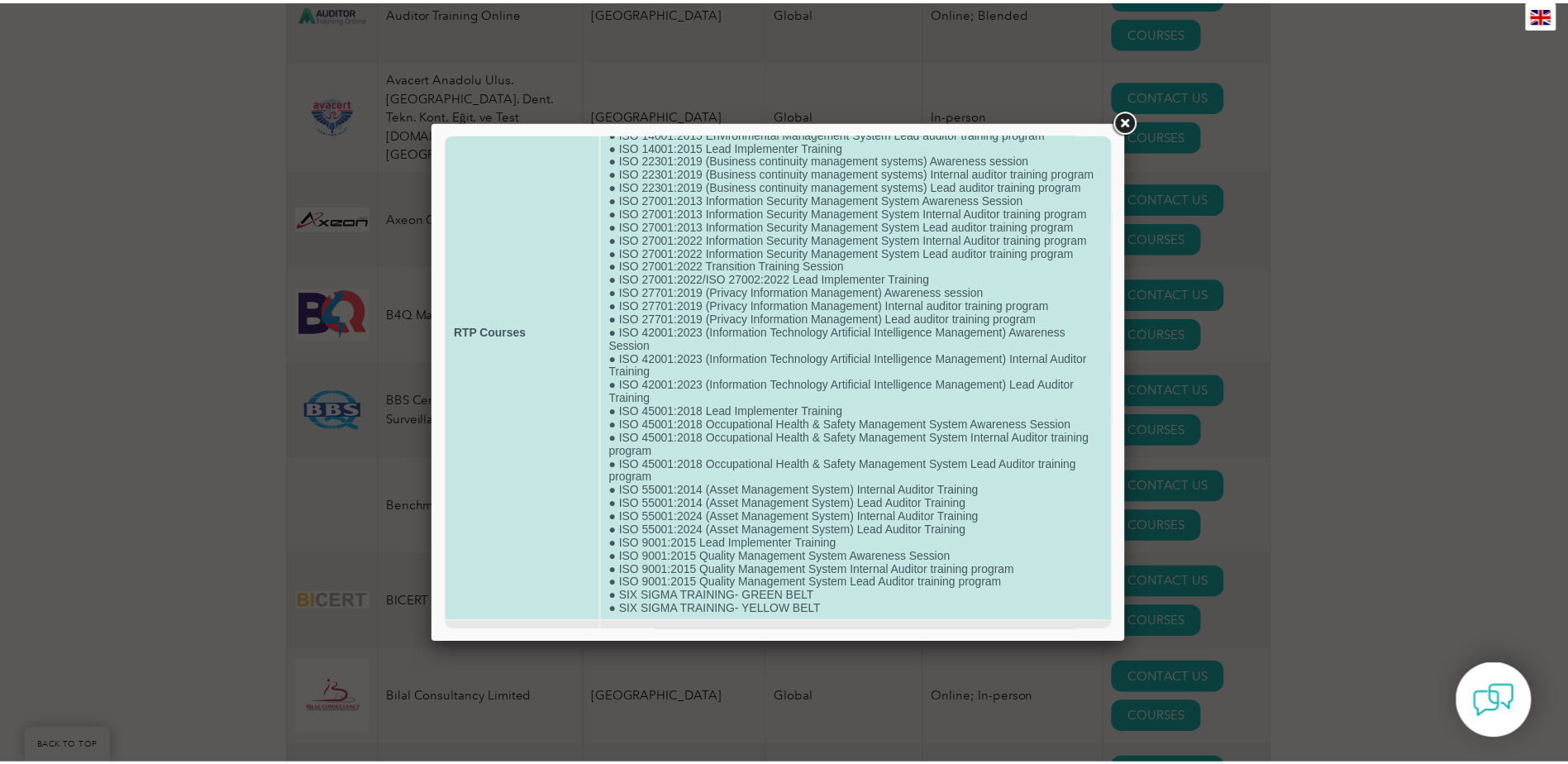
scroll to position [165, 0]
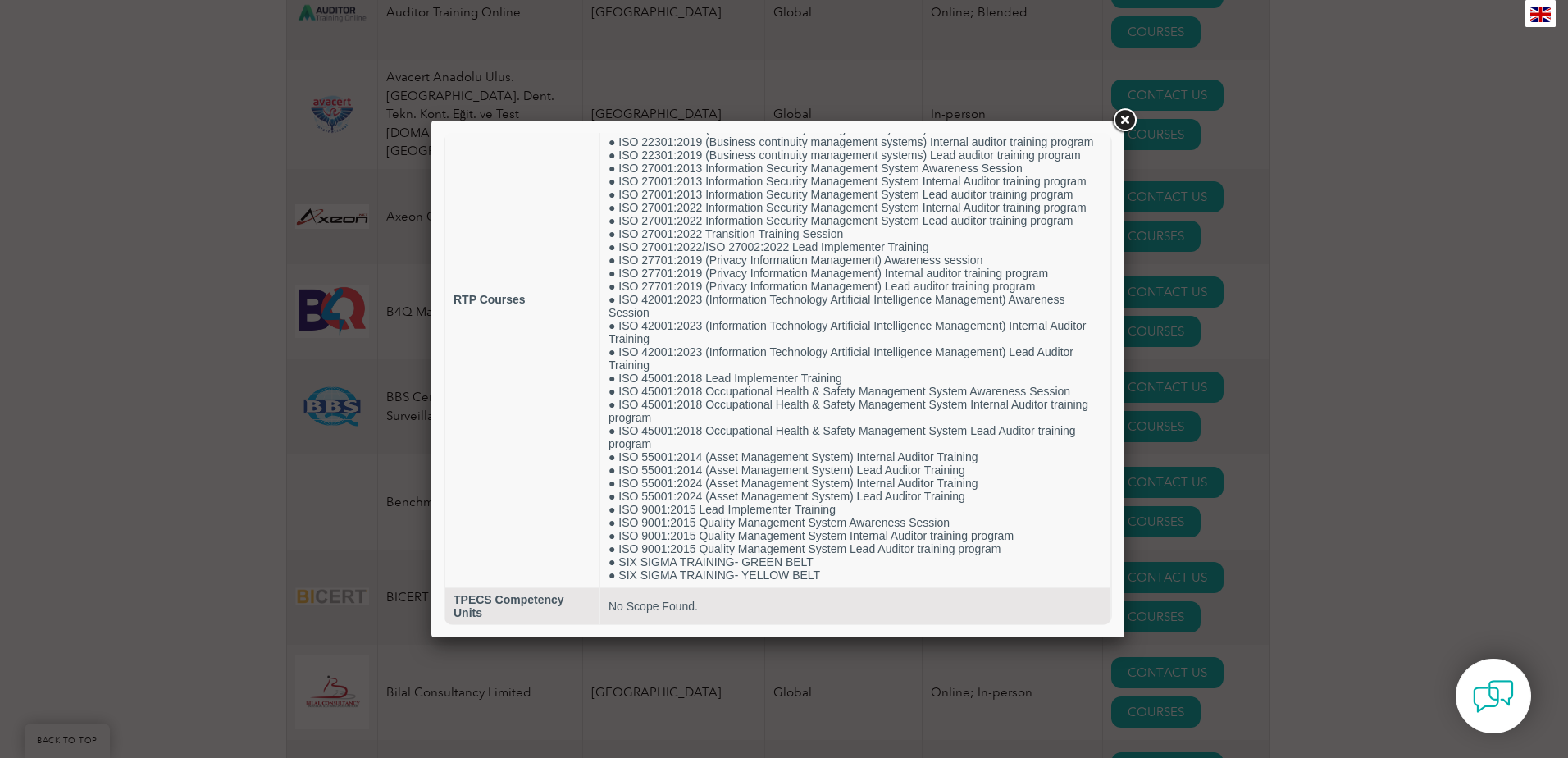
click at [1128, 124] on link at bounding box center [1125, 121] width 30 height 30
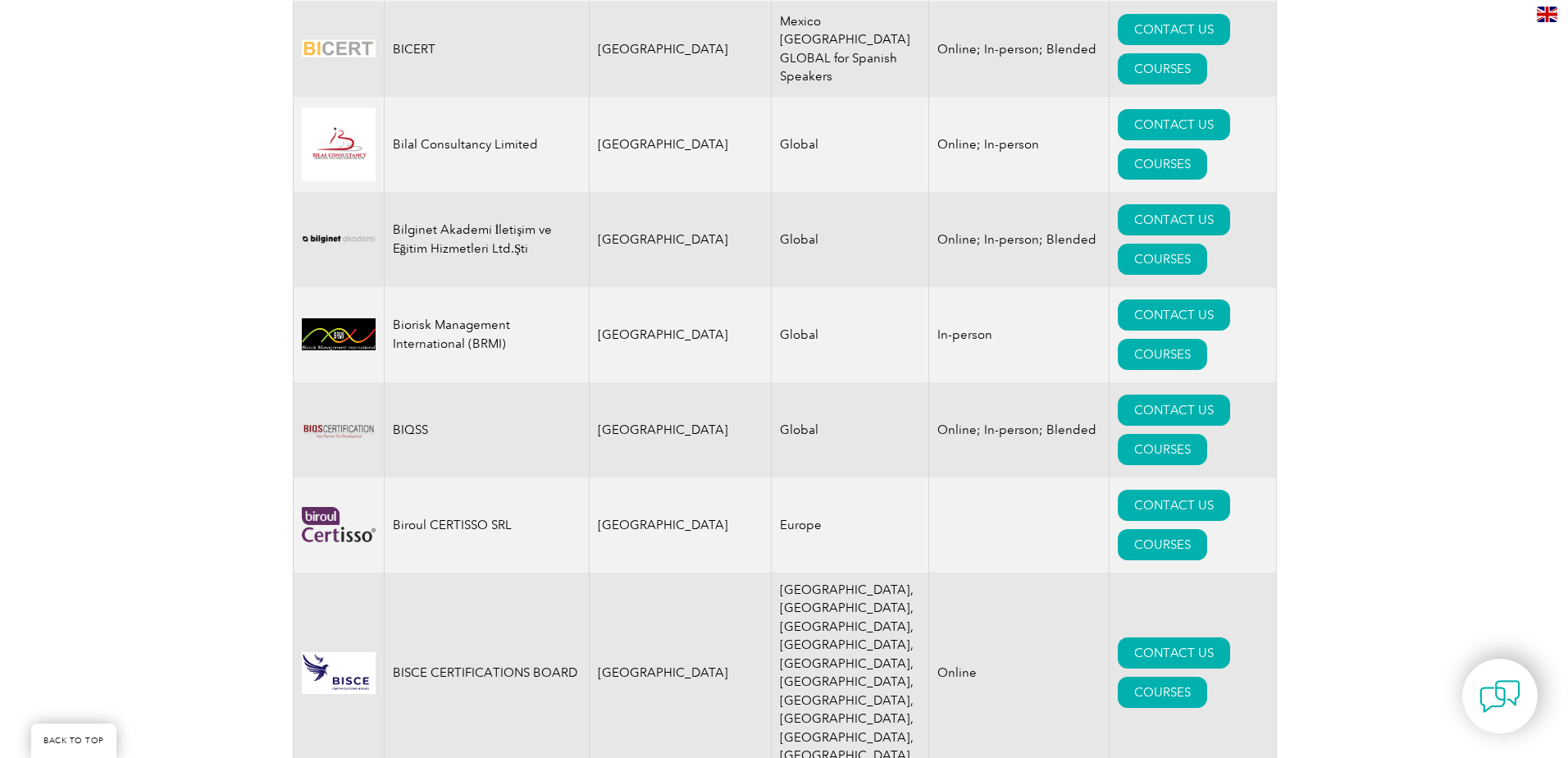
scroll to position [3200, 0]
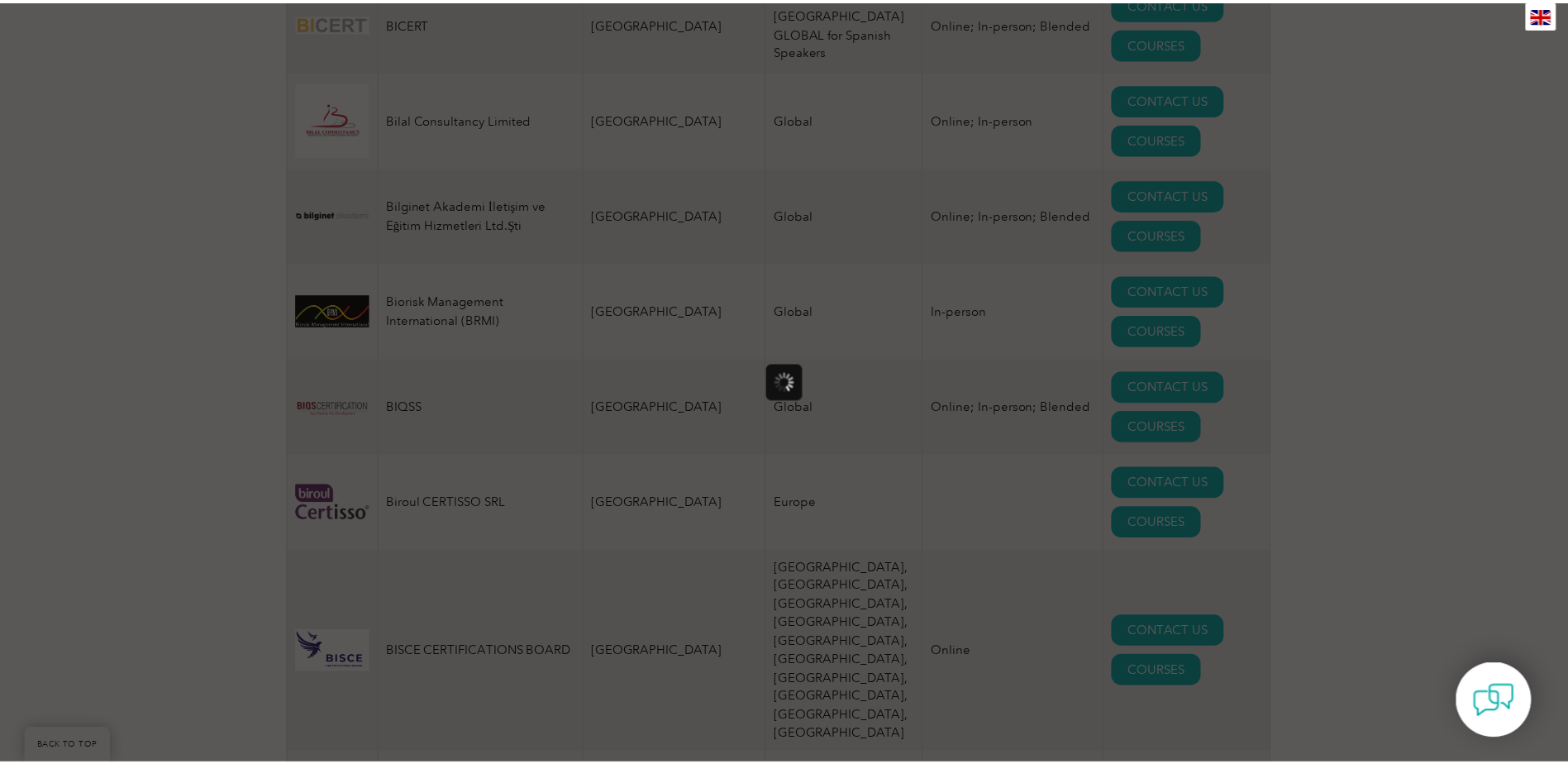
scroll to position [0, 0]
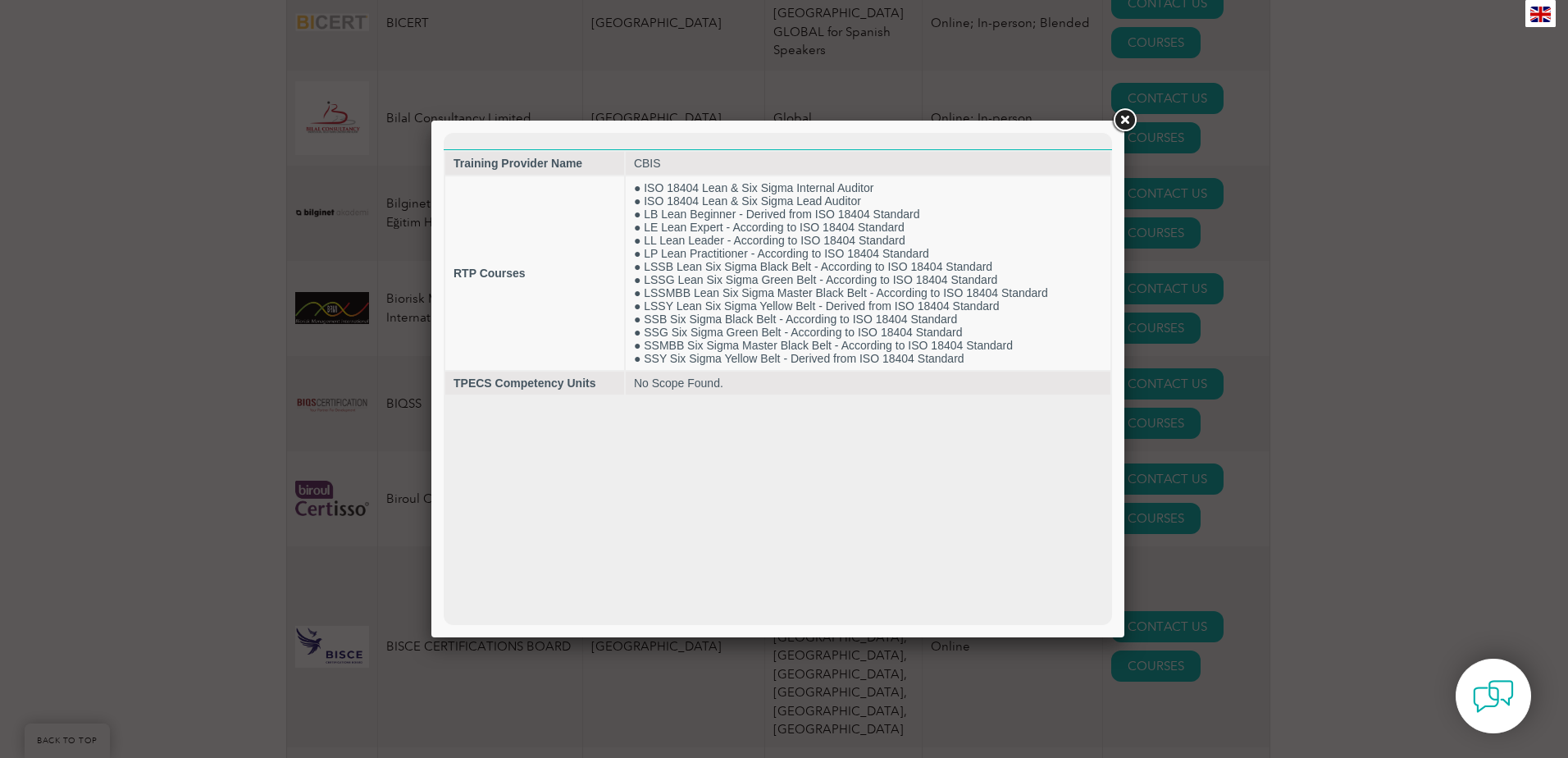
click at [1128, 116] on link at bounding box center [1125, 121] width 30 height 30
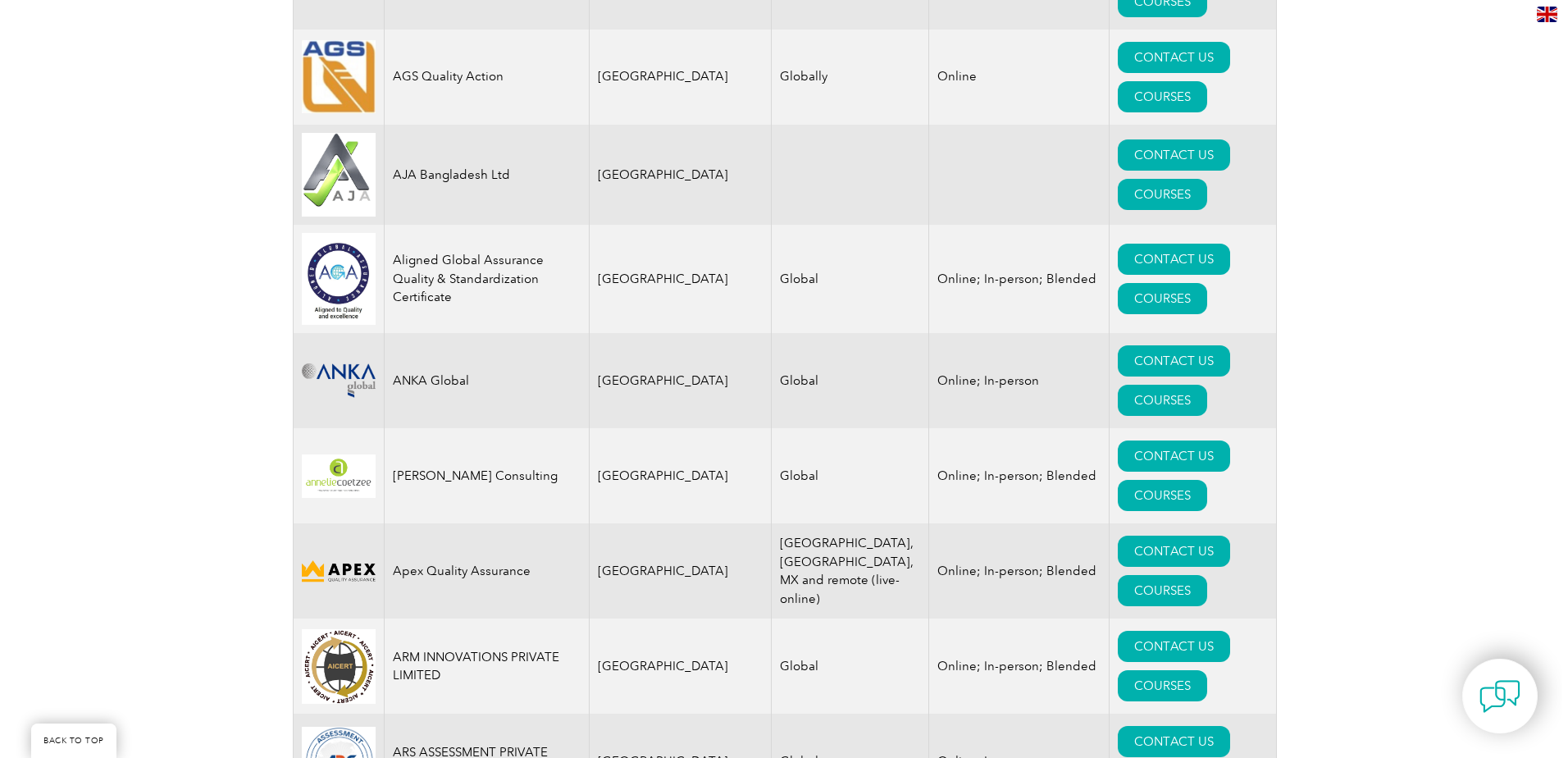
scroll to position [1723, 0]
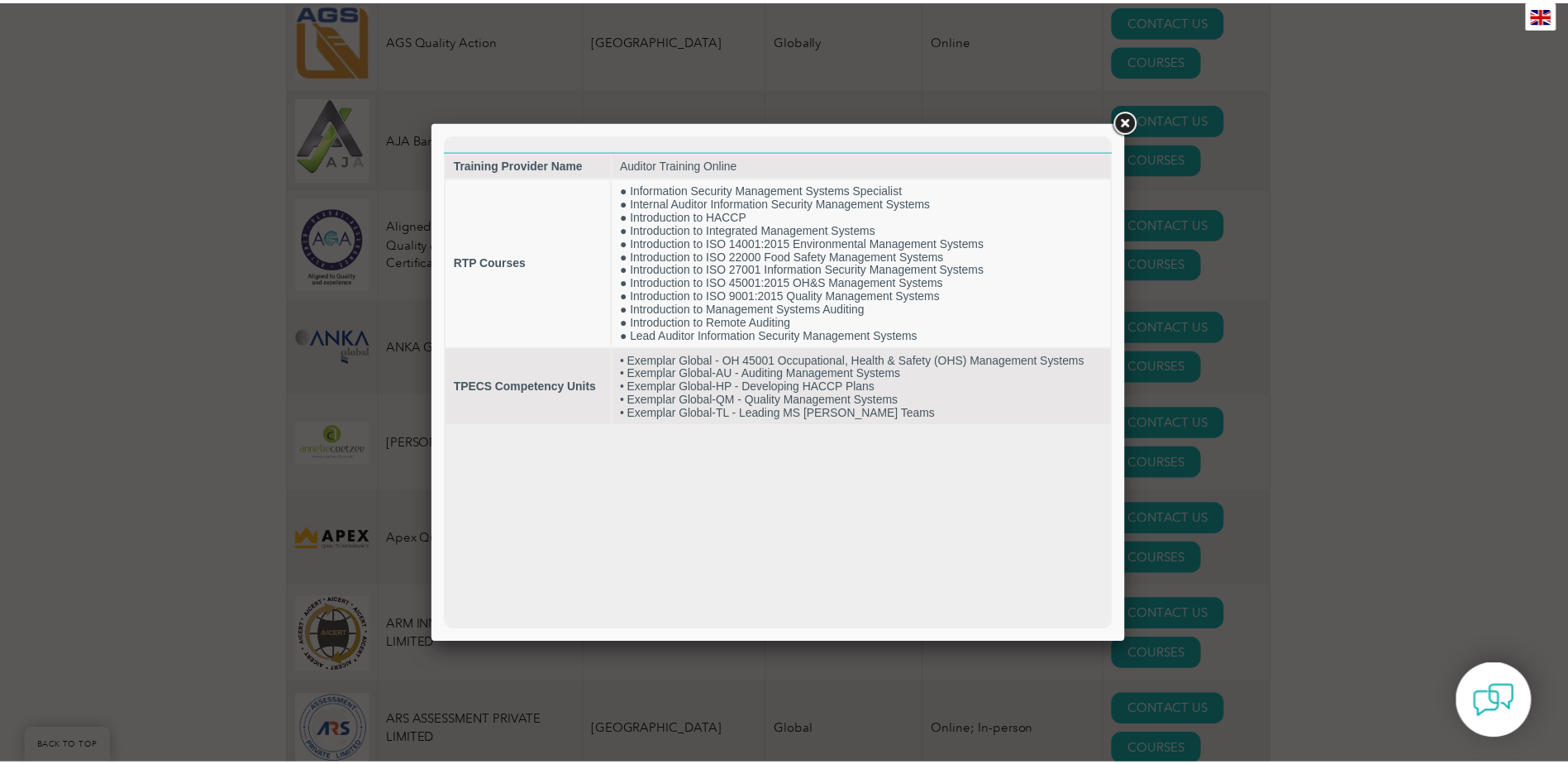
scroll to position [0, 0]
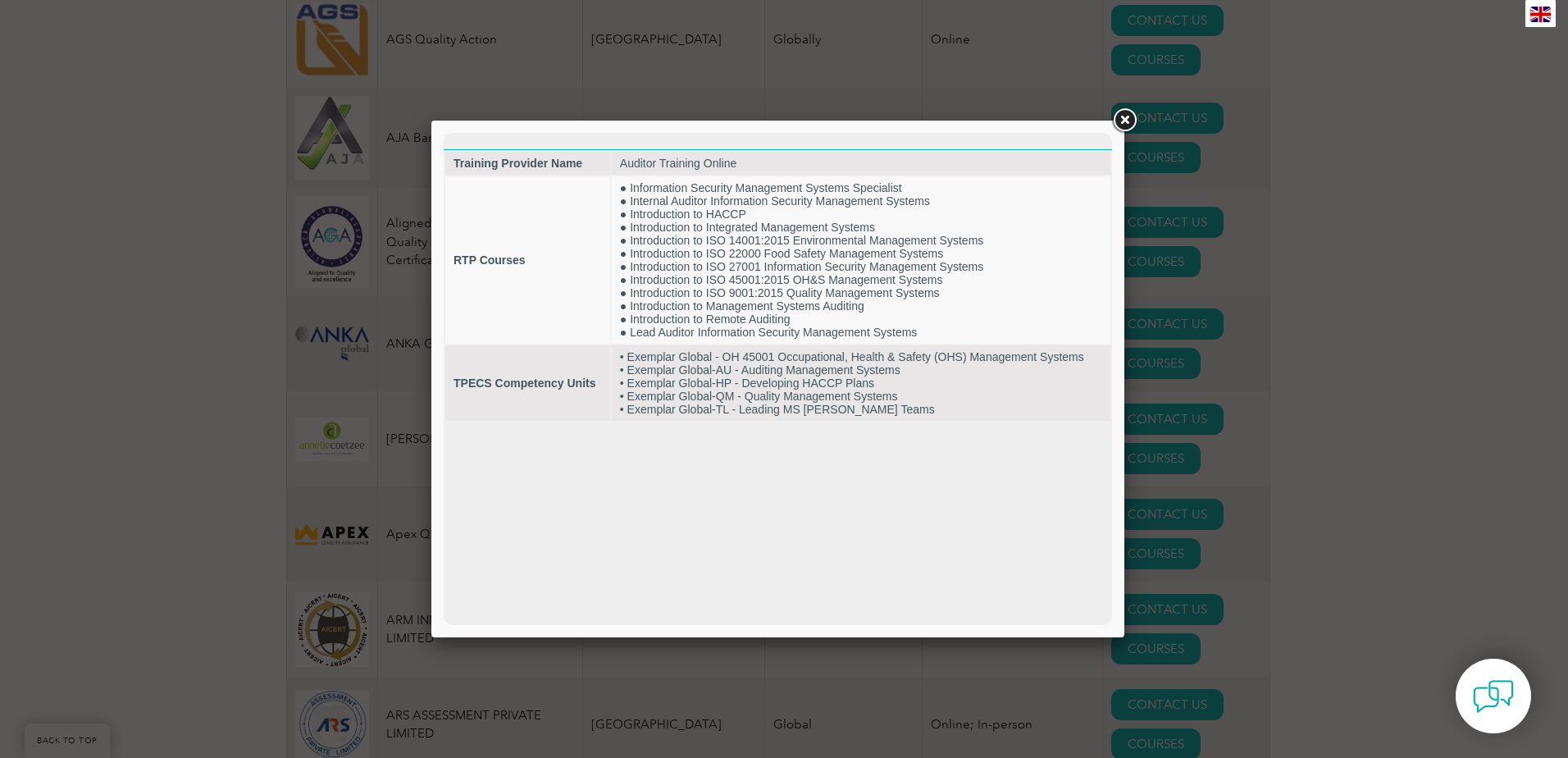
click at [1118, 118] on link at bounding box center [1125, 121] width 30 height 30
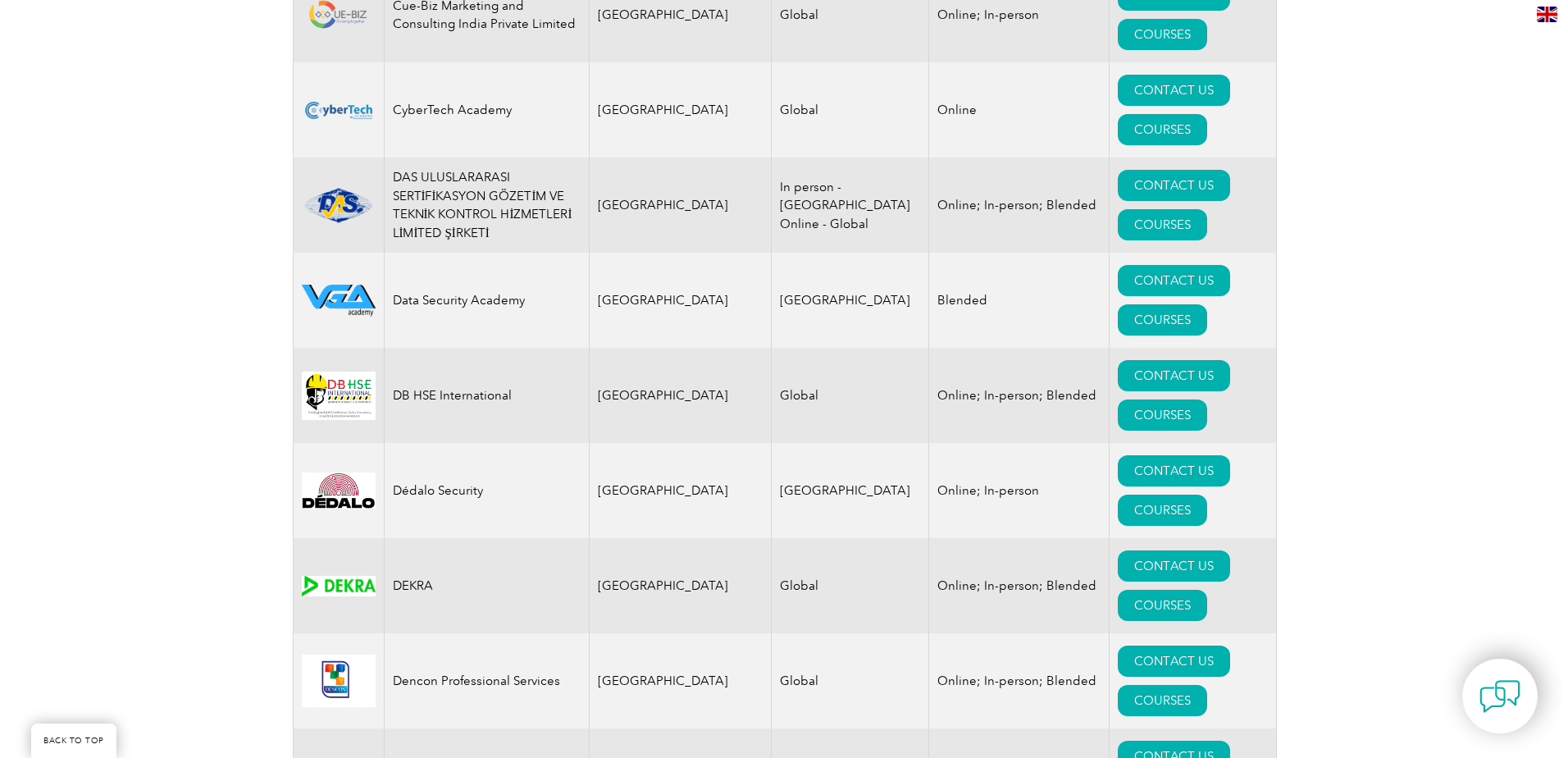
scroll to position [6811, 0]
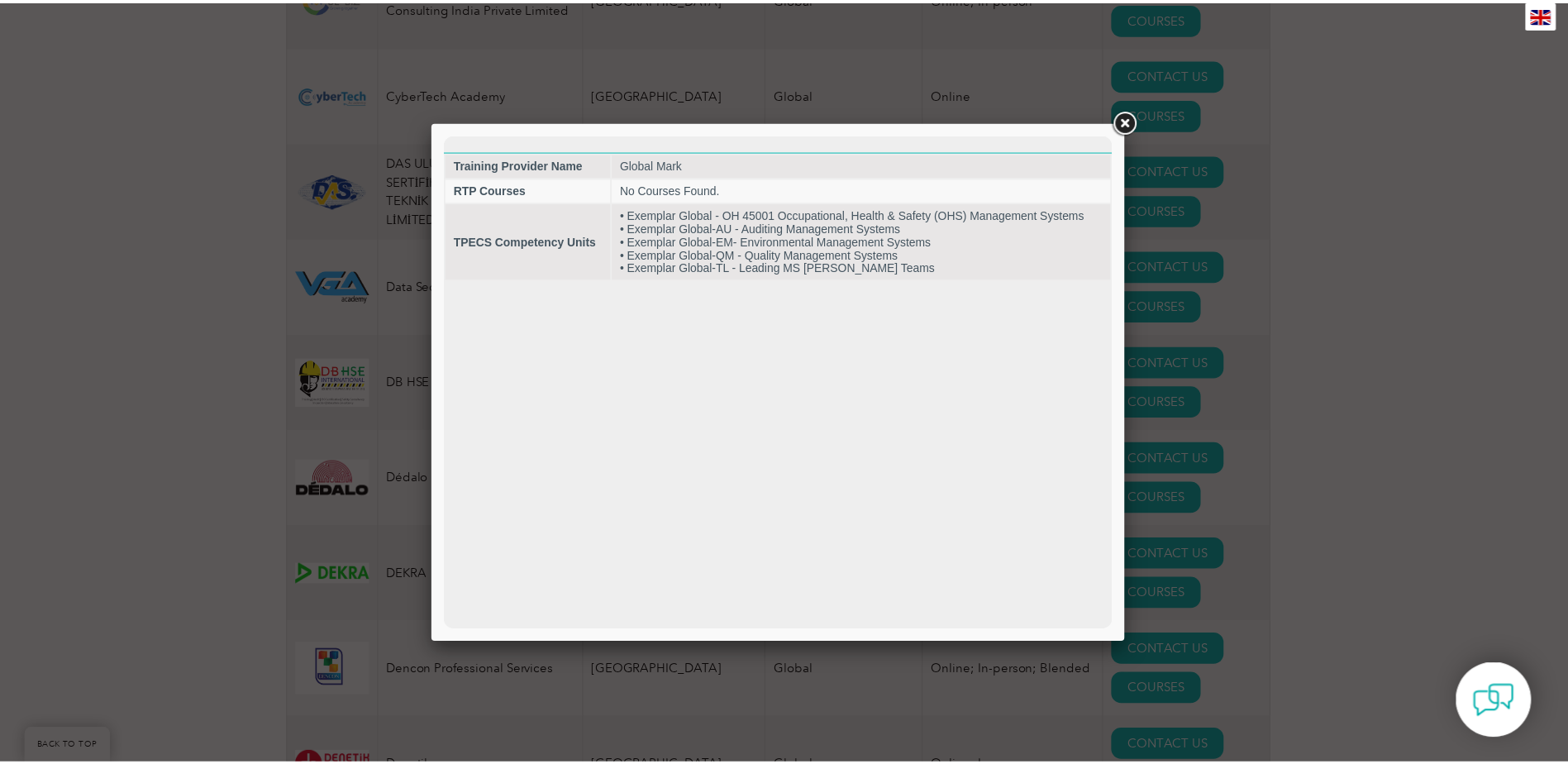
scroll to position [0, 0]
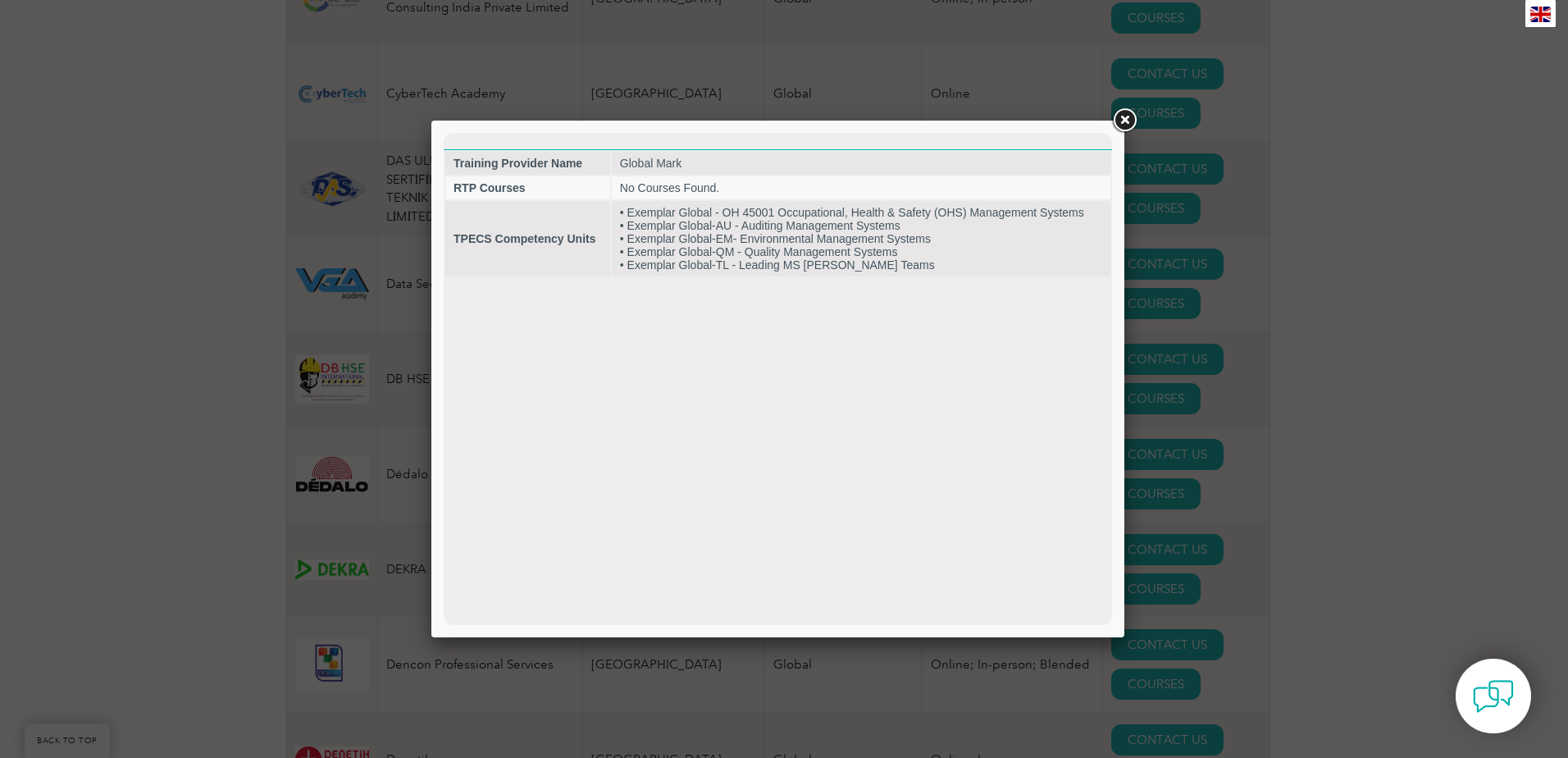
click at [1127, 122] on link at bounding box center [1125, 121] width 30 height 30
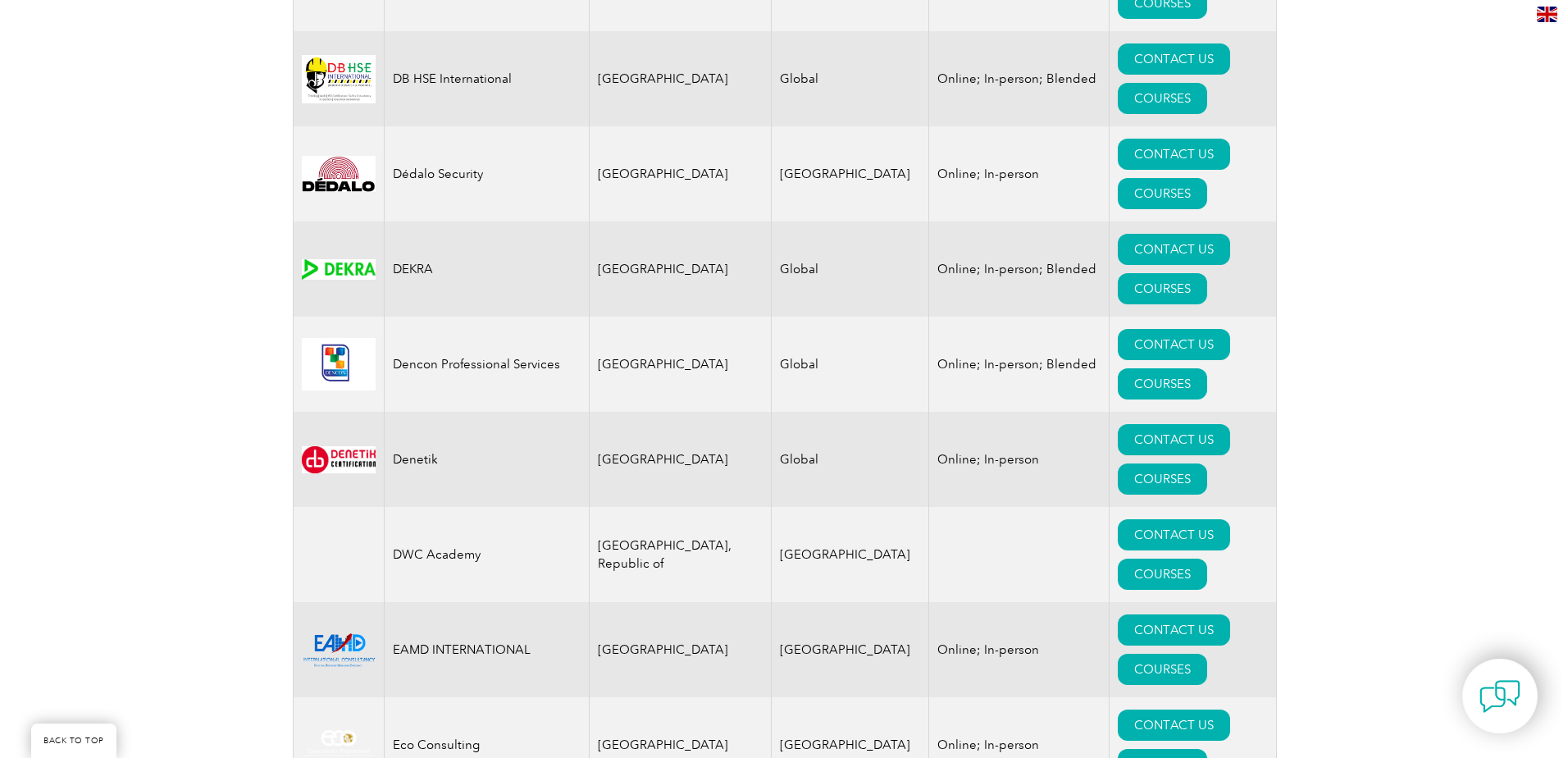
scroll to position [7139, 0]
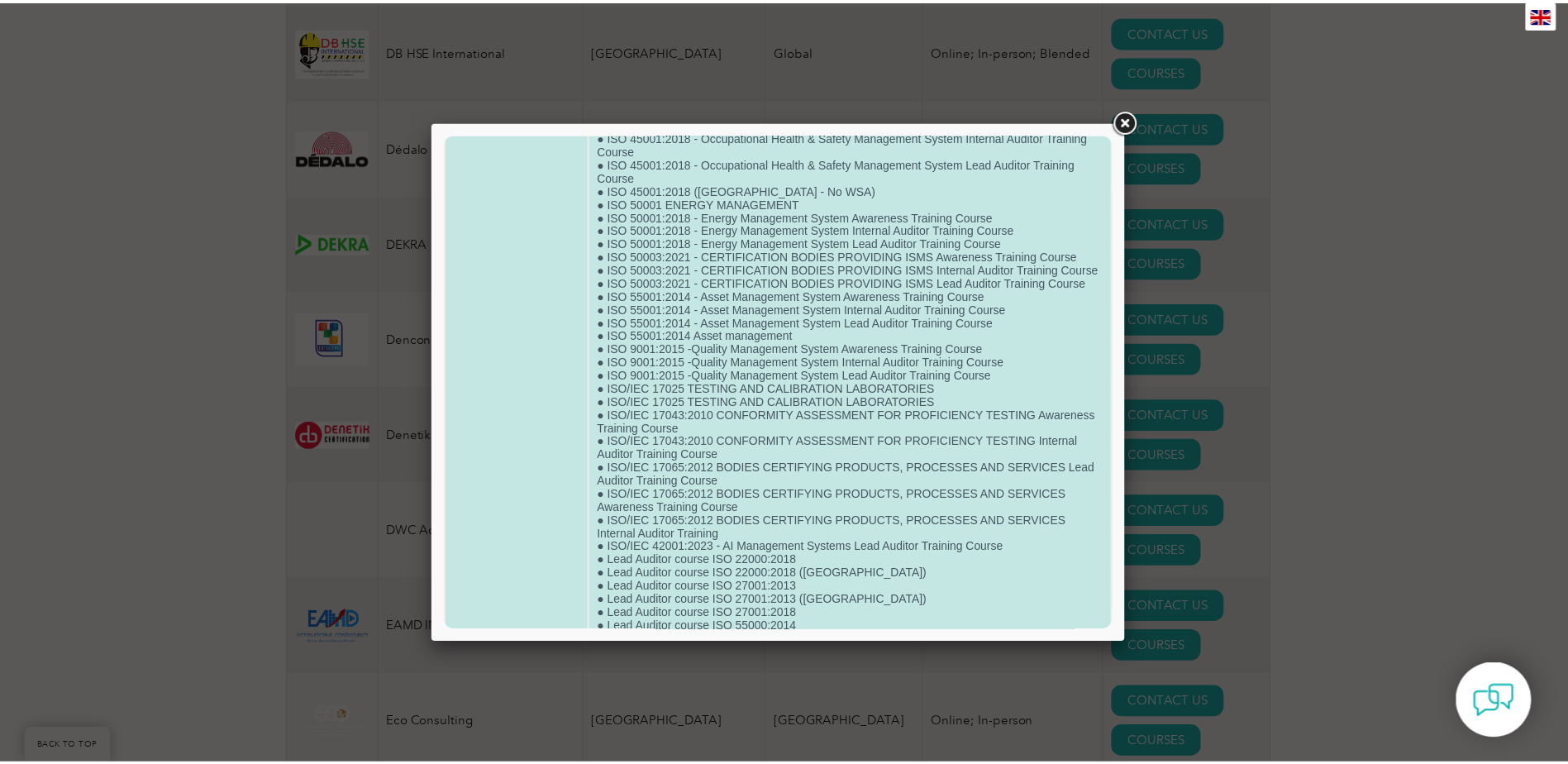
scroll to position [1902, 0]
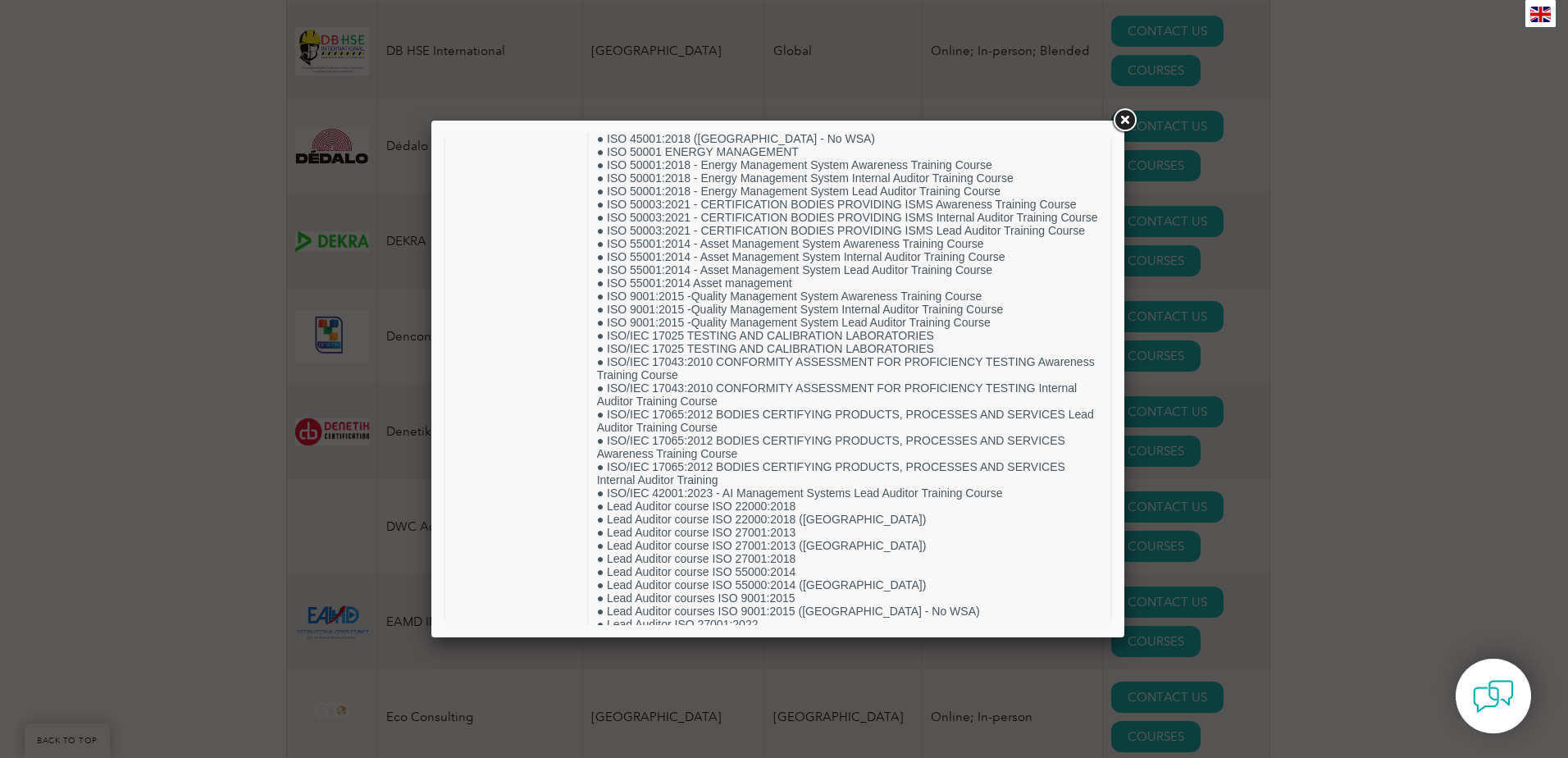
click at [1128, 114] on link at bounding box center [1125, 121] width 30 height 30
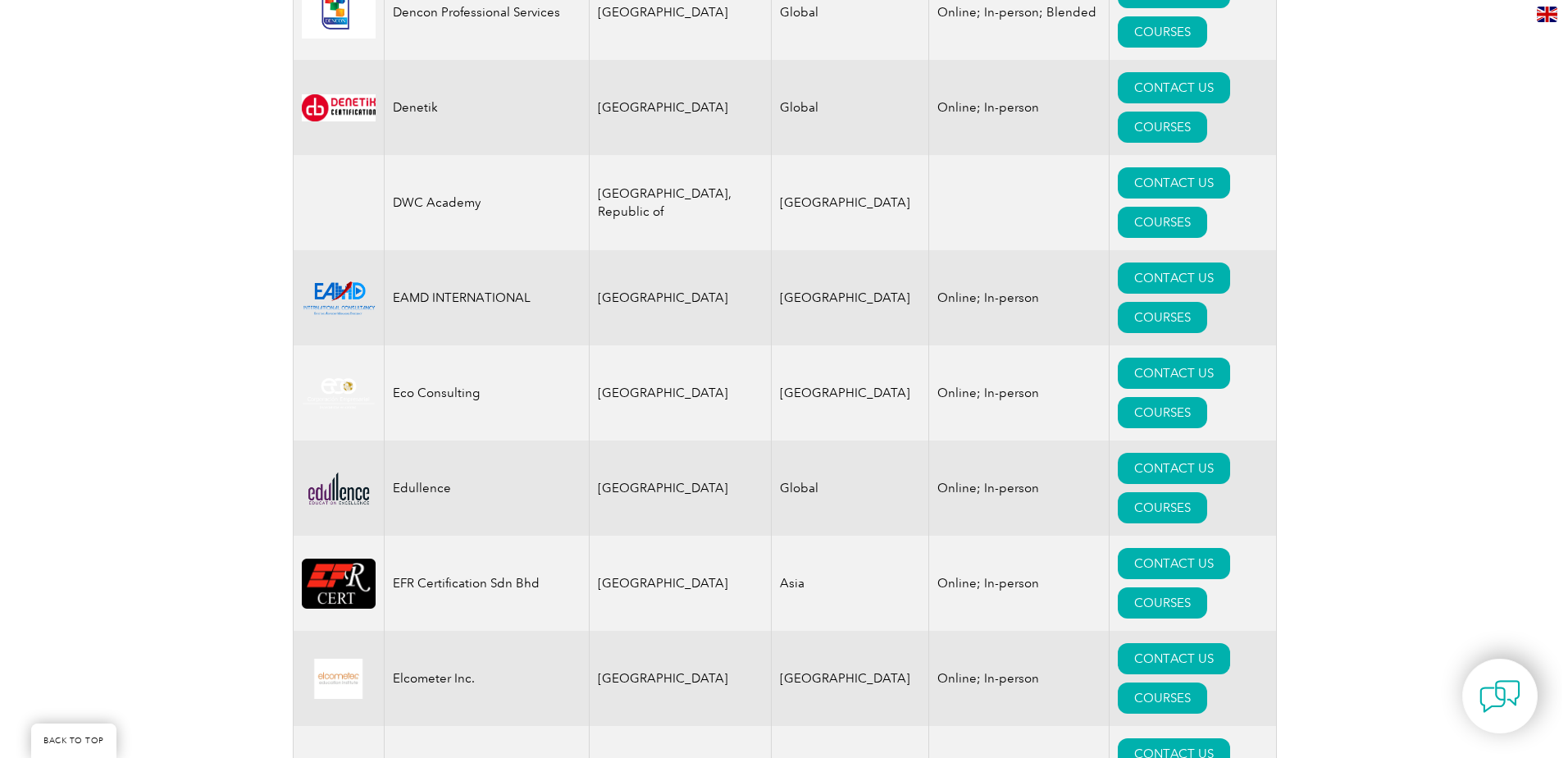
scroll to position [7467, 0]
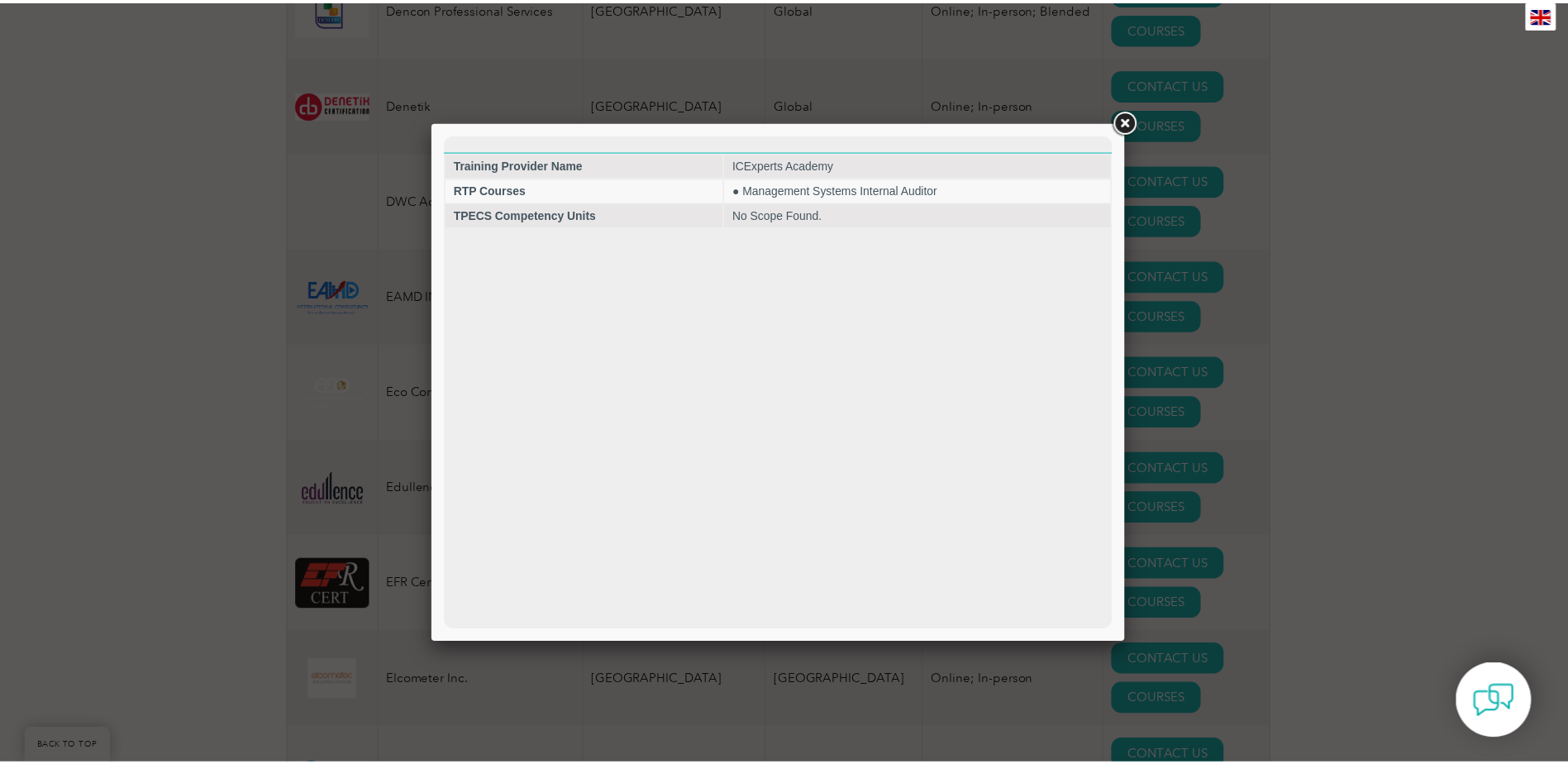
scroll to position [0, 0]
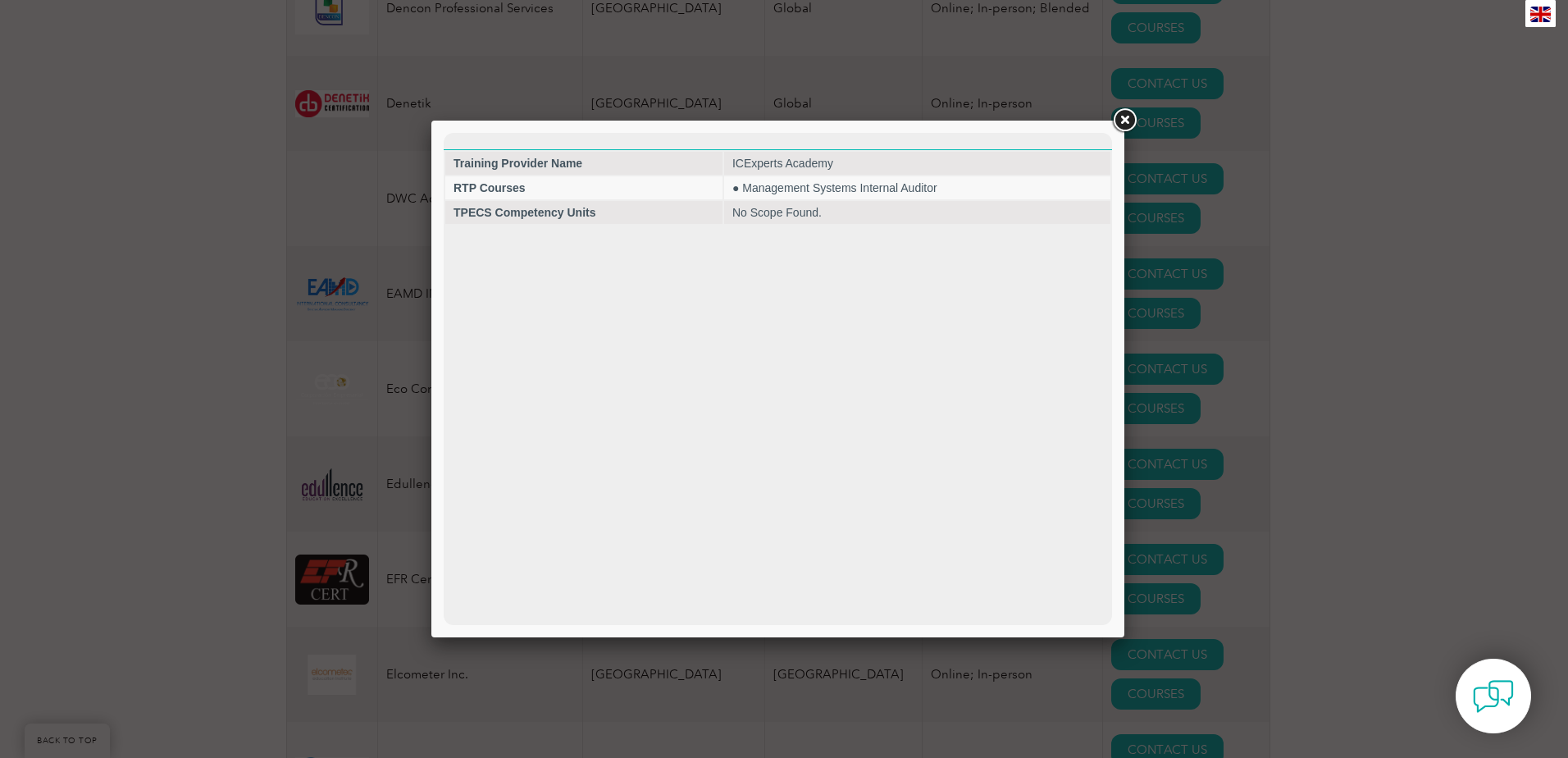
click at [1129, 119] on link at bounding box center [1125, 121] width 30 height 30
